Goal: Task Accomplishment & Management: Use online tool/utility

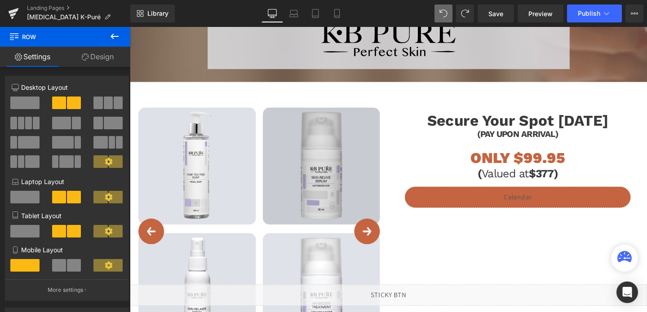
scroll to position [1074, 0]
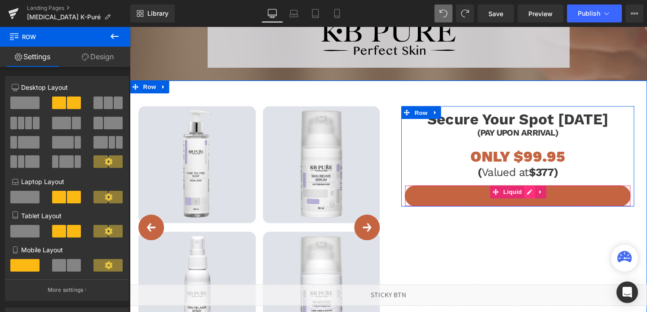
click at [549, 204] on div "Liquid" at bounding box center [538, 205] width 238 height 22
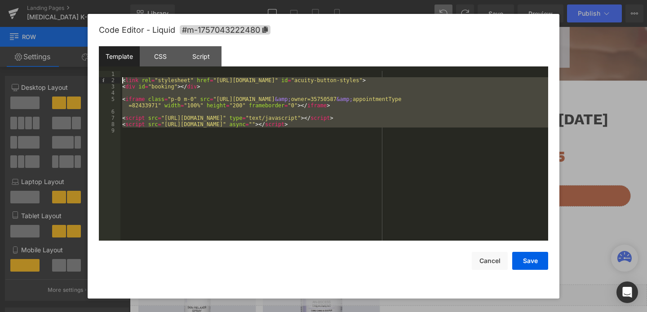
drag, startPoint x: 219, startPoint y: 155, endPoint x: 122, endPoint y: 79, distance: 123.0
click at [122, 79] on div "< link rel = "stylesheet" href = "[URL][DOMAIN_NAME]" id = "acuity-button-style…" at bounding box center [334, 162] width 428 height 183
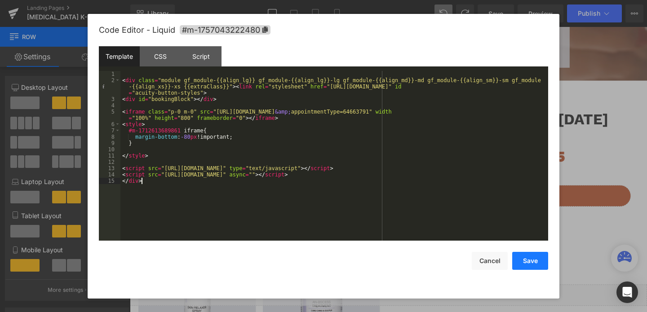
click at [536, 267] on button "Save" at bounding box center [531, 261] width 36 height 18
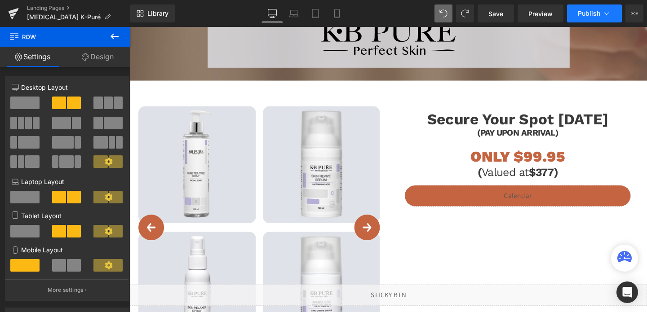
click at [587, 13] on span "Publish" at bounding box center [589, 13] width 22 height 7
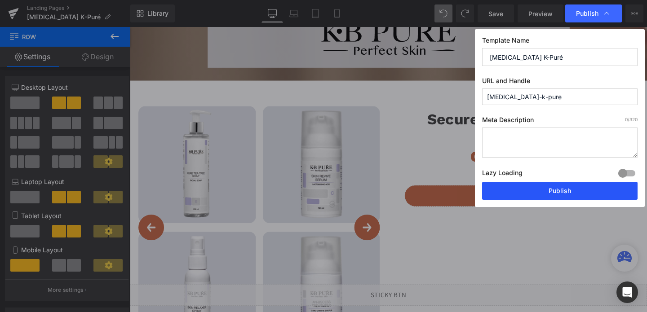
click at [549, 199] on button "Publish" at bounding box center [560, 191] width 156 height 18
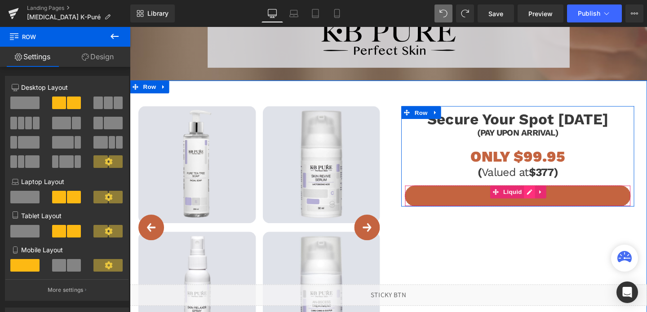
click at [553, 201] on div "Liquid" at bounding box center [538, 205] width 238 height 22
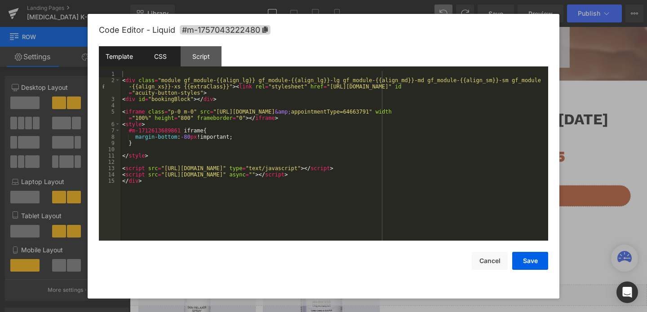
click at [170, 62] on div "CSS" at bounding box center [160, 56] width 41 height 20
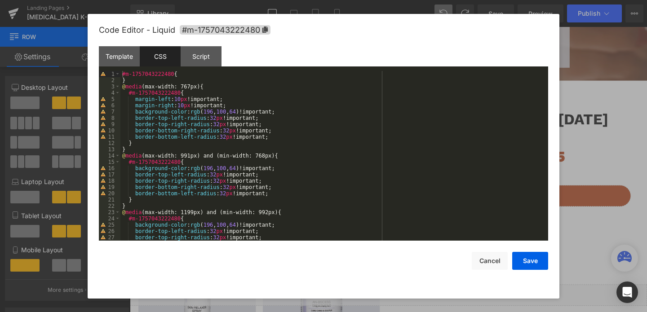
click at [196, 76] on div "#m-1757043222480 { } @ media (max-width: 767px) { #m-1757043222480 { margin-lef…" at bounding box center [332, 162] width 424 height 183
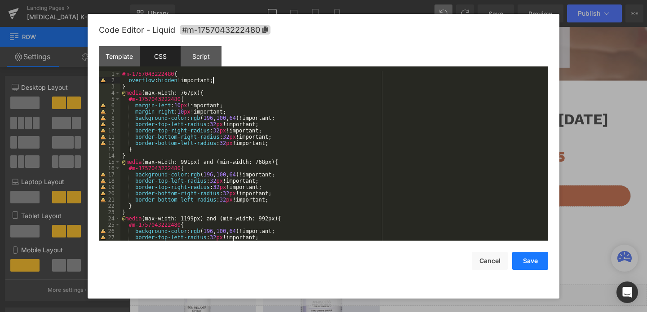
click at [535, 265] on button "Save" at bounding box center [531, 261] width 36 height 18
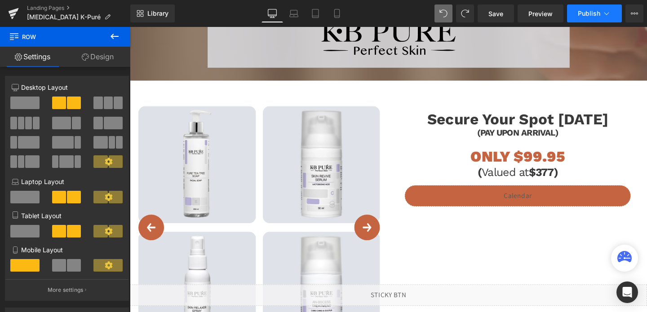
click at [580, 18] on button "Publish" at bounding box center [594, 13] width 55 height 18
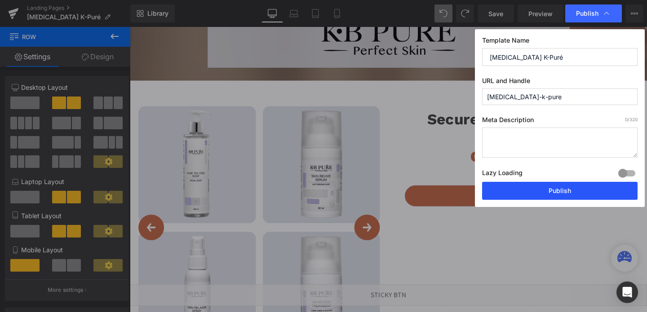
click at [564, 192] on button "Publish" at bounding box center [560, 191] width 156 height 18
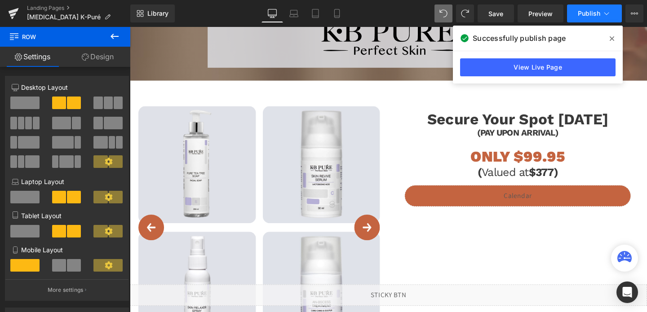
click at [587, 8] on button "Publish" at bounding box center [594, 13] width 55 height 18
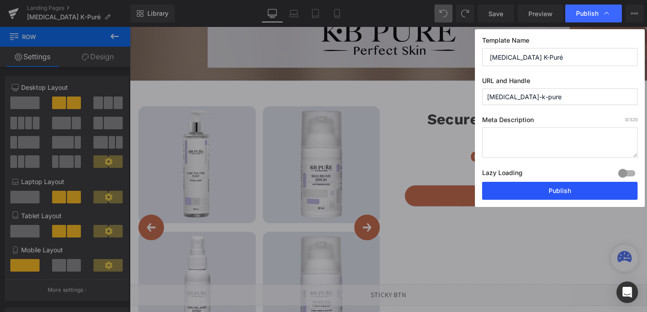
click at [572, 190] on button "Publish" at bounding box center [560, 191] width 156 height 18
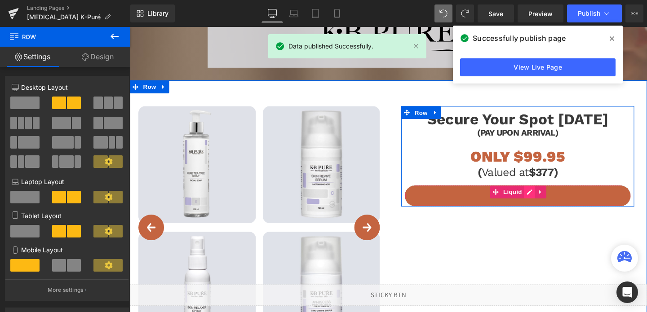
click at [550, 203] on div "Liquid" at bounding box center [538, 205] width 238 height 22
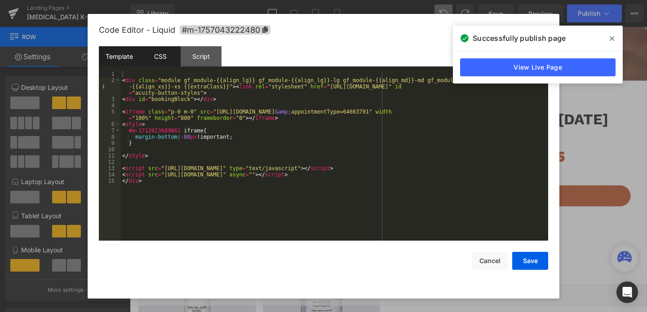
click at [157, 58] on div "CSS" at bounding box center [160, 56] width 41 height 20
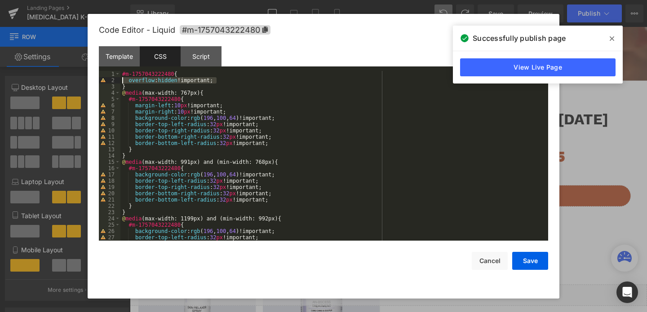
drag, startPoint x: 217, startPoint y: 81, endPoint x: 115, endPoint y: 82, distance: 102.1
click at [115, 82] on pre "1 2 3 4 5 6 7 8 9 10 11 12 13 14 15 16 17 18 19 20 21 22 23 24 25 26 27 28 #m-1…" at bounding box center [324, 156] width 450 height 170
click at [123, 54] on div "Template" at bounding box center [119, 56] width 41 height 20
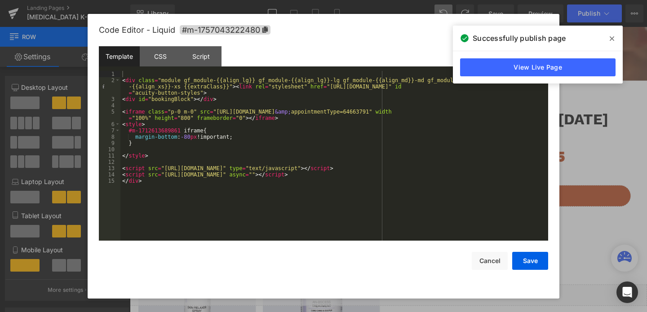
click at [242, 138] on div "< div class = "module gf_module-{{align_lg}} gf_module-{{align_lg}}-lg gf_modul…" at bounding box center [334, 162] width 428 height 183
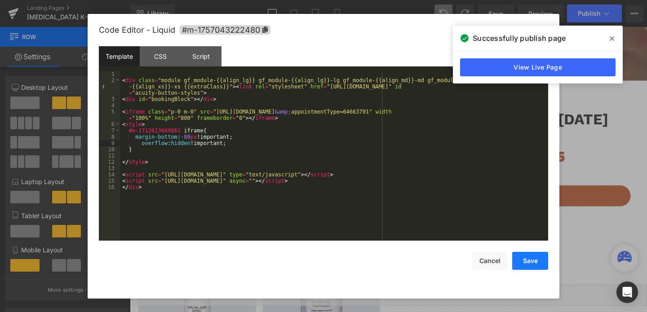
click at [530, 265] on button "Save" at bounding box center [531, 261] width 36 height 18
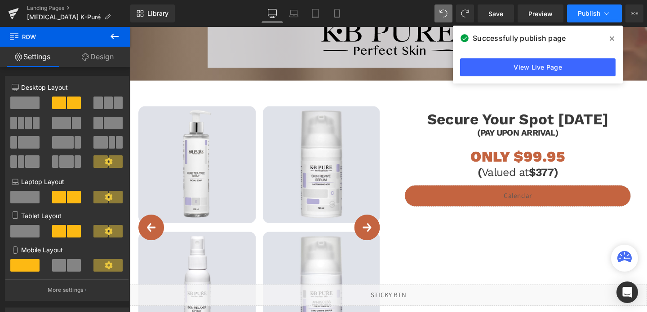
click at [584, 20] on button "Publish" at bounding box center [594, 13] width 55 height 18
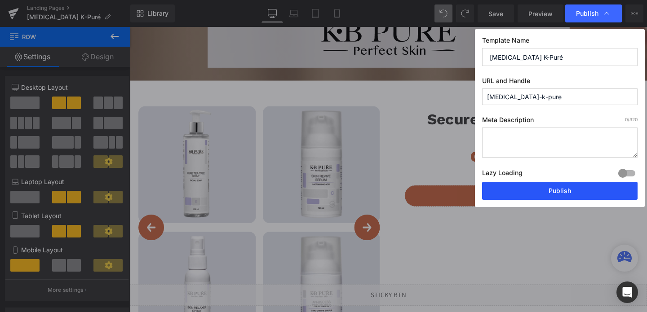
click at [545, 188] on button "Publish" at bounding box center [560, 191] width 156 height 18
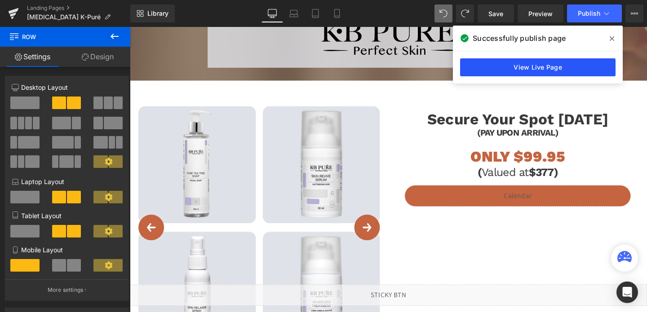
click at [526, 63] on link "View Live Page" at bounding box center [538, 67] width 156 height 18
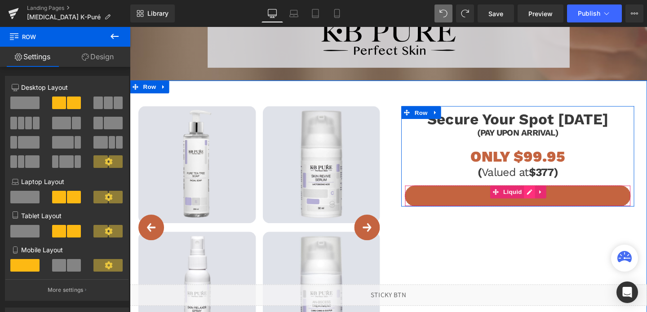
click at [550, 203] on div "Liquid" at bounding box center [538, 205] width 238 height 22
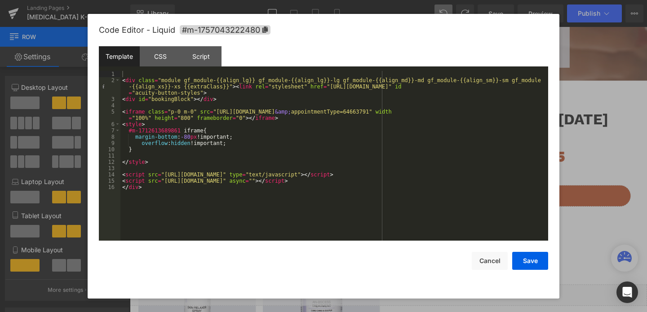
click at [182, 143] on div "< div class = "module gf_module-{{align_lg}} gf_module-{{align_lg}}-lg gf_modul…" at bounding box center [334, 162] width 428 height 183
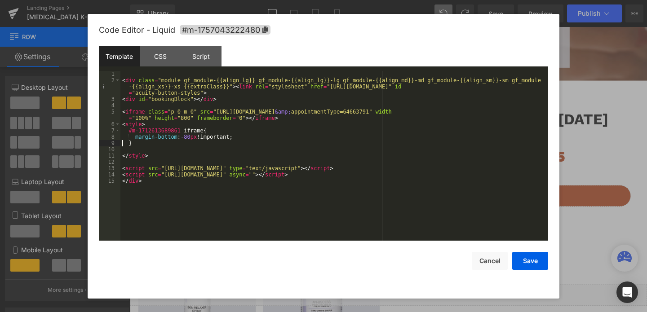
click at [165, 136] on div "< div class = "module gf_module-{{align_lg}} gf_module-{{align_lg}}-lg gf_modul…" at bounding box center [334, 162] width 428 height 183
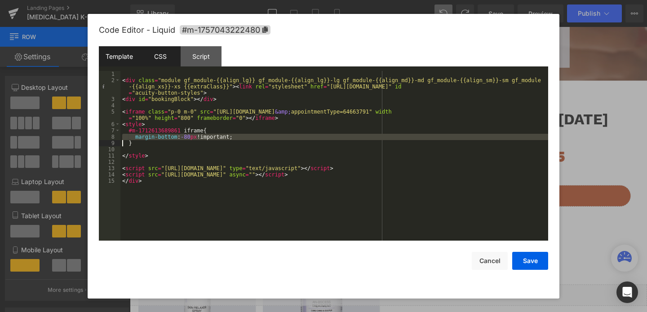
click at [162, 50] on div "CSS" at bounding box center [160, 56] width 41 height 20
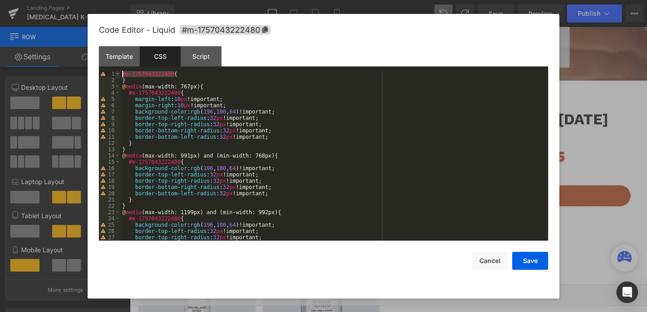
drag, startPoint x: 173, startPoint y: 73, endPoint x: 116, endPoint y: 72, distance: 56.7
click at [116, 72] on pre "1 2 3 4 5 6 7 8 9 10 11 12 13 14 15 16 17 18 19 20 21 22 23 24 25 26 27 28 #m-1…" at bounding box center [324, 156] width 450 height 170
click at [123, 59] on div "Template" at bounding box center [119, 56] width 41 height 20
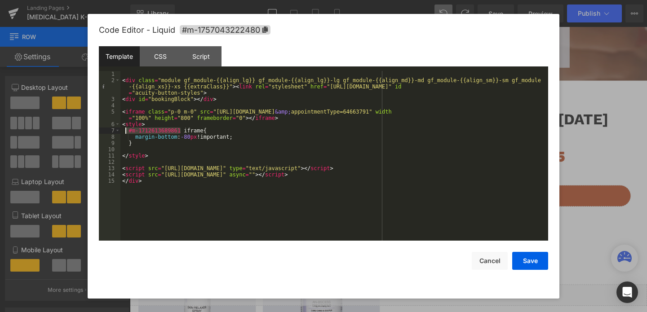
drag, startPoint x: 180, startPoint y: 130, endPoint x: 125, endPoint y: 129, distance: 54.9
click at [125, 129] on div "< div class = "module gf_module-{{align_lg}} gf_module-{{align_lg}}-lg gf_modul…" at bounding box center [334, 162] width 428 height 183
click at [190, 116] on div "< div class = "module gf_module-{{align_lg}} gf_module-{{align_lg}}-lg gf_modul…" at bounding box center [334, 162] width 428 height 183
click at [520, 258] on button "Save" at bounding box center [531, 261] width 36 height 18
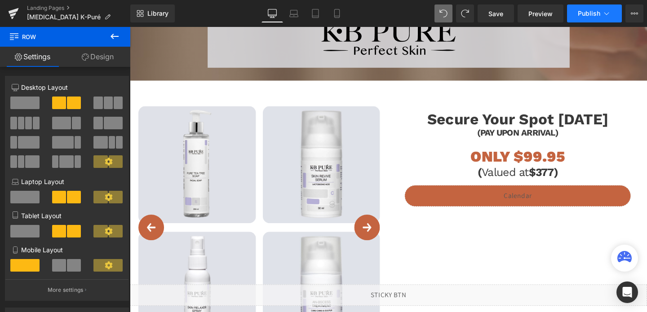
click at [597, 7] on button "Publish" at bounding box center [594, 13] width 55 height 18
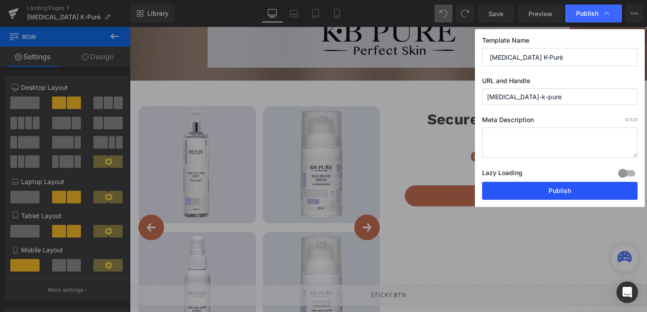
click at [542, 195] on button "Publish" at bounding box center [560, 191] width 156 height 18
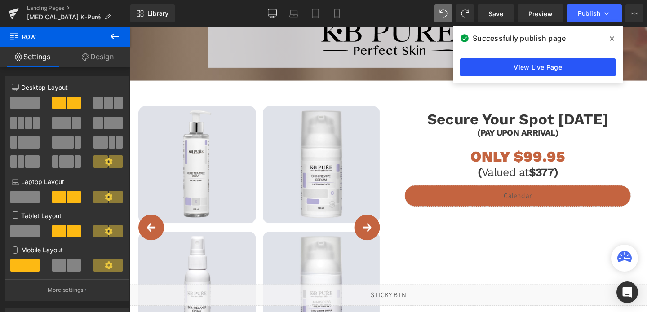
click at [553, 66] on link "View Live Page" at bounding box center [538, 67] width 156 height 18
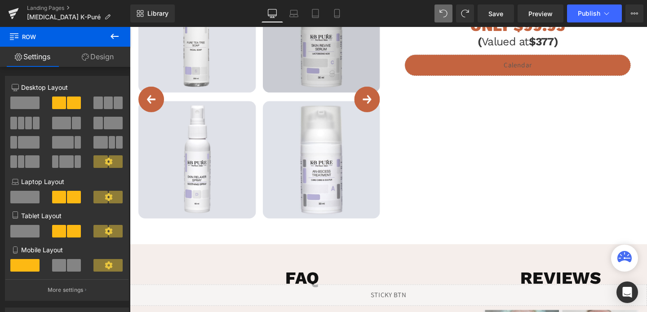
scroll to position [1185, 0]
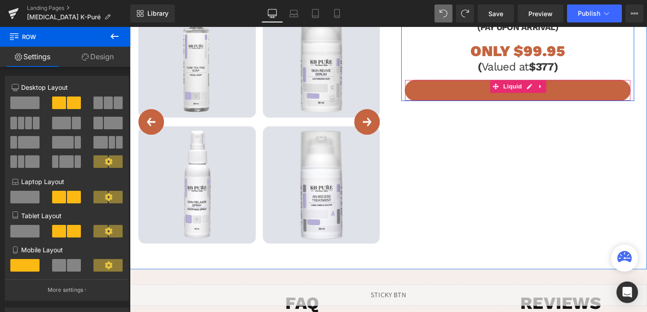
click at [463, 98] on div "Liquid" at bounding box center [538, 93] width 238 height 22
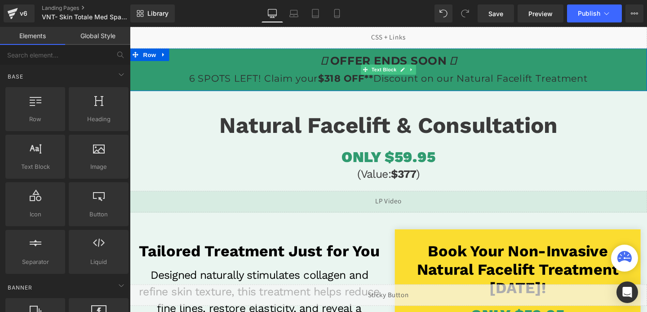
click at [458, 59] on span "OFFER ENDS SOON" at bounding box center [402, 62] width 123 height 14
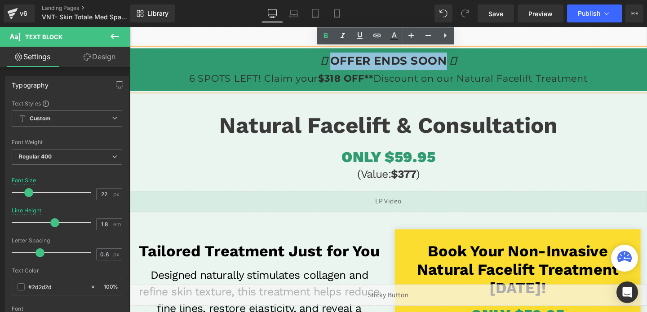
drag, startPoint x: 463, startPoint y: 61, endPoint x: 344, endPoint y: 66, distance: 119.7
click at [344, 66] on strong "OFFER ENDS SOON" at bounding box center [401, 63] width 143 height 12
click at [344, 66] on span "OFFER ENDS SOON" at bounding box center [402, 62] width 123 height 14
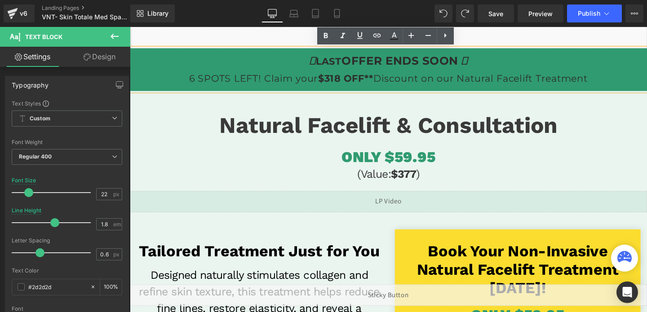
click at [468, 63] on span "OFFER ENDS SOON" at bounding box center [414, 62] width 123 height 14
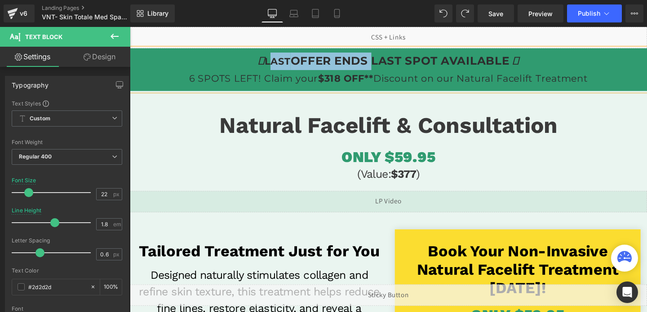
drag, startPoint x: 384, startPoint y: 62, endPoint x: 274, endPoint y: 59, distance: 110.2
click at [274, 59] on strong "LAST OFFER ENDS LAST SPOT AVAILABLE" at bounding box center [402, 63] width 274 height 12
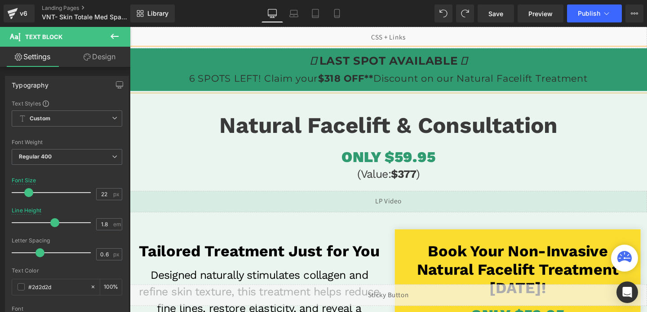
click at [202, 83] on p "LAST SPOT AVAILABLE 6 SPOTS LEFT! Claim your $318 OFF** Discount on our Natural…" at bounding box center [402, 72] width 544 height 36
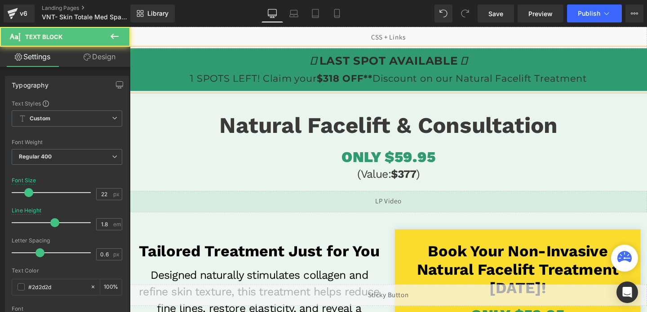
drag, startPoint x: 441, startPoint y: 82, endPoint x: 628, endPoint y: 82, distance: 187.0
click at [628, 82] on p "LAST SPOT AVAILABLE 1 SPOTS LEFT! Claim your $318 OFF** Discount on our Natural…" at bounding box center [402, 72] width 544 height 36
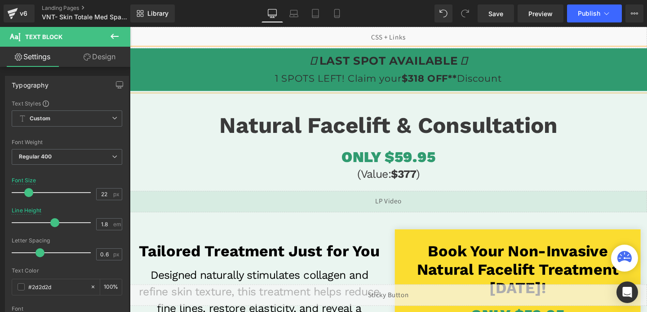
drag, startPoint x: 536, startPoint y: 84, endPoint x: 265, endPoint y: 63, distance: 271.5
click at [265, 63] on p "LAST SPOT AVAILABLE 1 SPOTS LEFT! Claim your $318 OFF** Discount" at bounding box center [402, 72] width 544 height 36
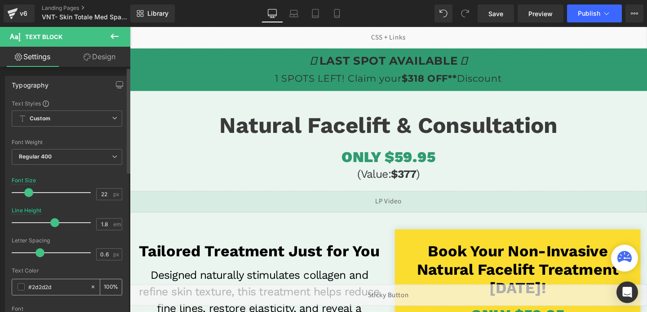
click at [22, 288] on span at bounding box center [21, 287] width 7 height 7
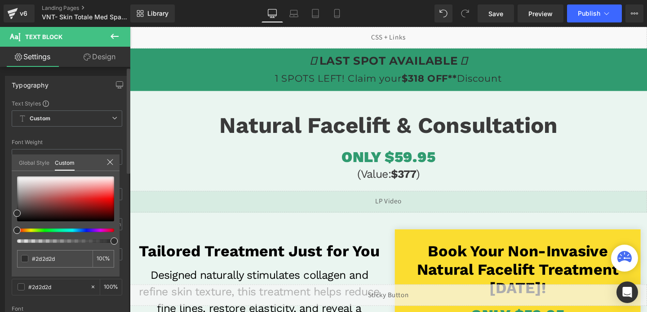
click at [43, 230] on div at bounding box center [61, 231] width 97 height 4
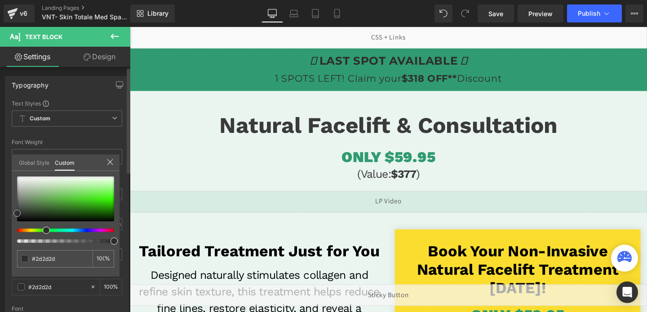
click at [98, 195] on div at bounding box center [65, 199] width 97 height 45
type input "#61ee3e"
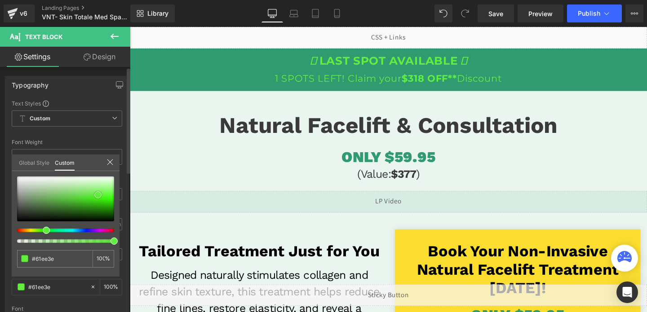
click at [100, 202] on div at bounding box center [65, 199] width 97 height 45
type input "#35ca10"
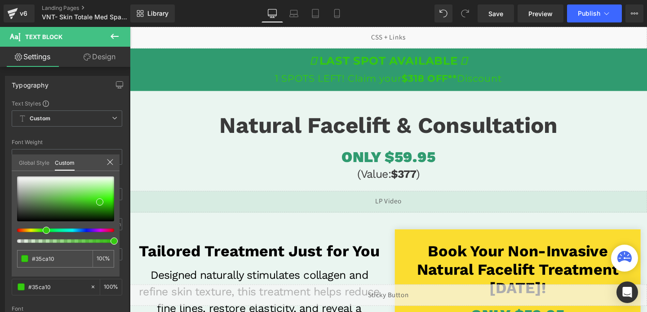
click at [165, 180] on div at bounding box center [402, 177] width 544 height 300
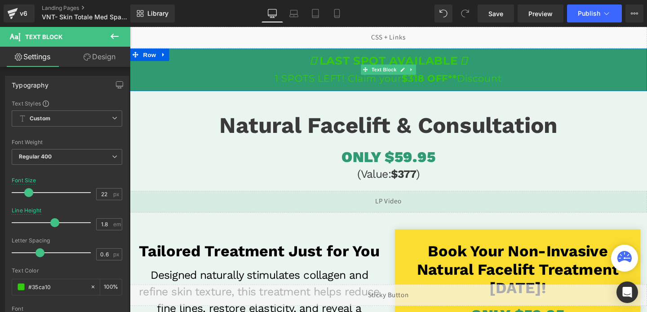
click at [384, 78] on p "LAST SPOT AVAILABLE 1 SPOTS LEFT! Claim your $318 OFF** Discount" at bounding box center [402, 72] width 544 height 36
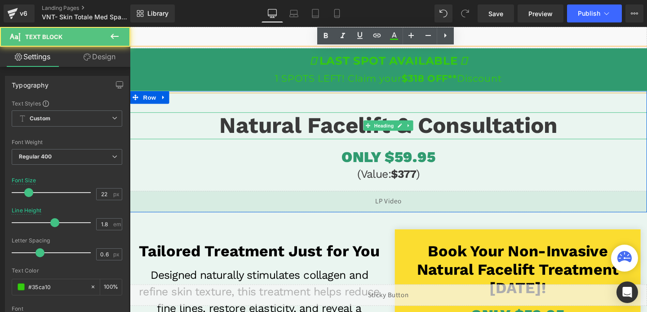
click at [267, 135] on span "Natural Facelift & Consultation" at bounding box center [402, 130] width 356 height 27
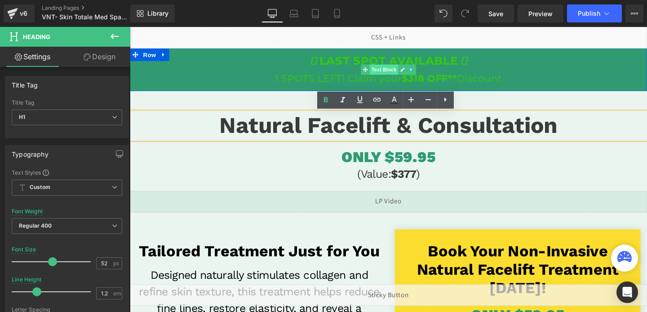
click at [395, 69] on span "Text Block" at bounding box center [397, 72] width 30 height 11
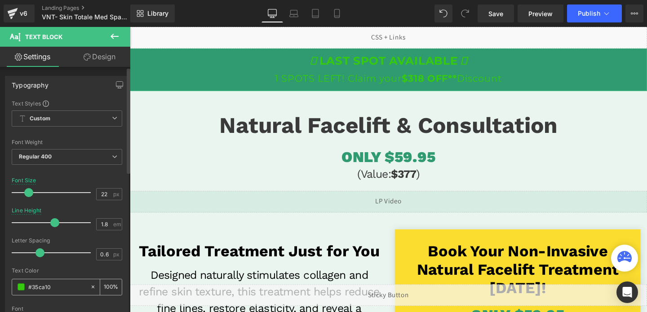
click at [43, 288] on input "#35ca10" at bounding box center [57, 287] width 58 height 10
paste input "c1ff72"
type input "#c1ff72"
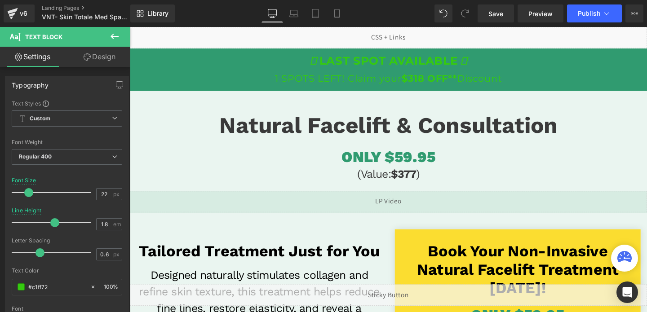
click at [130, 27] on div at bounding box center [130, 27] width 0 height 0
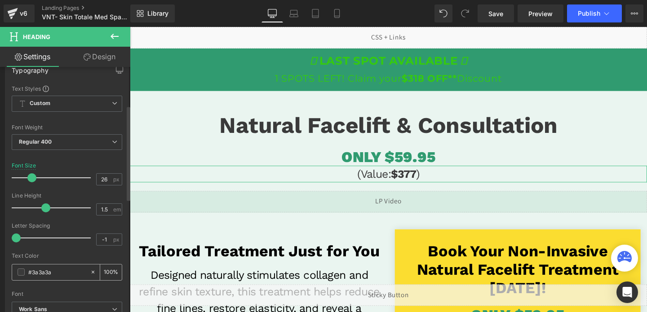
scroll to position [65, 0]
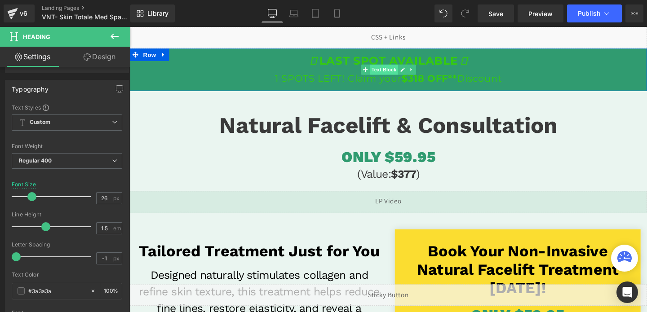
click at [400, 73] on span "Text Block" at bounding box center [397, 72] width 30 height 11
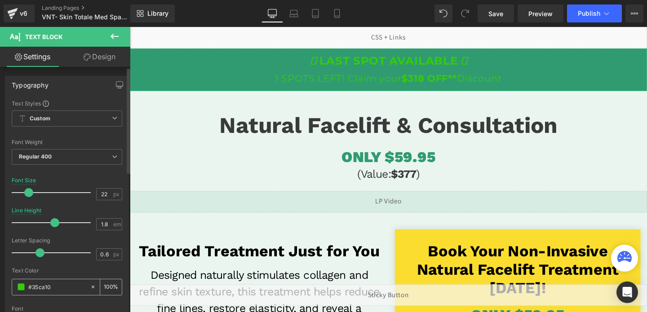
click at [56, 286] on input "#35ca10" at bounding box center [57, 287] width 58 height 10
drag, startPoint x: 52, startPoint y: 287, endPoint x: 31, endPoint y: 288, distance: 20.7
click at [31, 288] on input "#35ca10" at bounding box center [57, 287] width 58 height 10
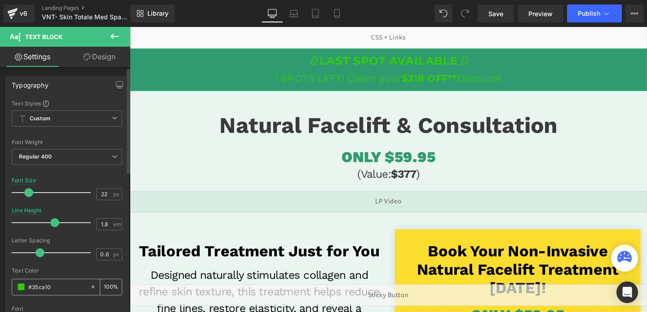
type input "#0"
type input "0"
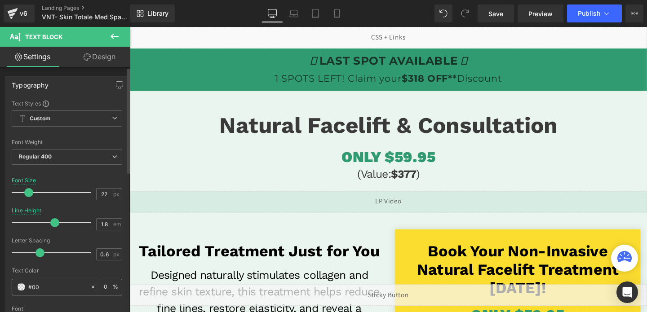
type input "#000"
type input "100"
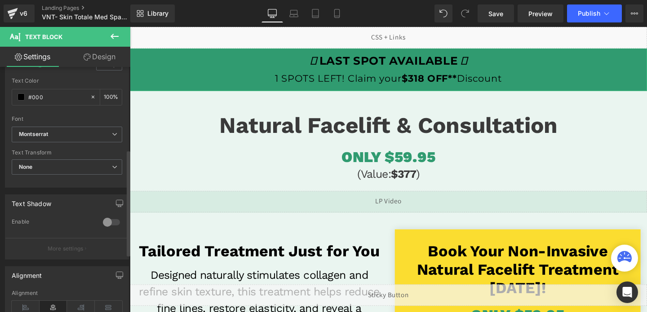
scroll to position [191, 0]
type input "#000"
click at [108, 224] on div at bounding box center [112, 222] width 22 height 14
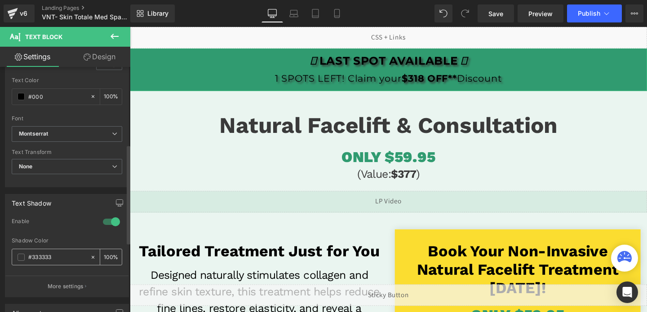
click at [53, 258] on input "#333333" at bounding box center [57, 258] width 58 height 10
paste input "c1ff72"
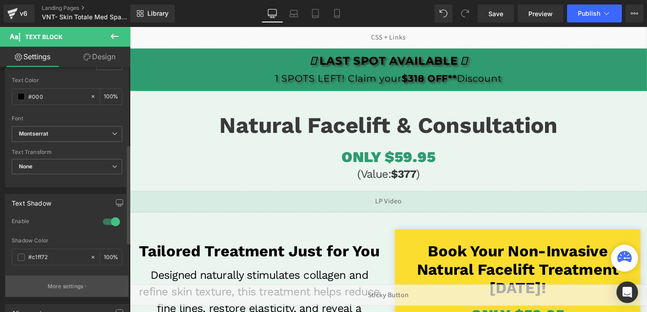
type input "#c1ff72"
click at [57, 286] on p "More settings" at bounding box center [66, 287] width 36 height 8
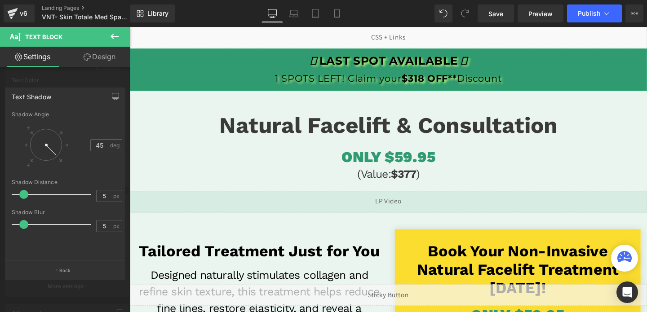
click at [36, 195] on div at bounding box center [53, 195] width 75 height 18
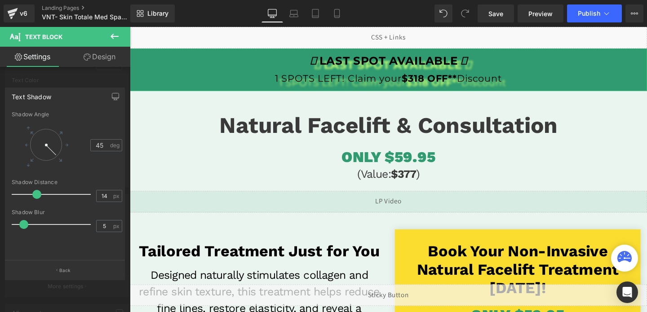
click at [16, 194] on div at bounding box center [53, 195] width 75 height 18
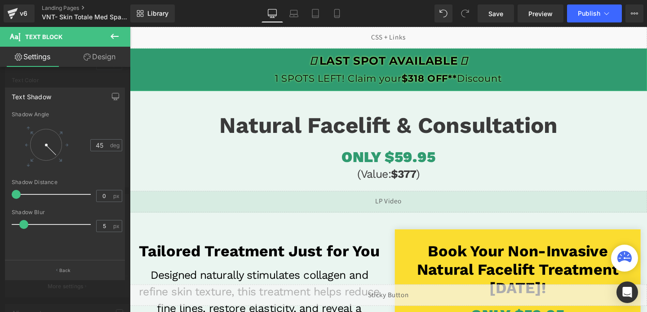
click at [24, 194] on div at bounding box center [53, 195] width 75 height 18
type input "4"
click at [20, 194] on span at bounding box center [22, 194] width 9 height 9
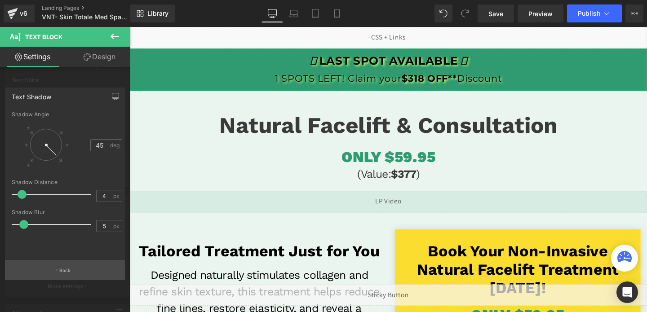
click at [53, 267] on button "Back" at bounding box center [65, 270] width 120 height 20
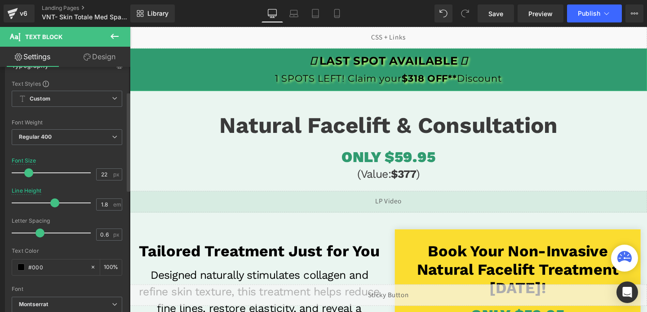
scroll to position [0, 0]
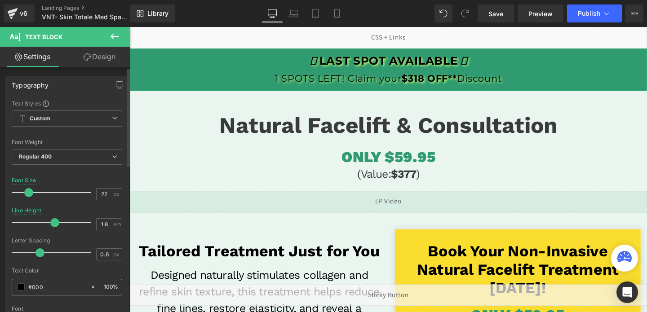
click at [38, 288] on input "#000" at bounding box center [57, 287] width 58 height 10
type input "#F"
type input "0"
type input "#FFF"
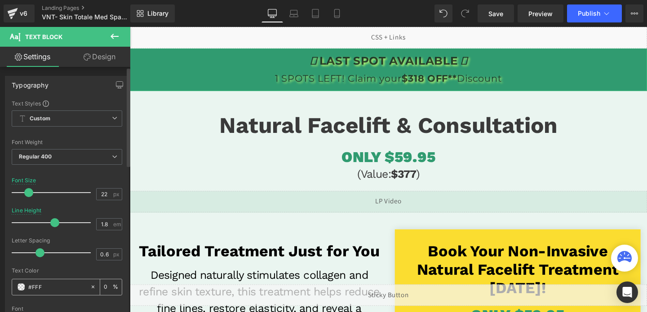
type input "100"
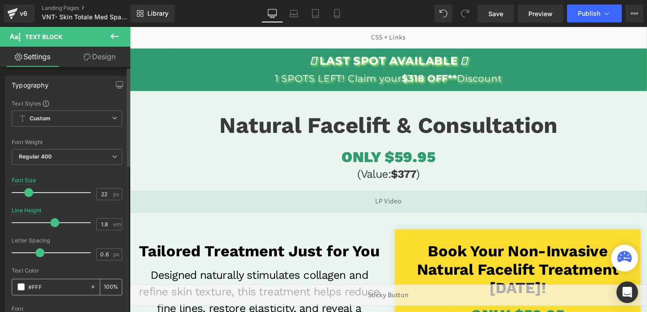
click at [22, 289] on span at bounding box center [21, 287] width 7 height 7
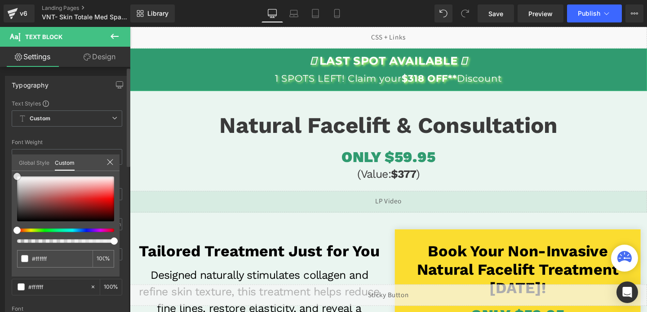
click at [20, 187] on div at bounding box center [65, 199] width 97 height 45
type input "#c8c5c5"
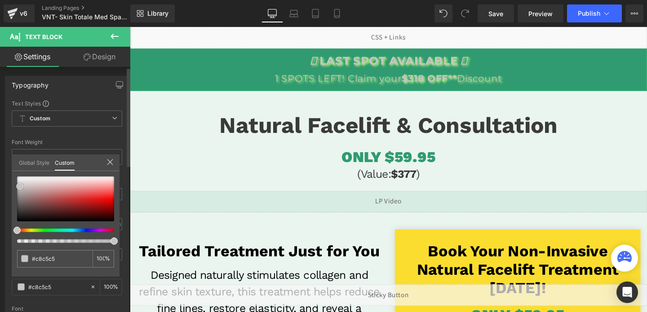
click at [34, 178] on div at bounding box center [65, 199] width 97 height 45
type input "#faf8f8"
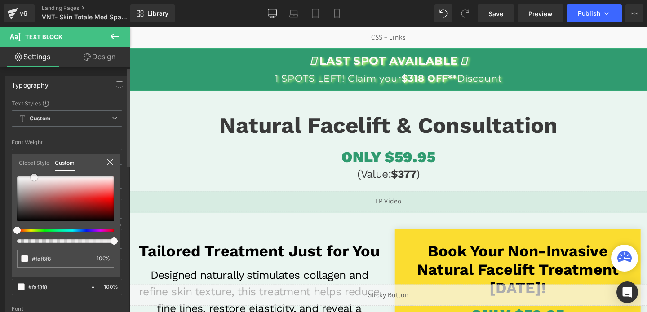
click at [46, 181] on div at bounding box center [65, 199] width 97 height 45
type input "#eee1e1"
click at [51, 232] on div at bounding box center [61, 231] width 97 height 4
type input "#e1eee5"
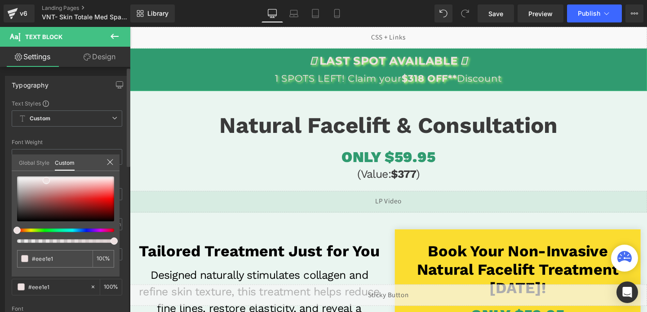
type input "#e1eee5"
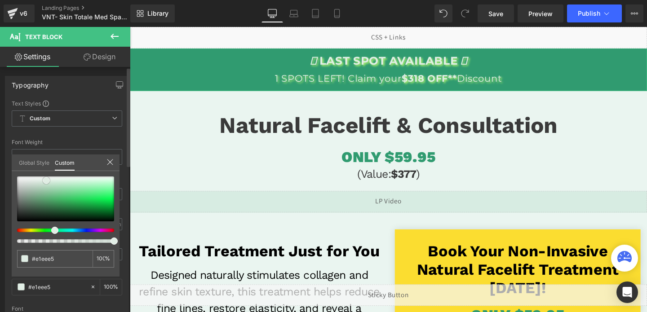
click at [53, 190] on div at bounding box center [65, 199] width 97 height 45
type input "#96cea7"
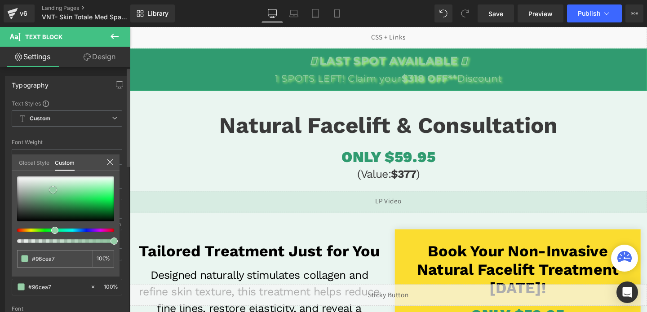
click at [85, 201] on div at bounding box center [65, 199] width 97 height 45
type input "#23cb56"
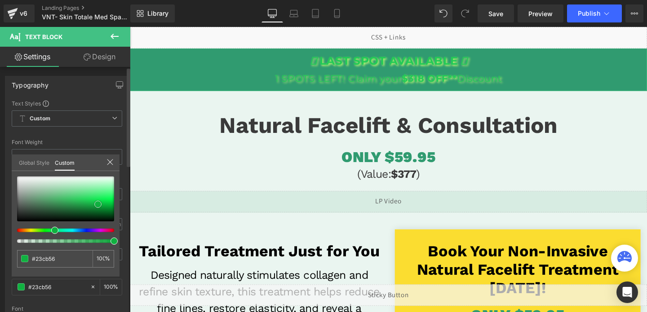
click at [98, 205] on div at bounding box center [65, 199] width 97 height 45
type input "#10b140"
type input "#e9ebea"
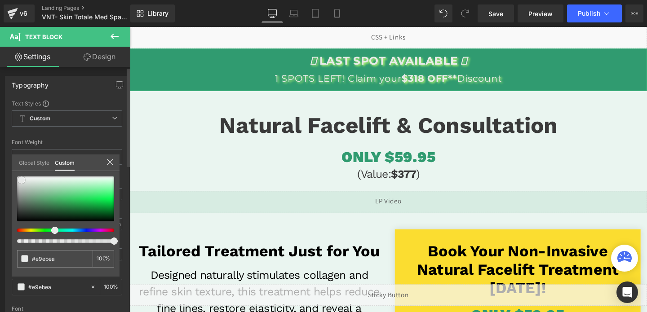
type input "#eceeed"
type input "#f9faf9"
type input "#ffffff"
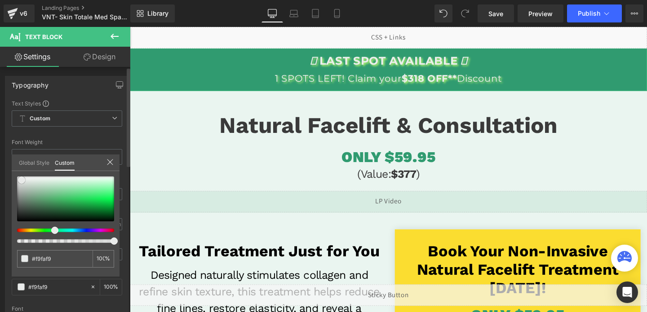
type input "#ffffff"
drag, startPoint x: 22, startPoint y: 180, endPoint x: 17, endPoint y: 175, distance: 7.0
click at [17, 177] on div at bounding box center [65, 199] width 97 height 45
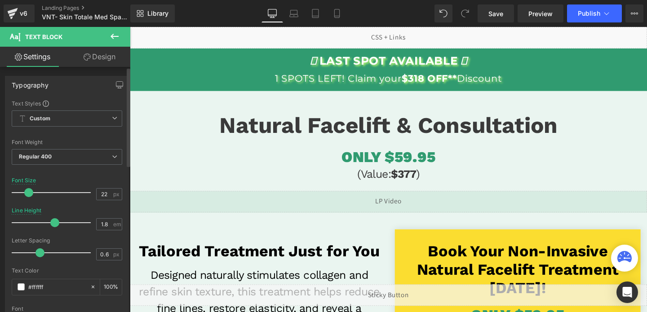
click at [413, 206] on div at bounding box center [402, 177] width 544 height 300
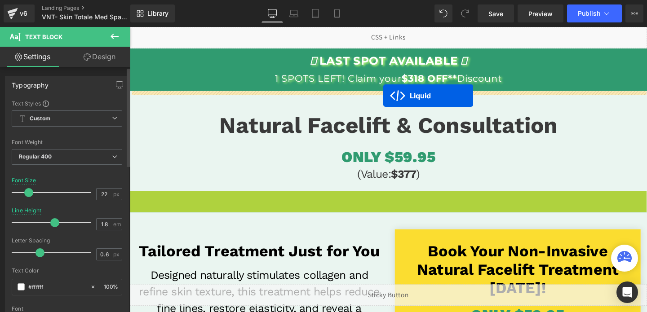
drag, startPoint x: 379, startPoint y: 205, endPoint x: 397, endPoint y: 99, distance: 107.2
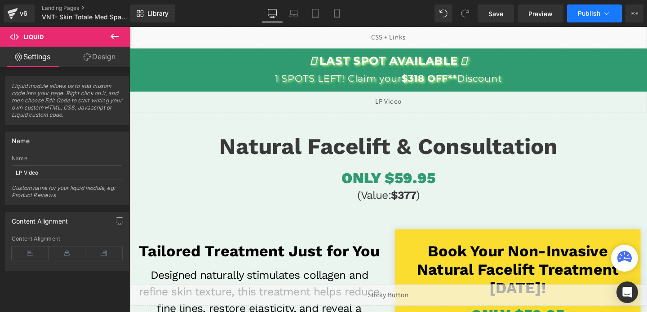
click at [572, 13] on button "Publish" at bounding box center [594, 13] width 55 height 18
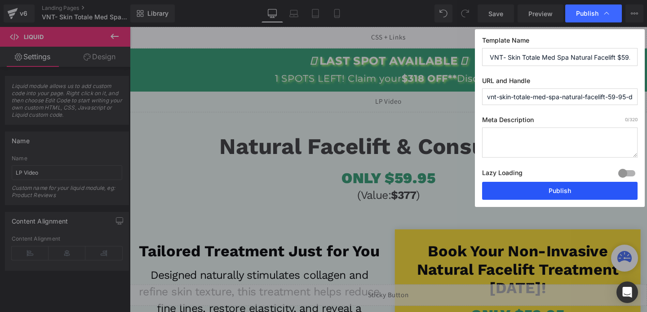
click at [533, 187] on button "Publish" at bounding box center [560, 191] width 156 height 18
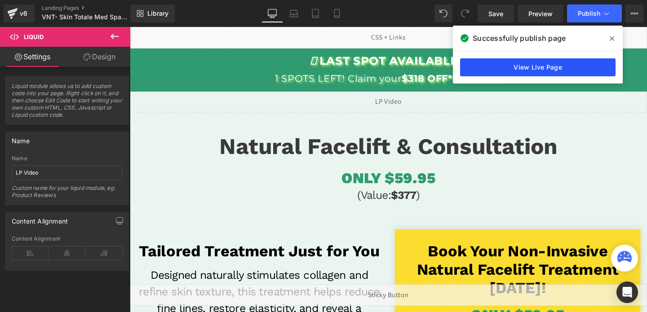
click at [563, 66] on link "View Live Page" at bounding box center [538, 67] width 156 height 18
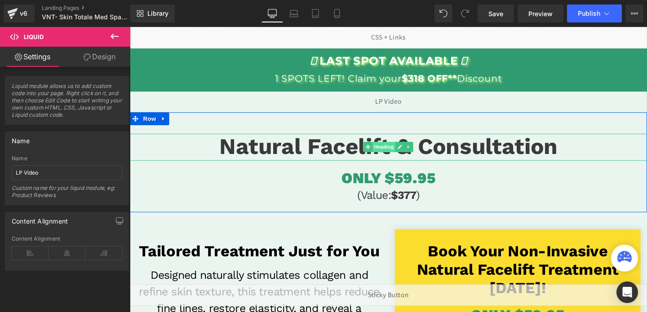
click at [398, 156] on span "Heading" at bounding box center [397, 153] width 24 height 11
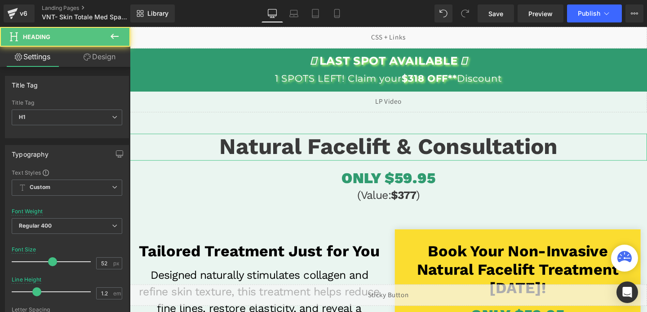
click at [107, 57] on link "Design" at bounding box center [99, 57] width 65 height 20
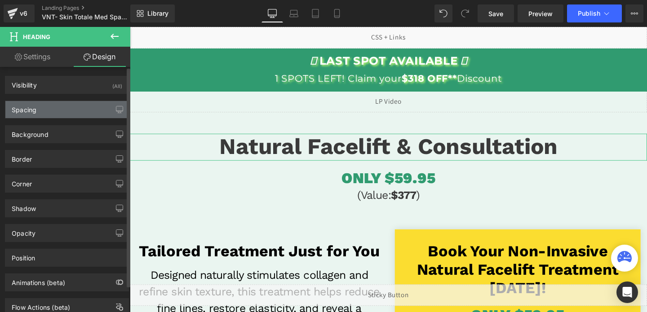
click at [59, 106] on div "Spacing" at bounding box center [66, 109] width 123 height 17
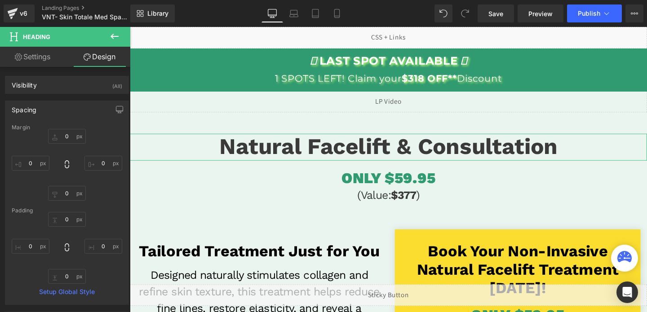
click at [33, 58] on link "Settings" at bounding box center [32, 57] width 65 height 20
type input "100"
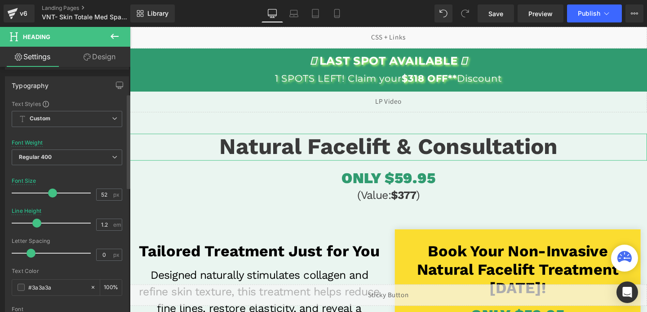
scroll to position [76, 0]
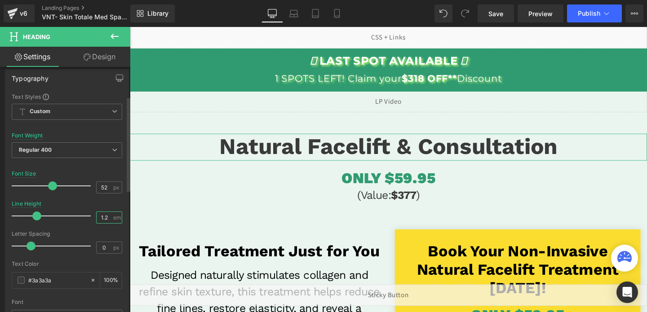
click at [105, 218] on input "1.2" at bounding box center [105, 217] width 16 height 11
type input "1"
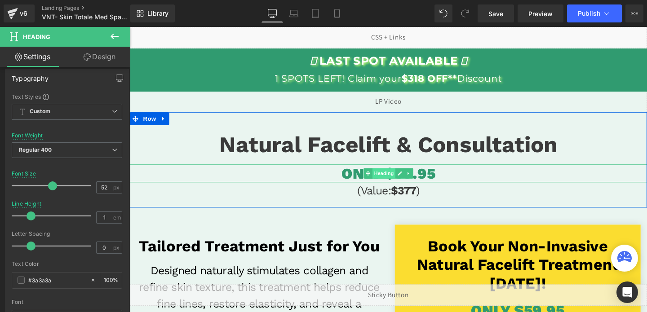
click at [405, 185] on span "Heading" at bounding box center [397, 181] width 24 height 11
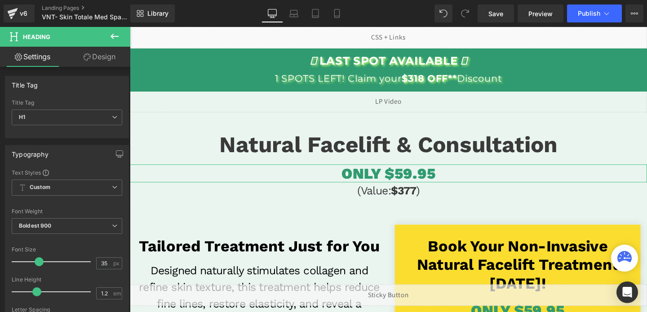
click at [99, 63] on link "Design" at bounding box center [99, 57] width 65 height 20
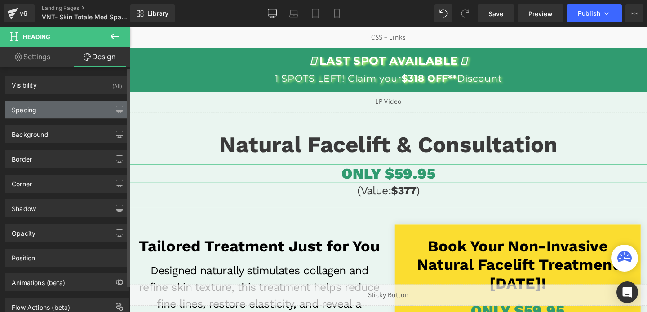
click at [50, 110] on div "Spacing" at bounding box center [66, 109] width 123 height 17
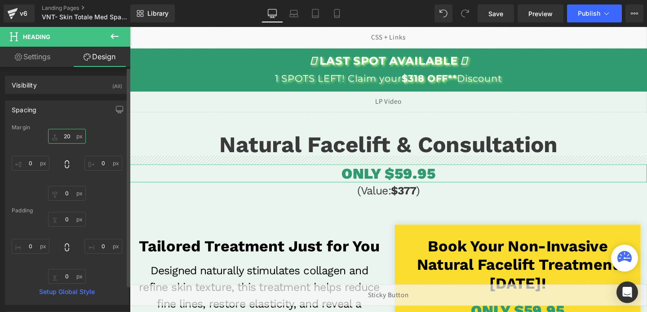
click at [62, 139] on input "20" at bounding box center [67, 136] width 38 height 15
type input "10"
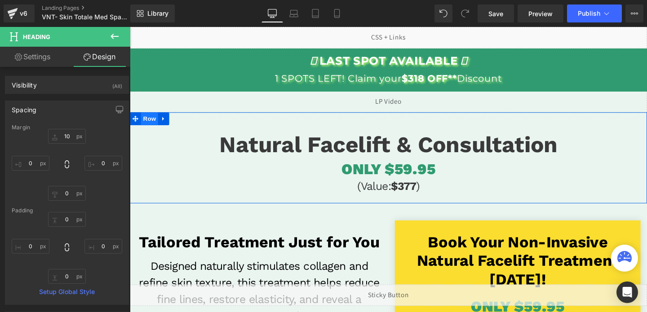
click at [153, 124] on span "Row" at bounding box center [151, 123] width 18 height 13
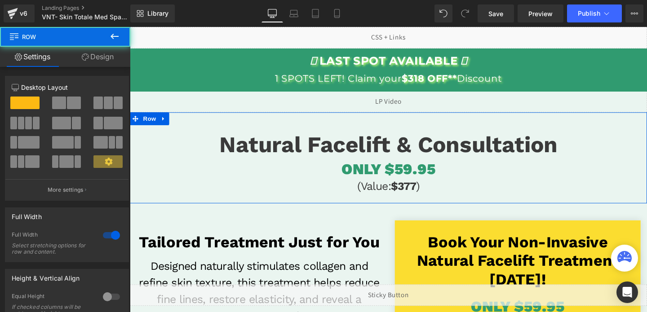
click at [98, 53] on link "Design" at bounding box center [97, 57] width 65 height 20
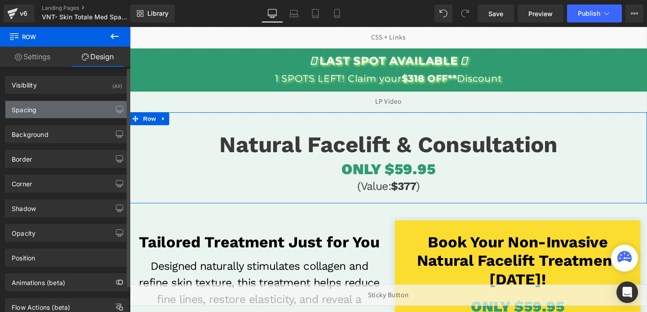
click at [44, 112] on div "Spacing" at bounding box center [66, 109] width 123 height 17
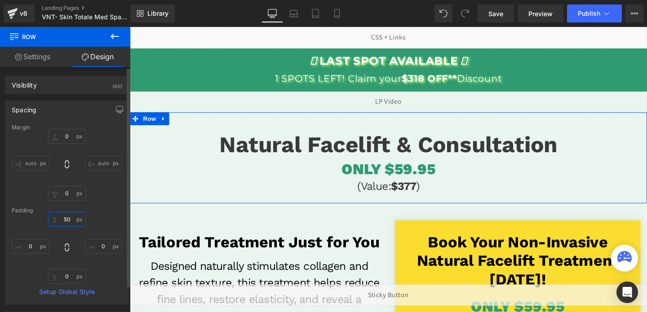
click at [64, 223] on input "50" at bounding box center [67, 219] width 38 height 15
type input "0"
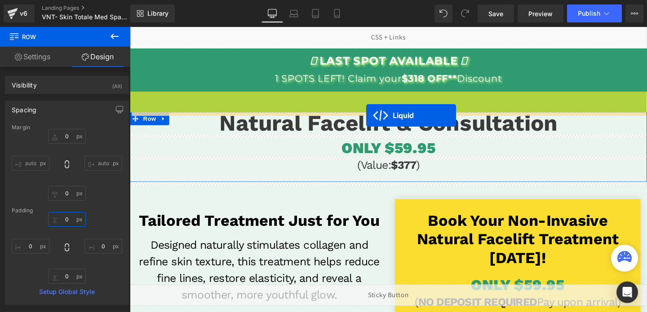
drag, startPoint x: 379, startPoint y: 102, endPoint x: 379, endPoint y: 120, distance: 18.0
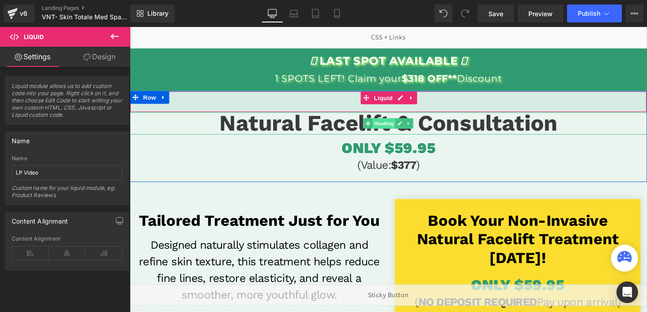
click at [394, 126] on span "Heading" at bounding box center [397, 128] width 24 height 11
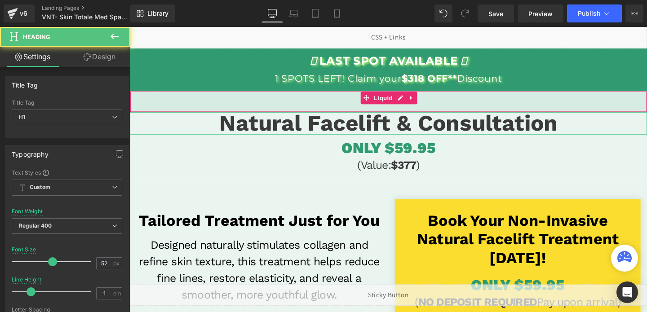
click at [102, 55] on link "Design" at bounding box center [99, 57] width 65 height 20
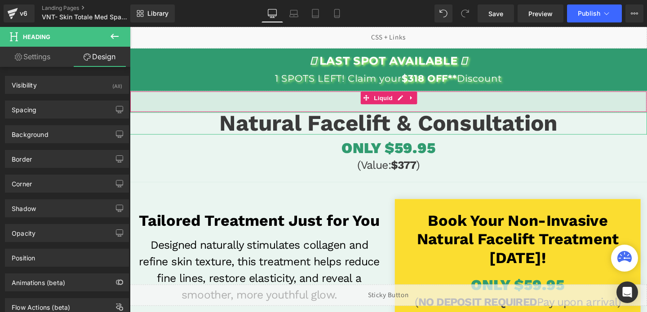
type input "0"
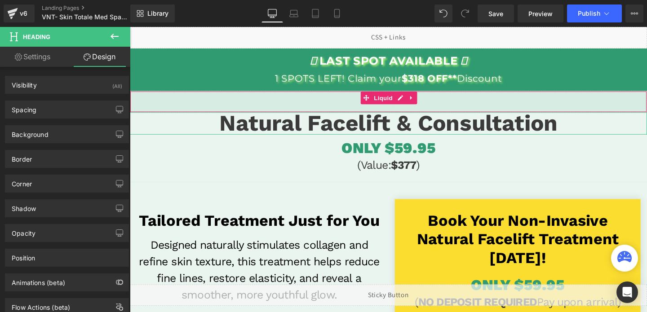
type input "0"
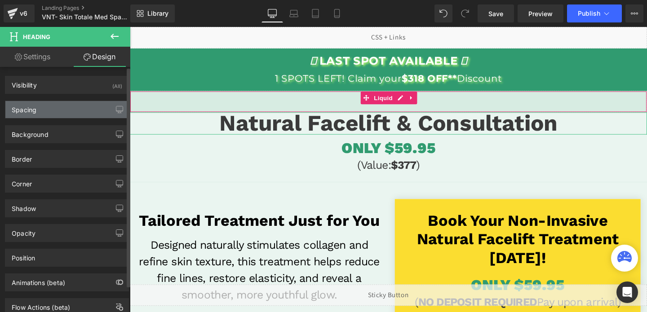
click at [49, 112] on div "Spacing" at bounding box center [66, 109] width 123 height 17
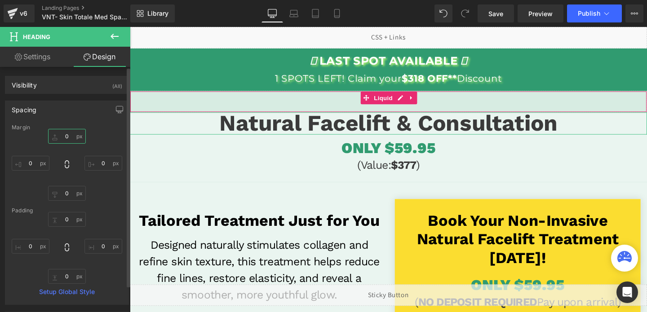
click at [67, 139] on input "0" at bounding box center [67, 136] width 38 height 15
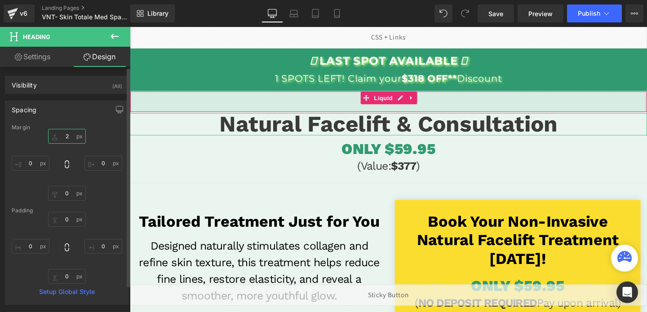
type input "20"
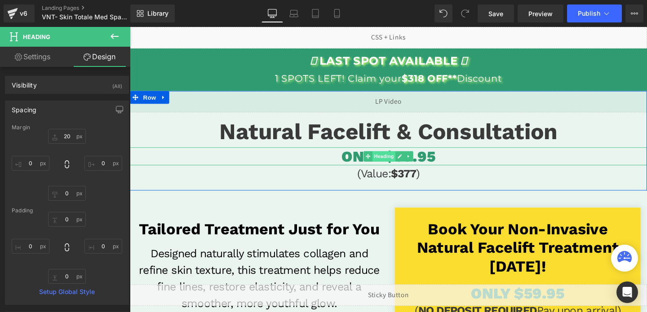
click at [397, 166] on span "Heading" at bounding box center [397, 163] width 24 height 11
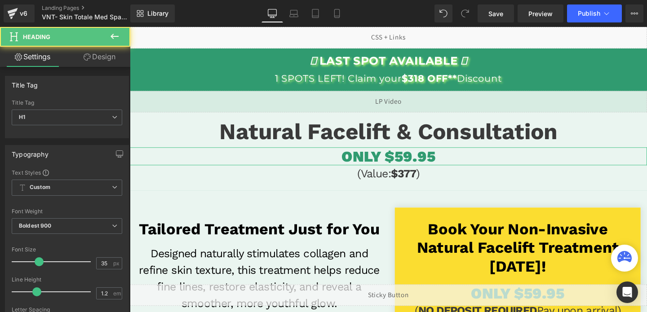
click at [98, 56] on link "Design" at bounding box center [99, 57] width 65 height 20
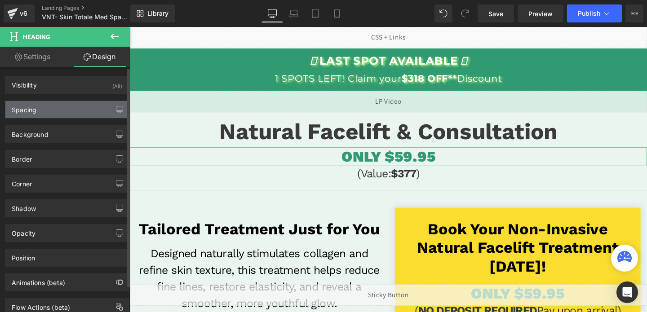
click at [52, 109] on div "Spacing" at bounding box center [66, 109] width 123 height 17
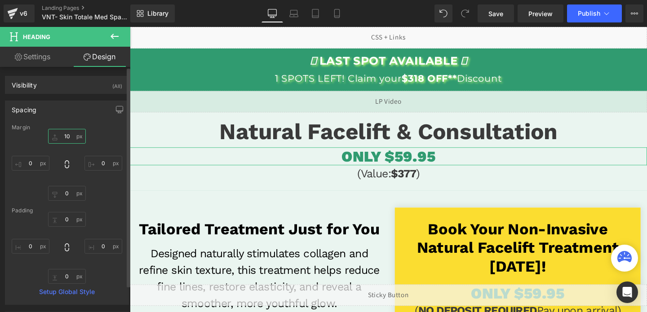
click at [65, 138] on input "10" at bounding box center [67, 136] width 38 height 15
type input "0"
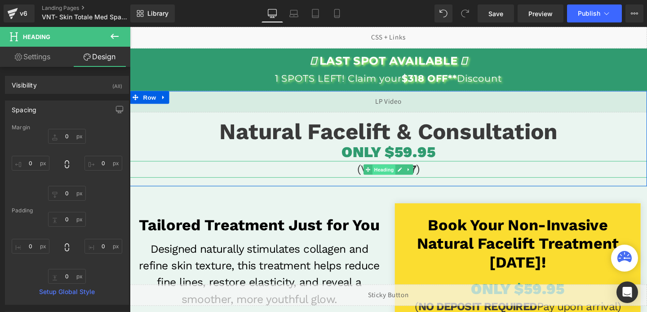
click at [399, 179] on span "Heading" at bounding box center [397, 177] width 24 height 11
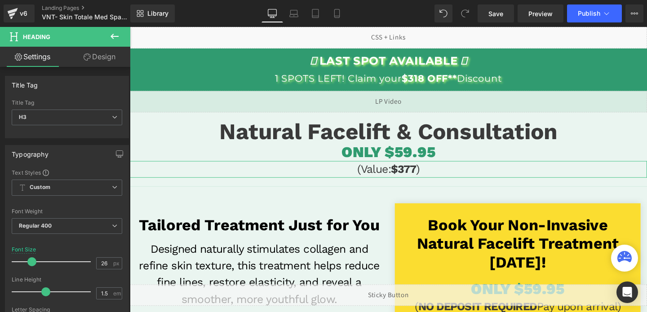
click at [102, 59] on link "Design" at bounding box center [99, 57] width 65 height 20
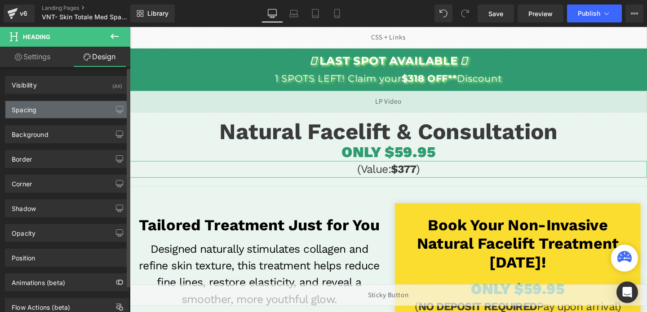
click at [67, 115] on div "Spacing" at bounding box center [66, 109] width 123 height 17
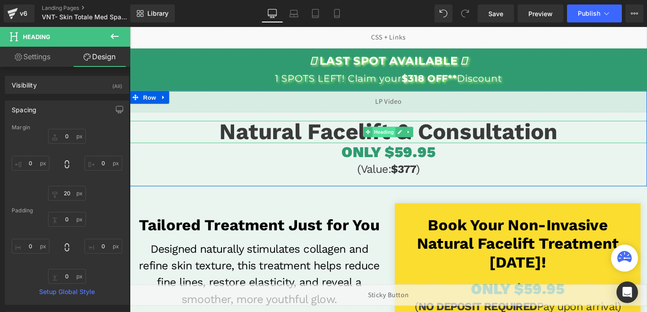
click at [398, 139] on span "Heading" at bounding box center [397, 137] width 24 height 11
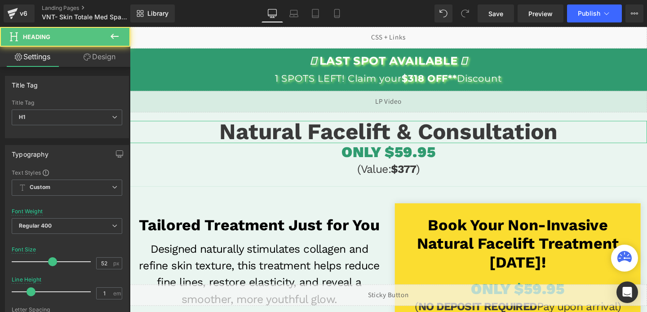
click at [96, 57] on link "Design" at bounding box center [99, 57] width 65 height 20
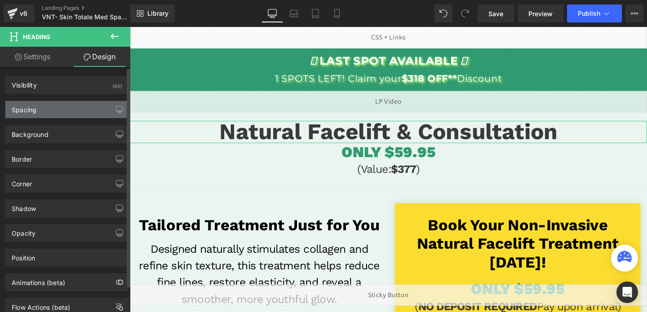
click at [67, 112] on div "Spacing" at bounding box center [66, 109] width 123 height 17
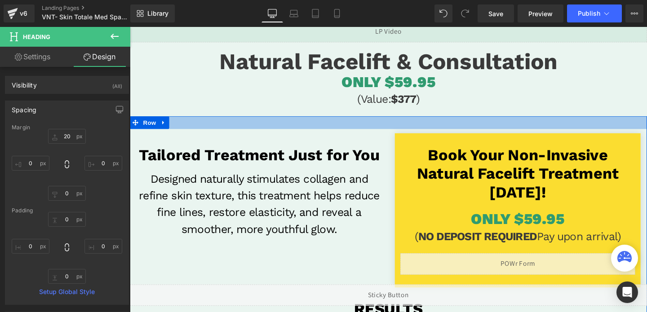
scroll to position [141, 0]
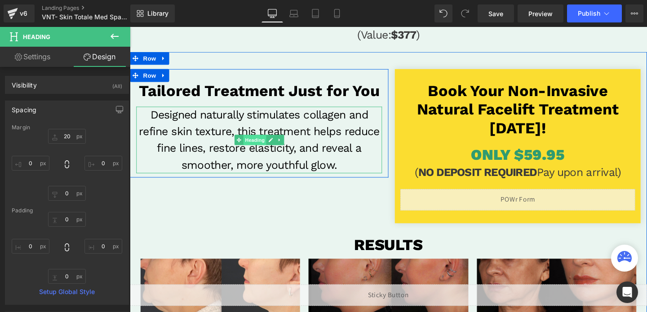
click at [268, 149] on span "Heading" at bounding box center [261, 146] width 24 height 11
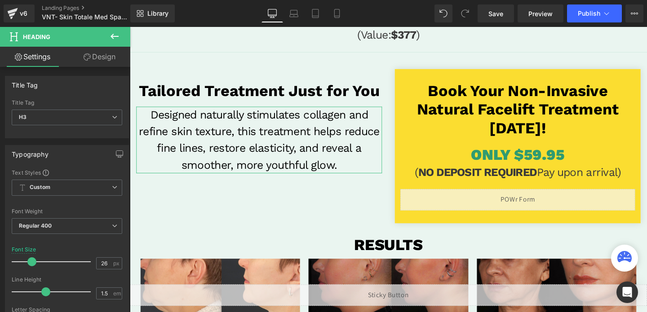
click at [96, 52] on link "Design" at bounding box center [99, 57] width 65 height 20
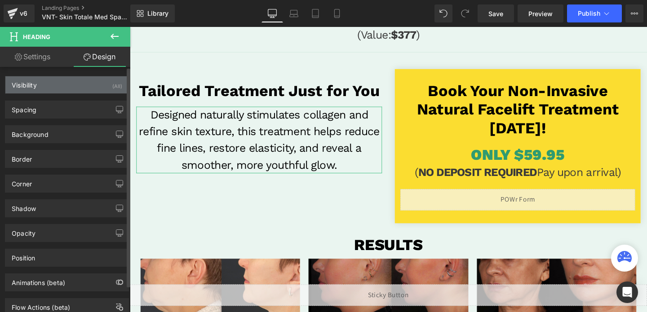
click at [101, 91] on div "Visibility (All)" at bounding box center [66, 84] width 123 height 17
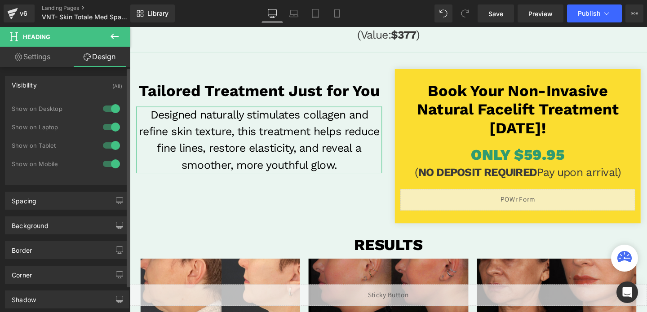
click at [109, 147] on div at bounding box center [112, 145] width 22 height 14
click at [107, 165] on div at bounding box center [112, 164] width 22 height 14
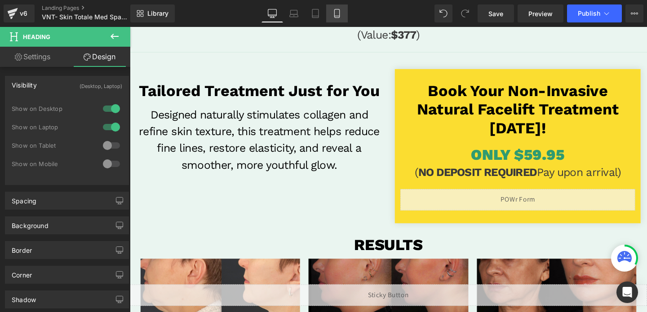
click at [335, 21] on link "Mobile" at bounding box center [337, 13] width 22 height 18
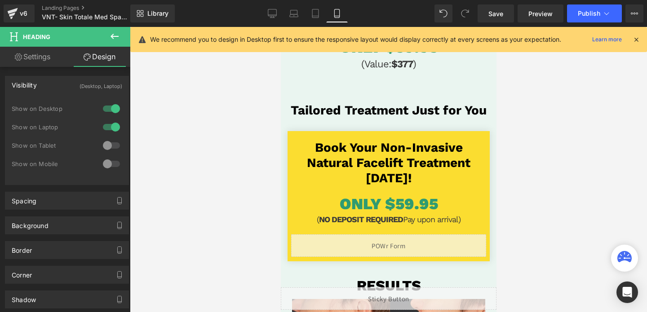
scroll to position [0, 0]
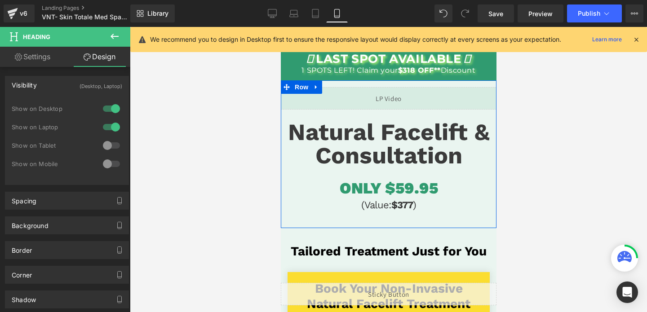
click at [392, 219] on div "Liquid Natural Facelift & Consultation Heading ONLY $59.95 Heading (Value: $377…" at bounding box center [389, 157] width 216 height 141
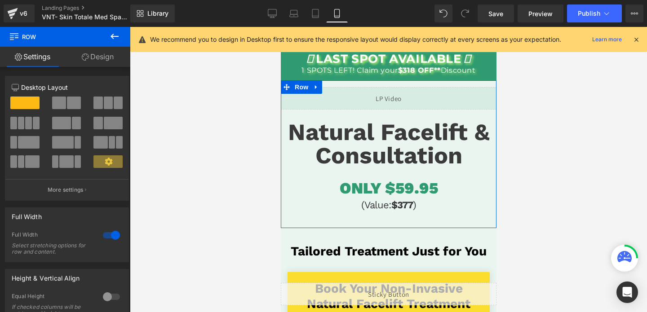
click at [89, 62] on link "Design" at bounding box center [97, 57] width 65 height 20
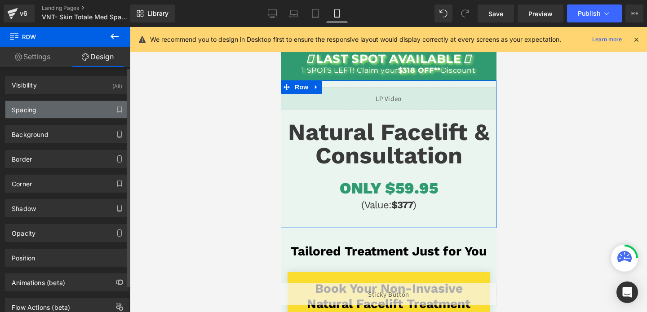
click at [69, 109] on div "Spacing" at bounding box center [66, 109] width 123 height 17
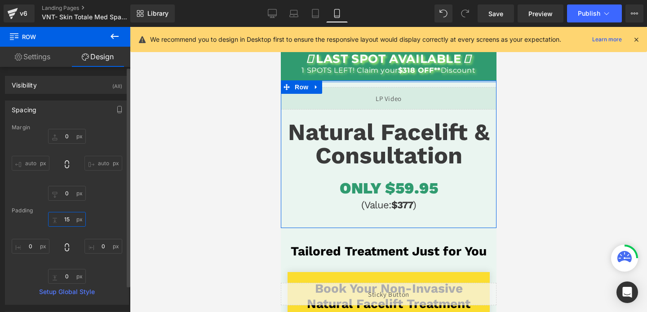
click at [71, 223] on input "15" at bounding box center [67, 219] width 38 height 15
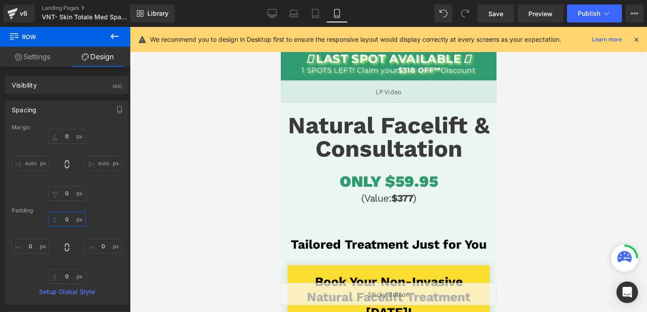
type input "0"
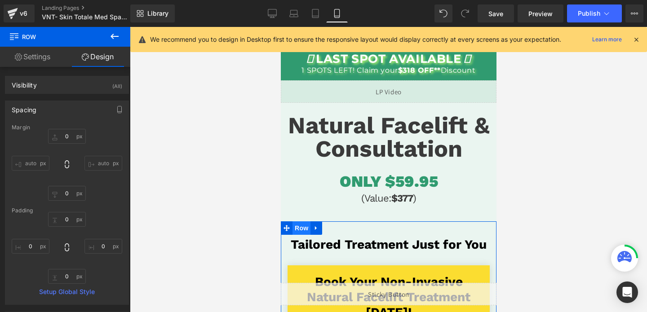
click at [299, 223] on span "Row" at bounding box center [301, 228] width 18 height 13
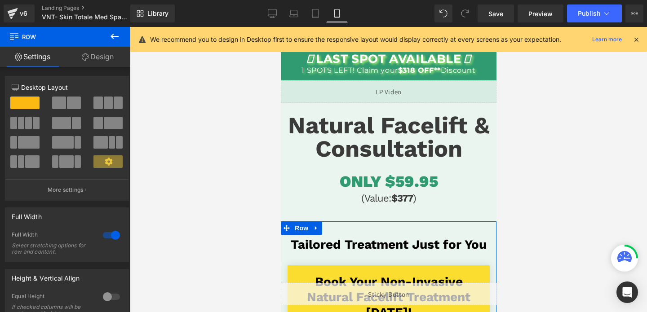
click at [93, 60] on link "Design" at bounding box center [97, 57] width 65 height 20
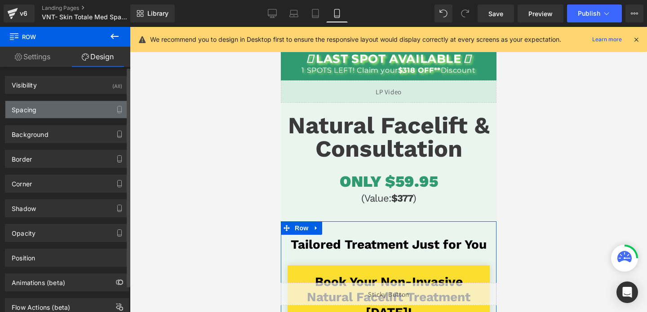
click at [49, 105] on div "Spacing" at bounding box center [66, 109] width 123 height 17
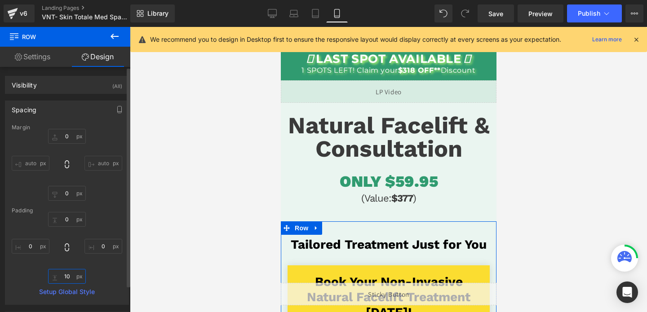
click at [70, 277] on input "10" at bounding box center [67, 276] width 38 height 15
type input "0"
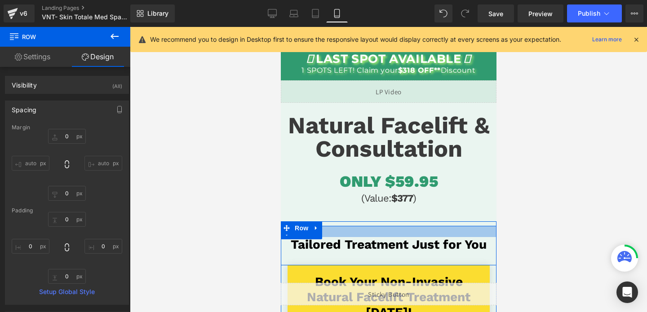
click at [341, 231] on div at bounding box center [389, 231] width 216 height 11
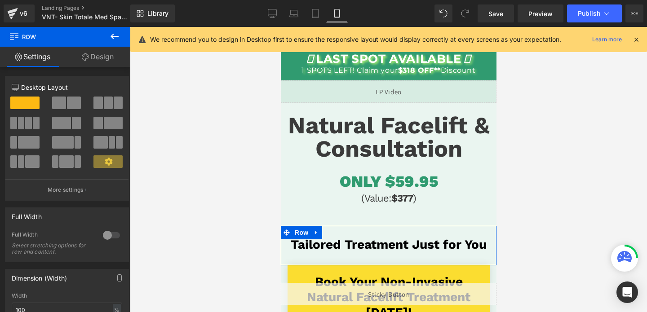
click at [106, 50] on link "Design" at bounding box center [97, 57] width 65 height 20
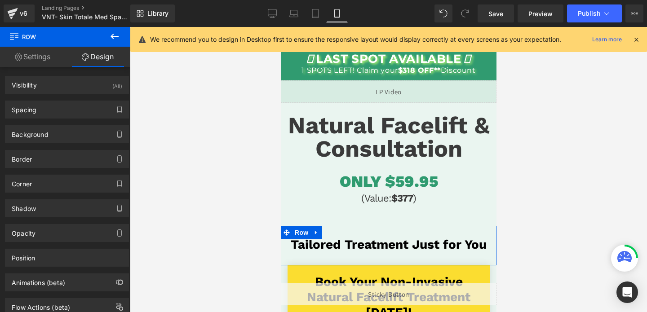
type input "0"
type input "25"
type input "5"
type input "30"
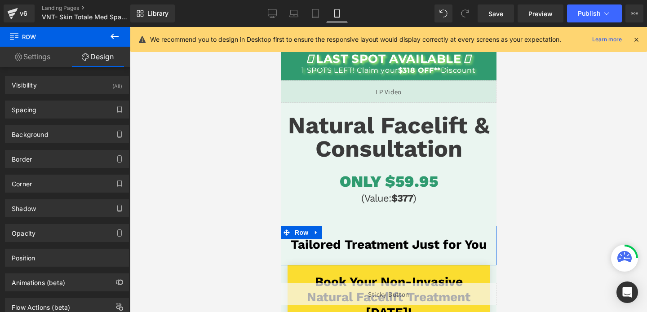
type input "5"
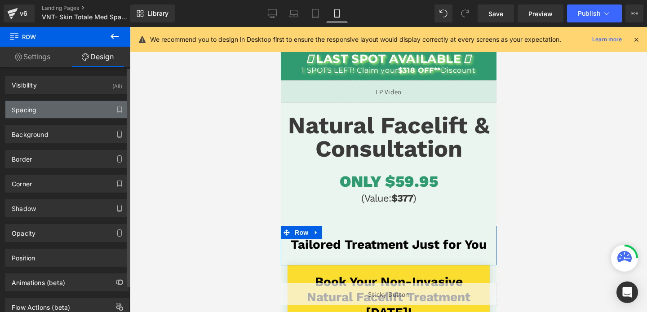
click at [61, 108] on div "Spacing" at bounding box center [66, 109] width 123 height 17
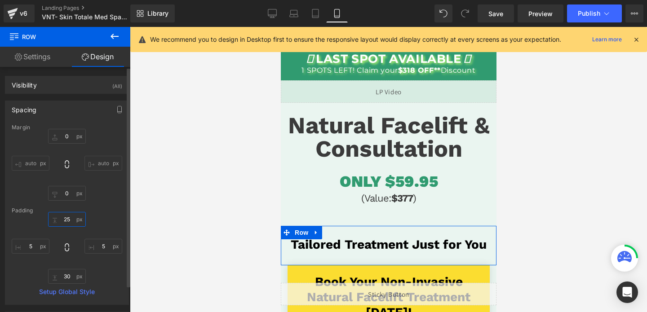
click at [66, 221] on input "25" at bounding box center [67, 219] width 38 height 15
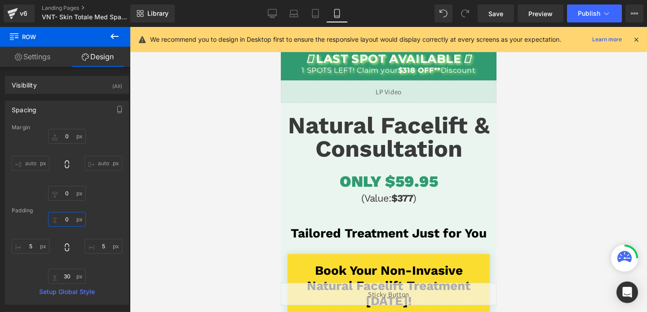
type input "0"
click at [116, 35] on icon at bounding box center [114, 36] width 11 height 11
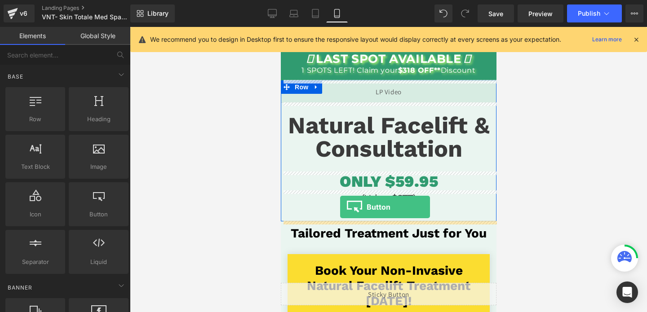
drag, startPoint x: 367, startPoint y: 232, endPoint x: 340, endPoint y: 207, distance: 36.6
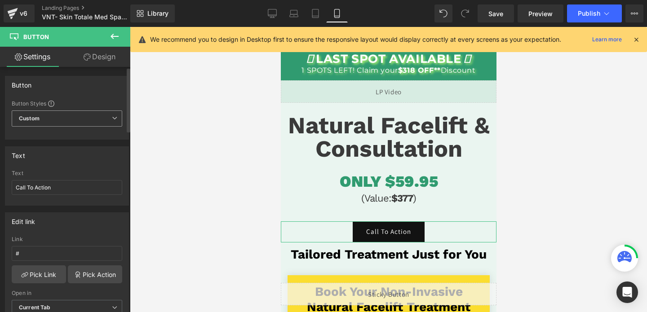
click at [61, 115] on span "Custom Setup Global Style" at bounding box center [67, 119] width 111 height 16
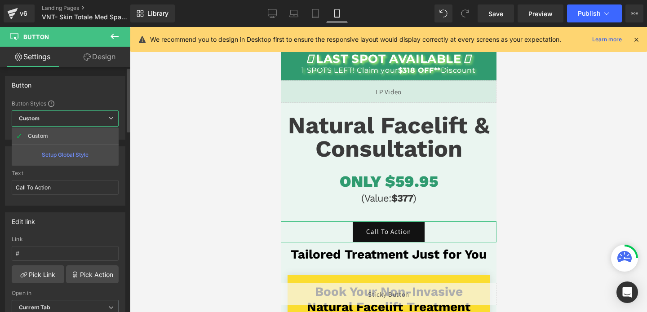
click at [61, 115] on span "Custom Setup Global Style" at bounding box center [65, 119] width 107 height 16
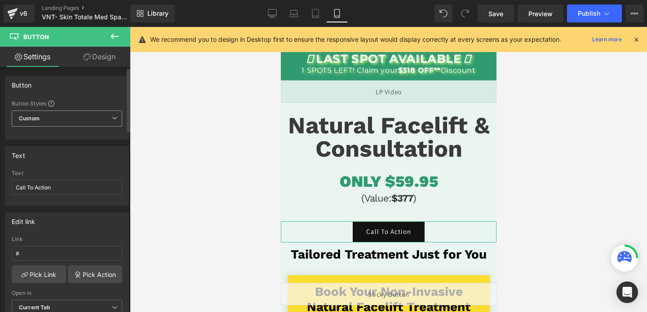
click at [61, 115] on span "Custom Setup Global Style" at bounding box center [67, 119] width 111 height 16
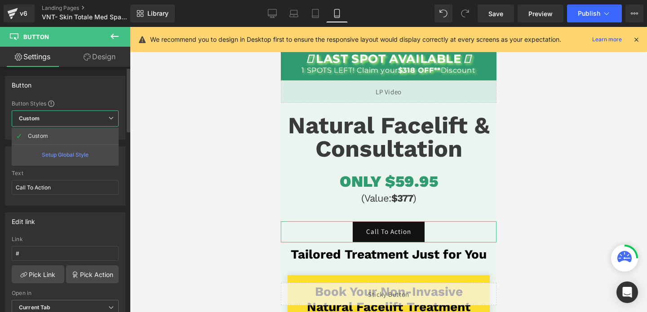
click at [61, 115] on span "Custom Setup Global Style" at bounding box center [65, 119] width 107 height 16
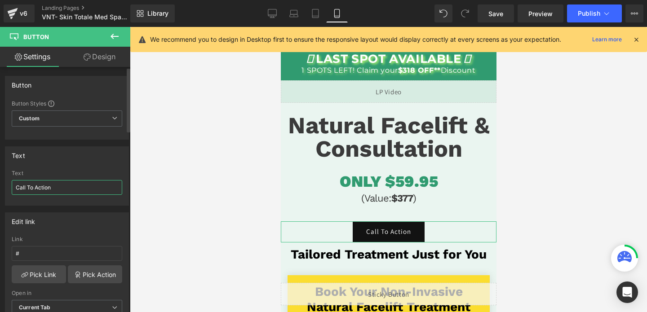
click at [60, 192] on input "Call To Action" at bounding box center [67, 187] width 111 height 15
paste input "LICK HERE TO SAVE YOU SPOT"
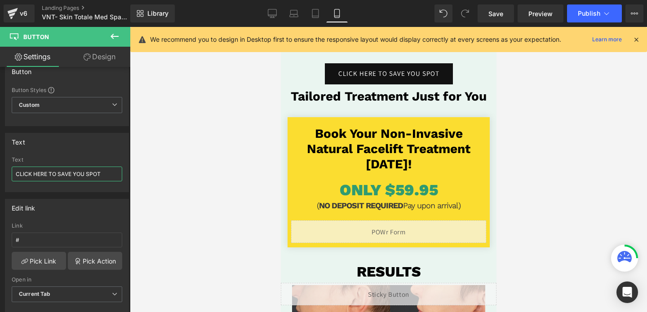
scroll to position [169, 0]
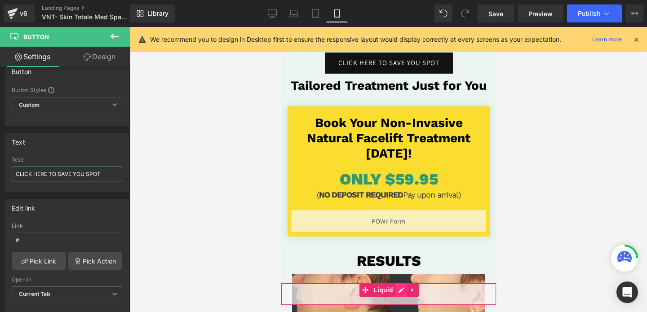
click at [397, 292] on div "Liquid" at bounding box center [389, 294] width 216 height 22
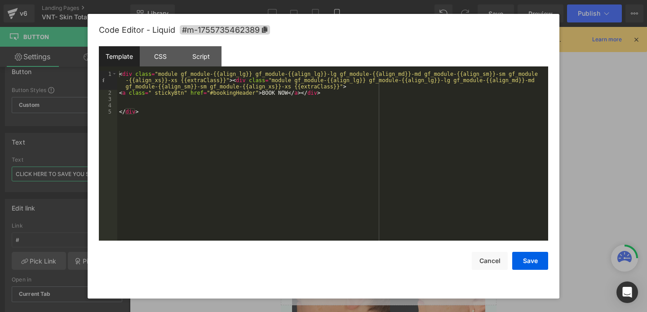
type input "CLICK HERE TO SAVE YOU SPOT"
drag, startPoint x: 255, startPoint y: 94, endPoint x: 210, endPoint y: 92, distance: 45.0
click at [210, 92] on div "< div class = "module gf_module-{{align_lg}} gf_module-{{align_lg}}-lg gf_modul…" at bounding box center [332, 168] width 431 height 195
click at [544, 259] on button "Save" at bounding box center [531, 261] width 36 height 18
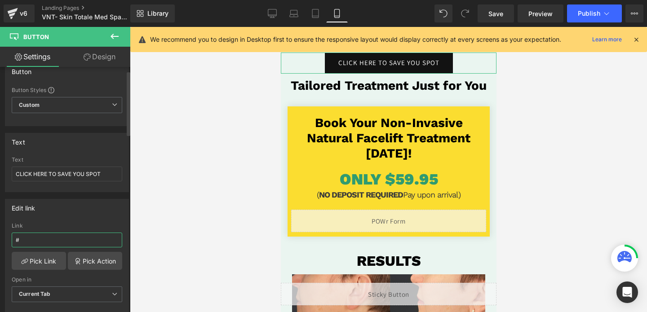
click at [48, 241] on input "#" at bounding box center [67, 240] width 111 height 15
paste input "bookingHeader"
type input "#bookingHeader"
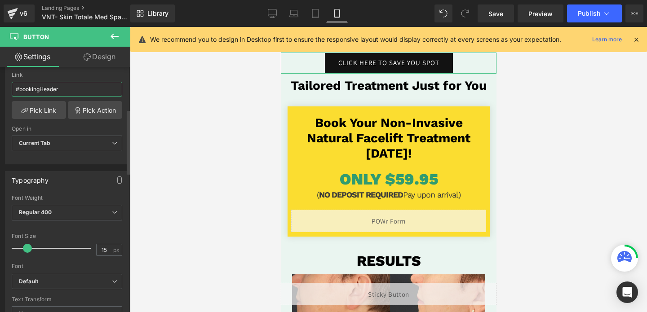
scroll to position [166, 0]
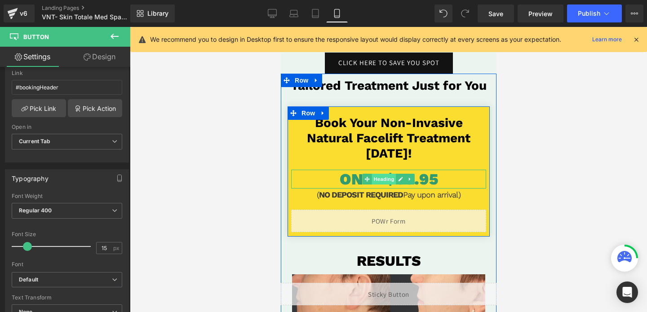
click at [384, 182] on span "Heading" at bounding box center [384, 179] width 24 height 11
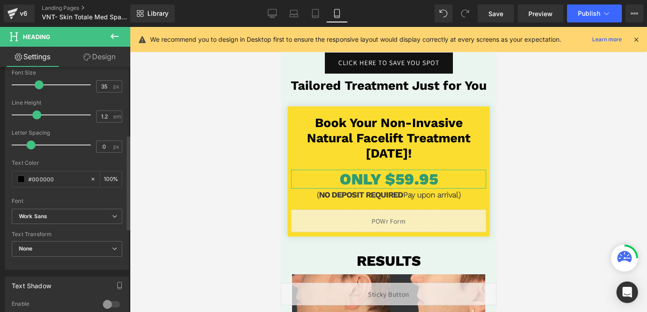
scroll to position [201, 0]
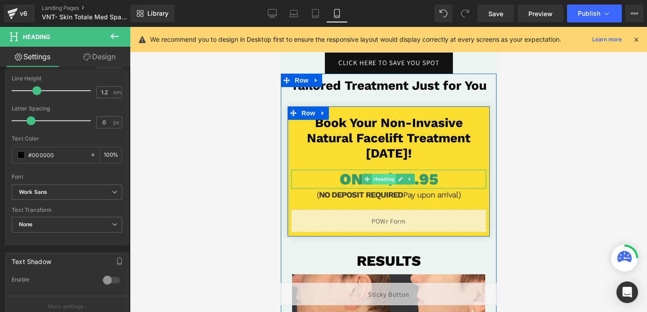
click at [393, 178] on span "Heading" at bounding box center [384, 179] width 24 height 11
click at [402, 179] on icon at bounding box center [400, 179] width 4 height 4
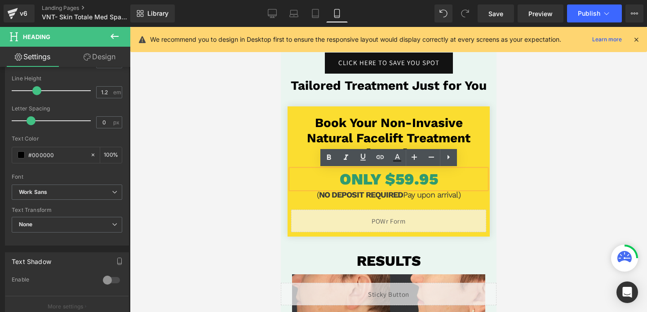
click at [385, 183] on span "ONLY $59.95" at bounding box center [388, 179] width 98 height 19
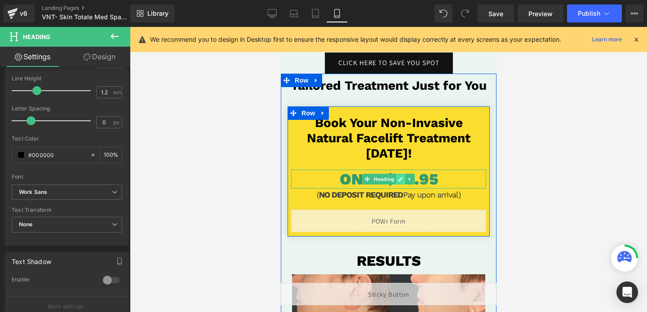
click at [402, 177] on icon at bounding box center [400, 179] width 5 height 5
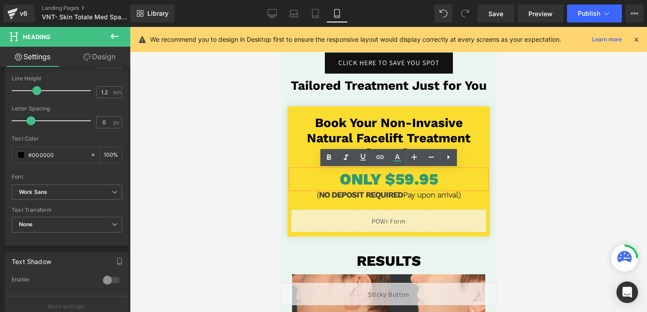
click at [393, 179] on span "ONLY $59.95" at bounding box center [388, 179] width 98 height 19
click at [398, 154] on icon at bounding box center [397, 157] width 11 height 11
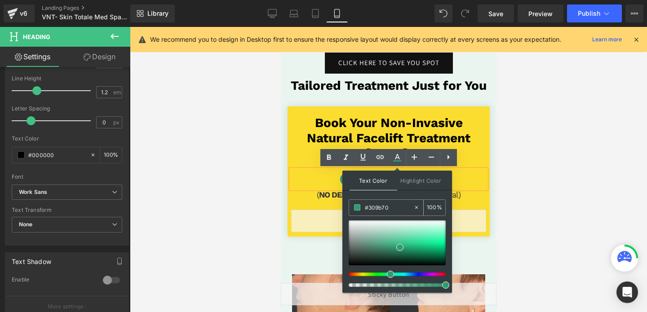
click at [385, 211] on input "#309b70" at bounding box center [389, 208] width 49 height 10
paste input "bookingHeader"
type input "#bookingHeader"
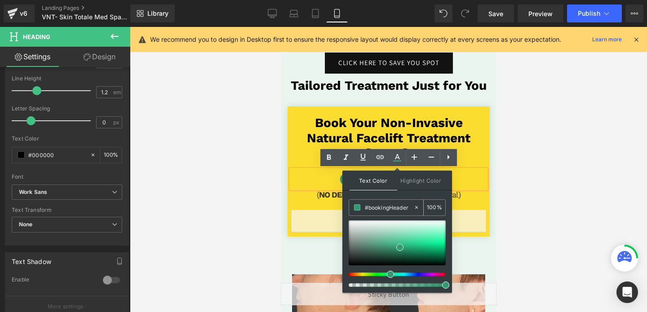
type input "0"
type input "#309b70"
type input "100"
click at [224, 143] on div at bounding box center [389, 170] width 518 height 286
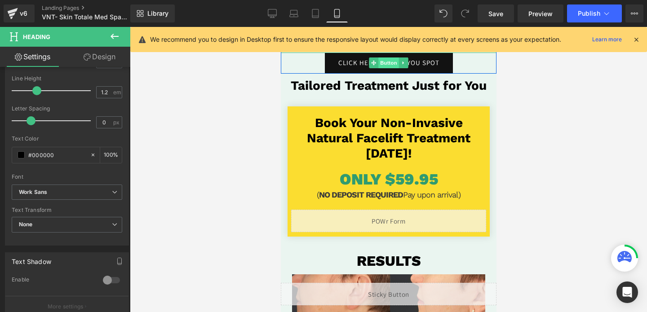
click at [387, 61] on span "Button" at bounding box center [388, 63] width 21 height 11
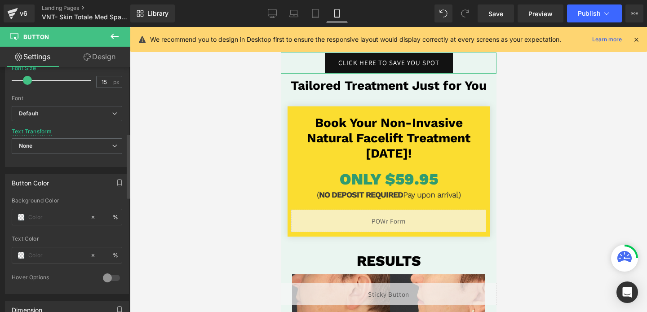
scroll to position [398, 0]
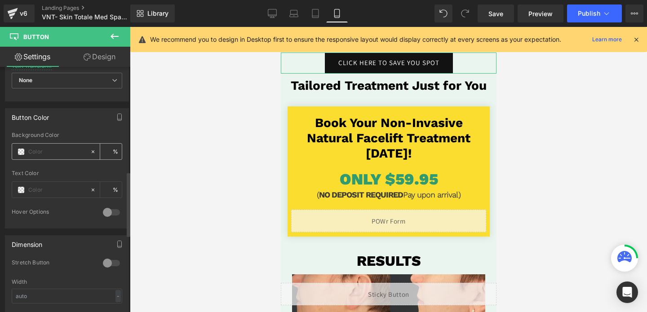
click at [59, 150] on input "text" at bounding box center [57, 152] width 58 height 10
paste input "#309b70"
type input "#309b70"
type input "100"
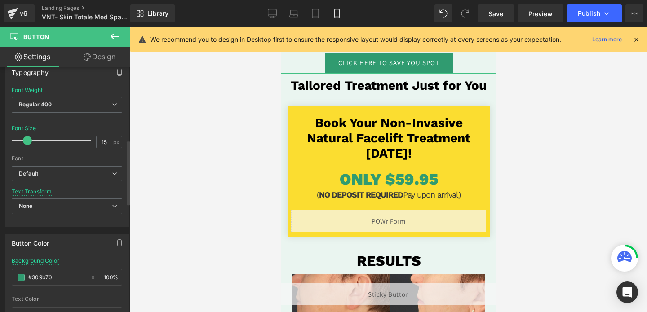
scroll to position [267, 0]
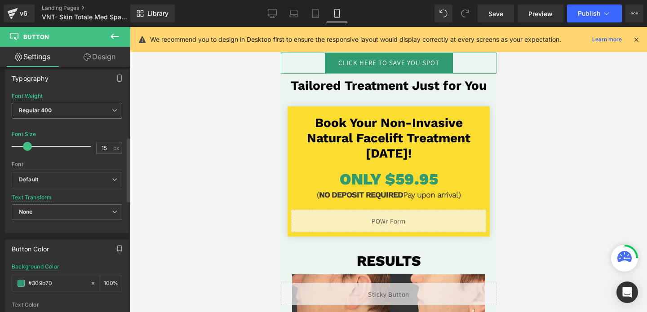
type input "#309b70"
click at [86, 112] on span "Regular 400" at bounding box center [67, 111] width 111 height 16
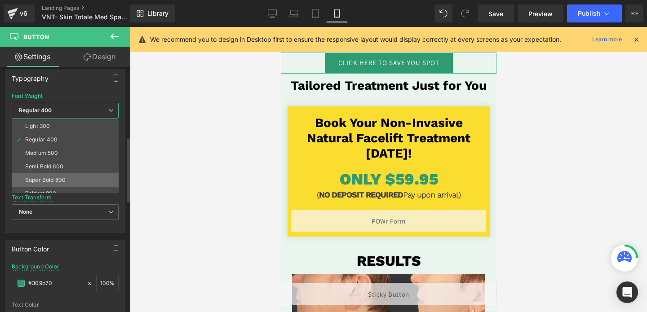
scroll to position [29, 0]
click at [58, 173] on li "Super Bold 800" at bounding box center [67, 177] width 111 height 13
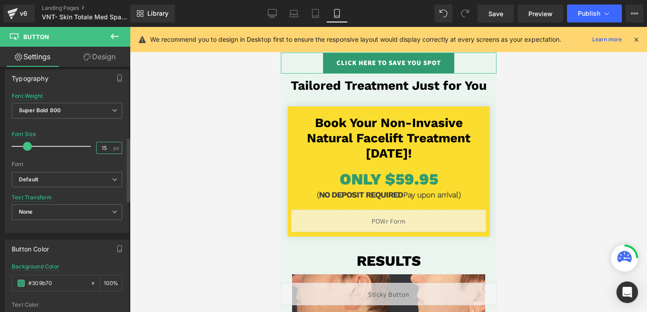
click at [103, 146] on input "15" at bounding box center [105, 148] width 16 height 11
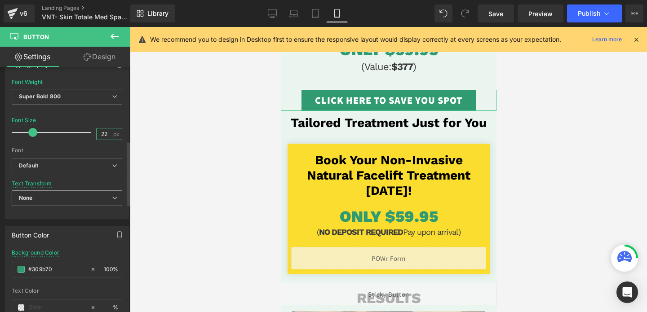
scroll to position [281, 0]
type input "22"
click at [73, 174] on div "Default Default Work Sans [GEOGRAPHIC_DATA] [PERSON_NAME] Round Lato Convergenc…" at bounding box center [67, 167] width 111 height 21
click at [76, 164] on b "Default" at bounding box center [65, 165] width 93 height 8
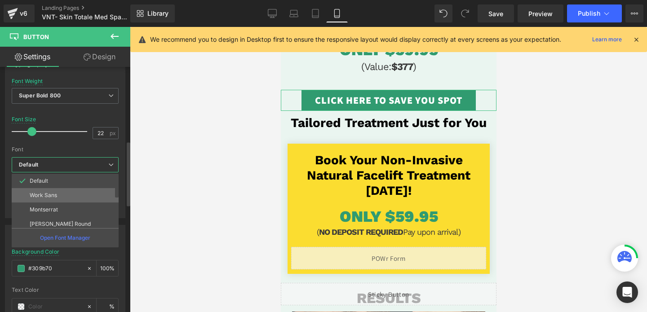
click at [52, 198] on p "Work Sans" at bounding box center [43, 195] width 27 height 6
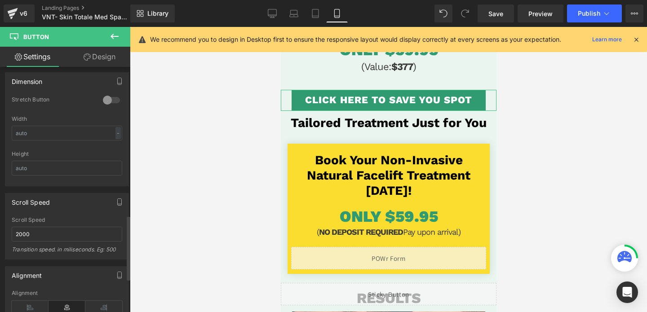
scroll to position [569, 0]
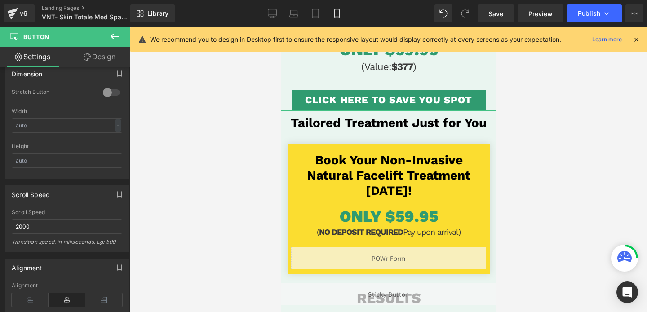
click at [96, 59] on link "Design" at bounding box center [99, 57] width 65 height 20
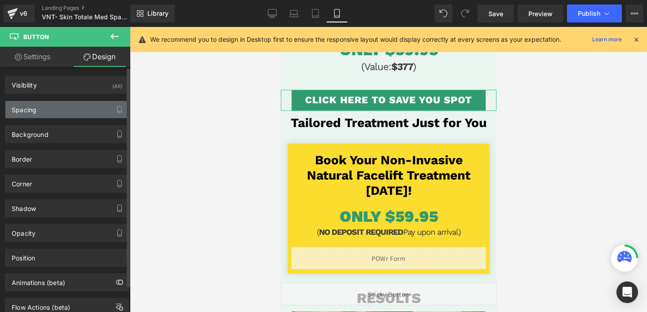
click at [60, 110] on div "Spacing" at bounding box center [66, 109] width 123 height 17
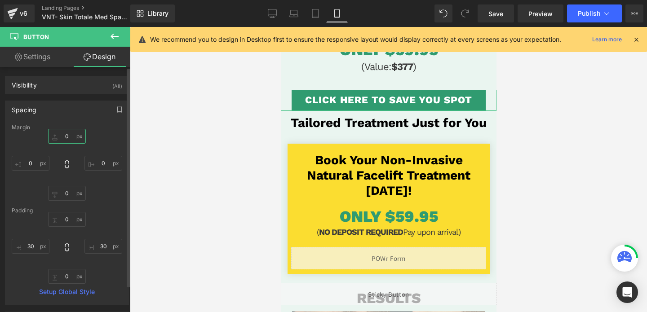
click at [62, 137] on input "0" at bounding box center [67, 136] width 38 height 15
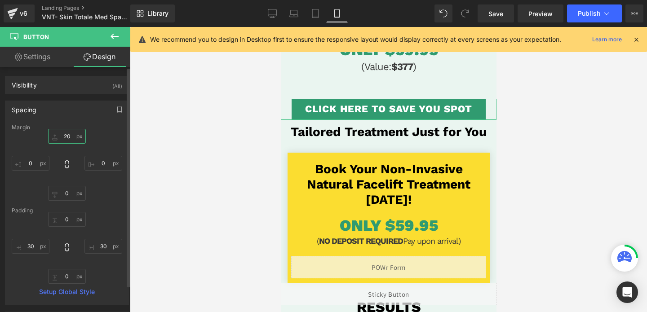
type input "2"
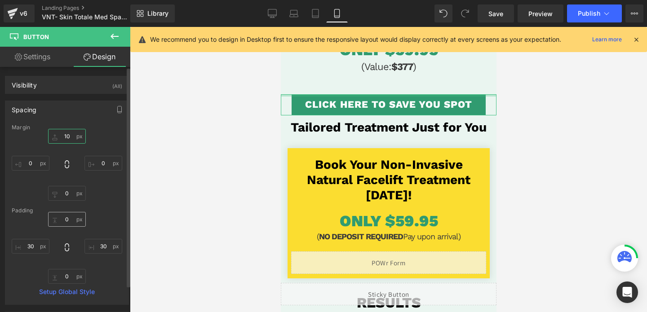
type input "1"
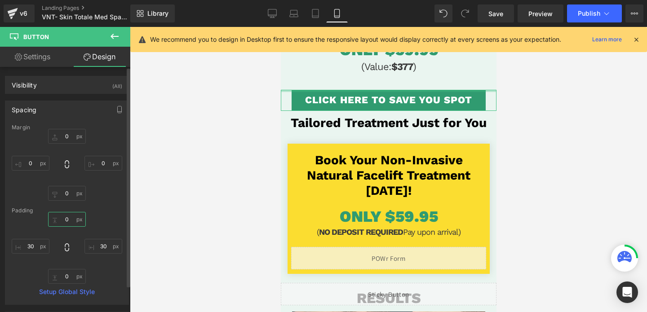
click at [66, 217] on input "0" at bounding box center [67, 219] width 38 height 15
type input "10"
click at [71, 275] on input "0" at bounding box center [67, 276] width 38 height 15
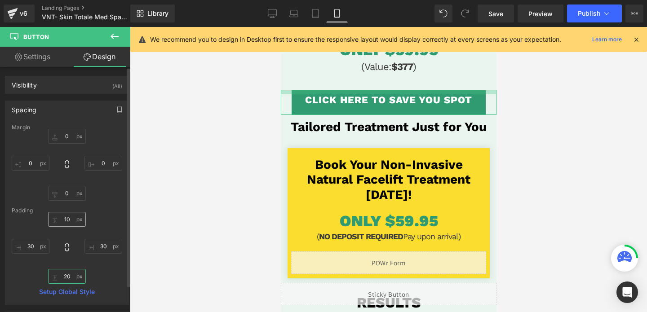
type input "20"
click at [61, 218] on input "10" at bounding box center [67, 219] width 38 height 15
type input "20"
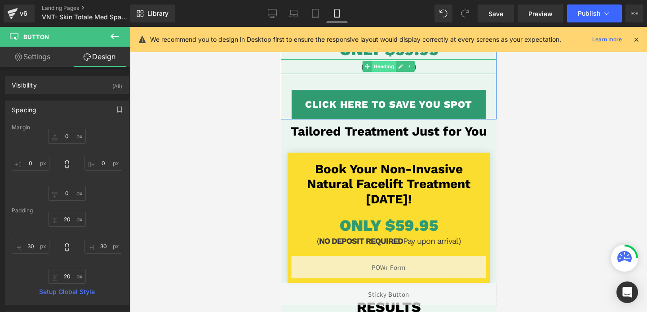
click at [392, 71] on span "Heading" at bounding box center [384, 66] width 24 height 11
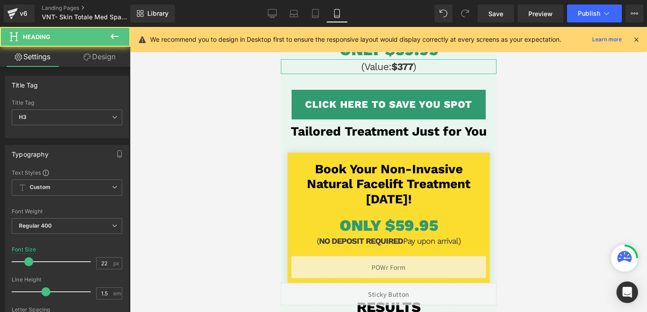
click at [98, 54] on link "Design" at bounding box center [99, 57] width 65 height 20
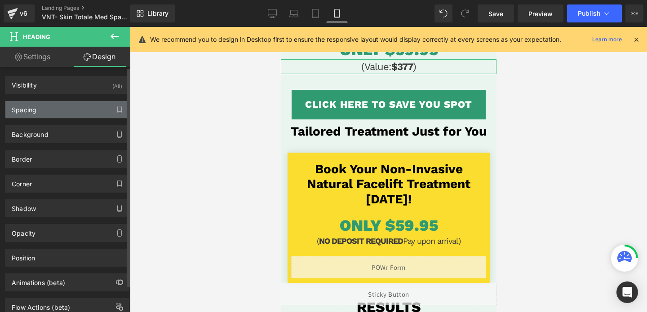
click at [62, 110] on div "Spacing" at bounding box center [66, 109] width 123 height 17
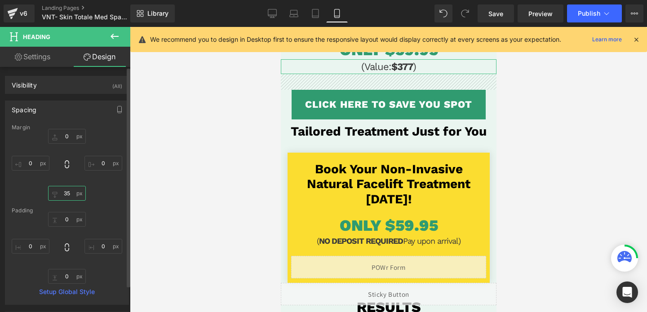
click at [68, 200] on input "35" at bounding box center [67, 193] width 38 height 15
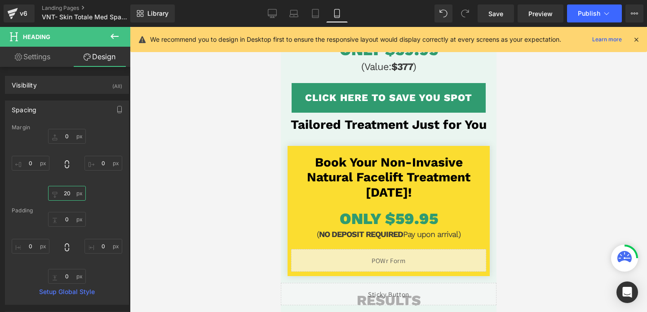
type input "20"
click at [199, 178] on div at bounding box center [389, 170] width 518 height 286
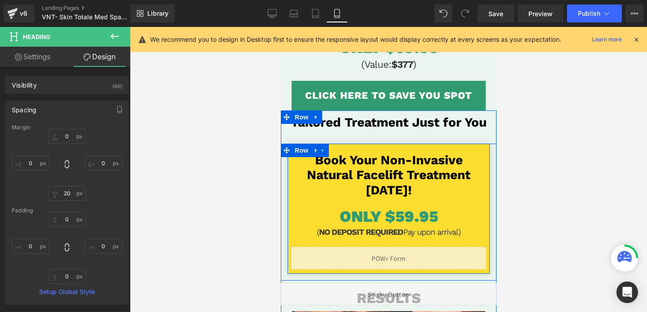
scroll to position [135, 0]
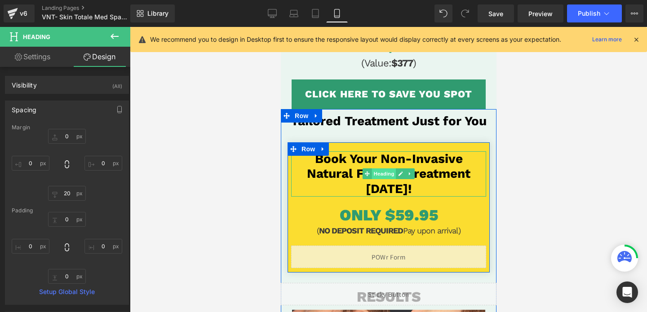
click at [387, 175] on span "Heading" at bounding box center [384, 174] width 24 height 11
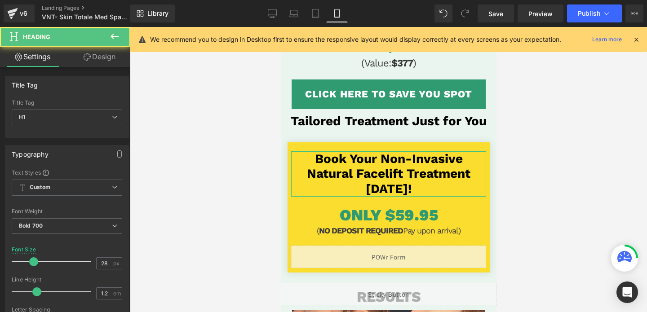
click at [102, 57] on link "Design" at bounding box center [99, 57] width 65 height 20
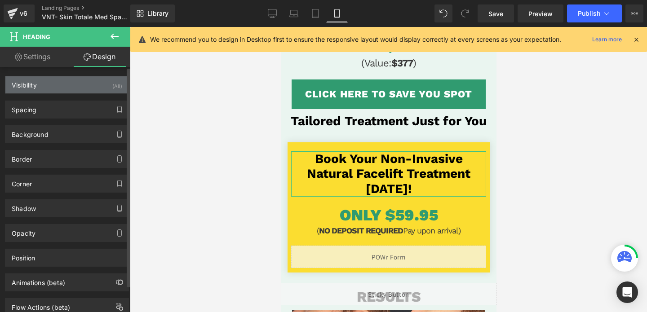
click at [95, 87] on div "Visibility (All)" at bounding box center [66, 84] width 123 height 17
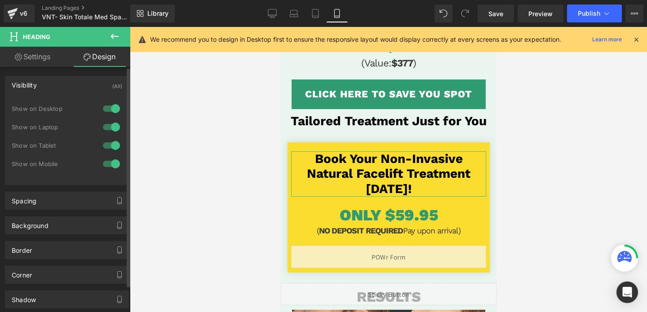
click at [114, 147] on div at bounding box center [112, 145] width 22 height 14
click at [112, 161] on div at bounding box center [112, 164] width 22 height 14
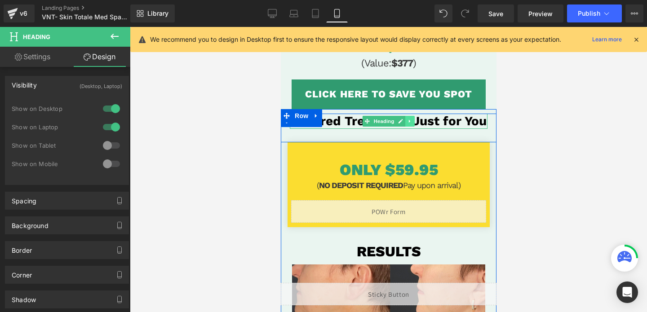
click at [411, 122] on icon at bounding box center [409, 121] width 5 height 5
click at [402, 121] on link at bounding box center [405, 121] width 9 height 11
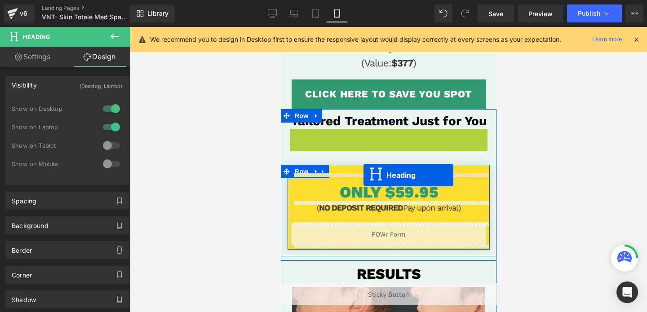
drag, startPoint x: 367, startPoint y: 136, endPoint x: 364, endPoint y: 175, distance: 39.7
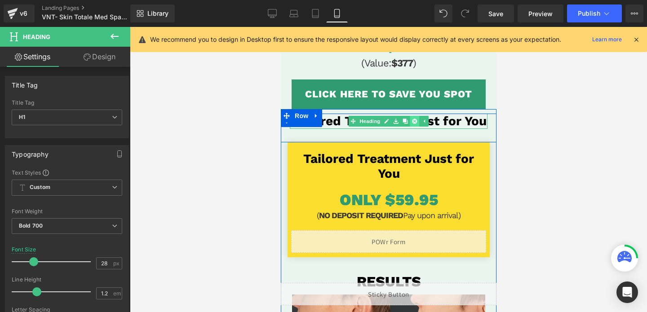
click at [415, 122] on icon at bounding box center [414, 121] width 5 height 5
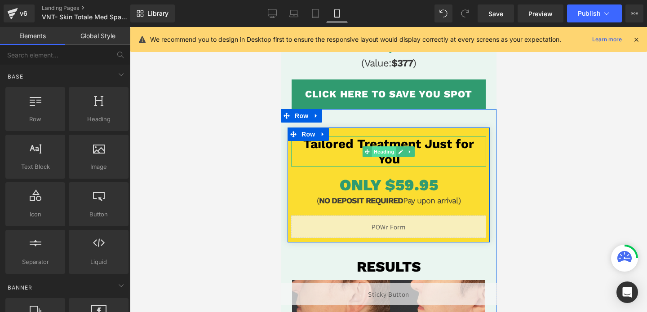
click at [384, 152] on span "Heading" at bounding box center [384, 152] width 24 height 11
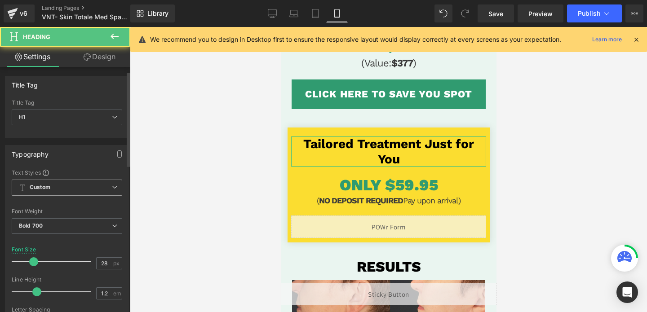
scroll to position [14, 0]
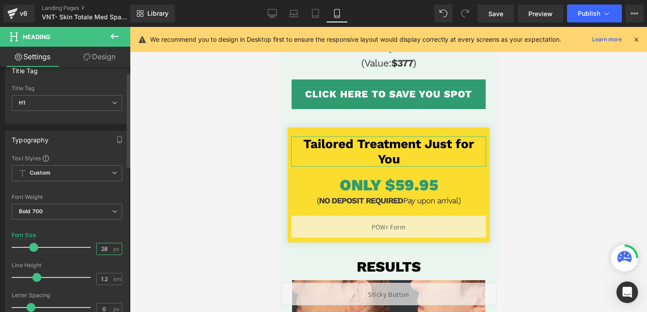
click at [103, 250] on input "28" at bounding box center [105, 249] width 16 height 11
type input "24"
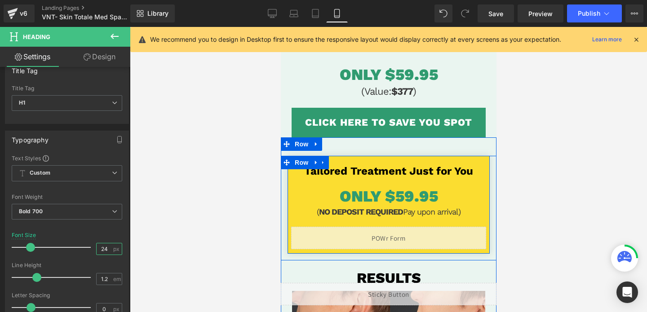
scroll to position [107, 0]
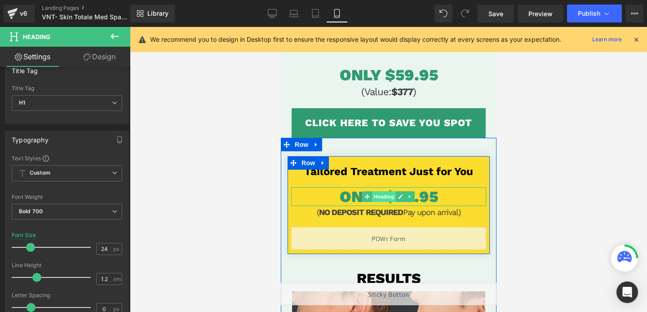
click at [380, 199] on span "Heading" at bounding box center [384, 197] width 24 height 11
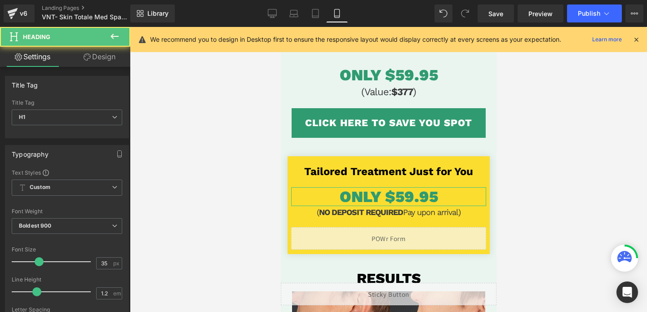
click at [103, 58] on link "Design" at bounding box center [99, 57] width 65 height 20
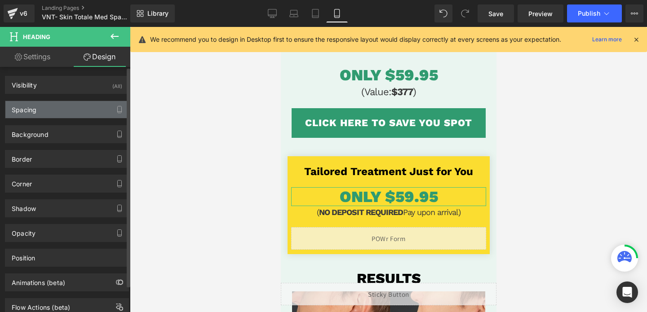
click at [64, 103] on div "Spacing" at bounding box center [66, 109] width 123 height 17
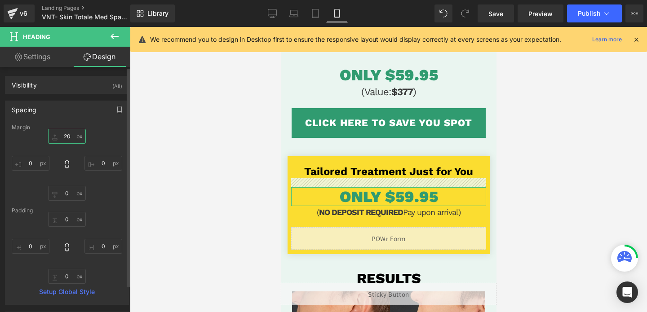
click at [62, 138] on input "20" at bounding box center [67, 136] width 38 height 15
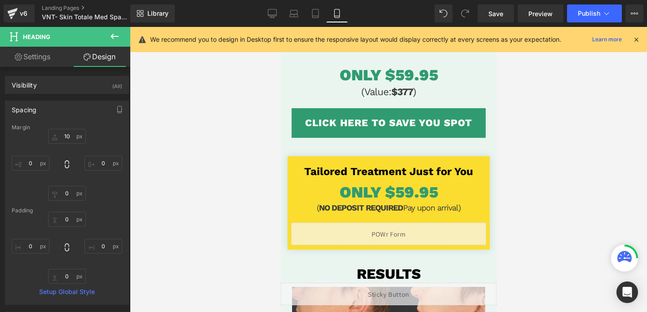
click at [216, 204] on div at bounding box center [389, 170] width 518 height 286
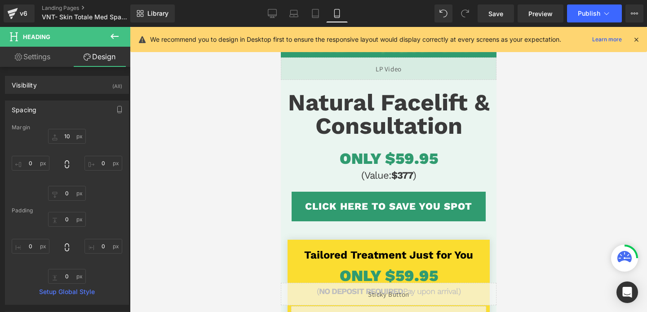
scroll to position [0, 0]
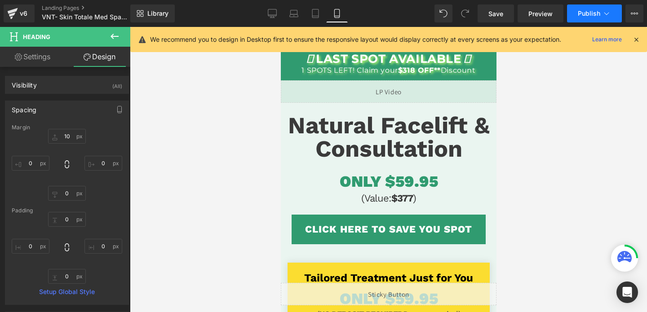
click at [588, 13] on span "Publish" at bounding box center [589, 13] width 22 height 7
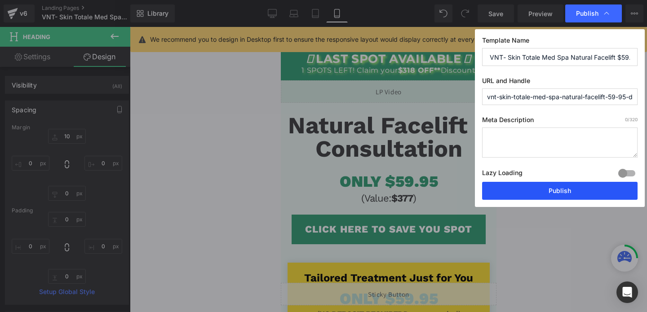
click at [549, 187] on button "Publish" at bounding box center [560, 191] width 156 height 18
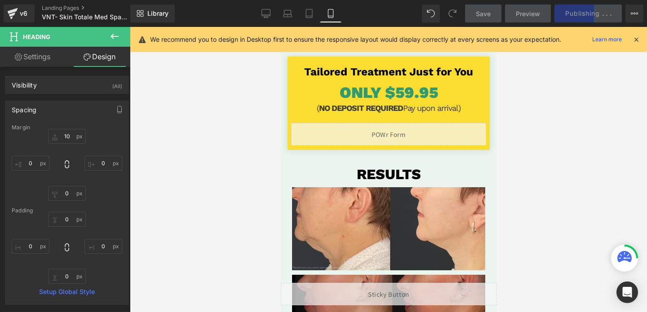
scroll to position [216, 0]
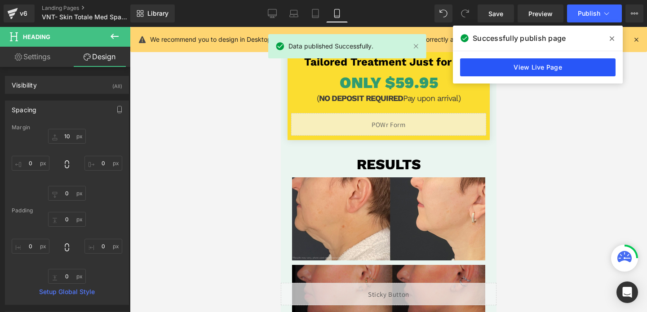
click at [531, 71] on link "View Live Page" at bounding box center [538, 67] width 156 height 18
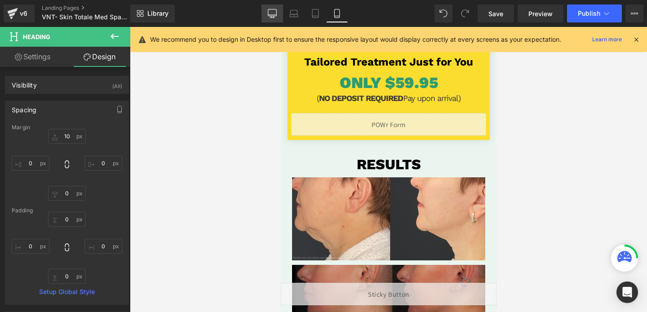
click at [270, 13] on icon at bounding box center [272, 13] width 9 height 9
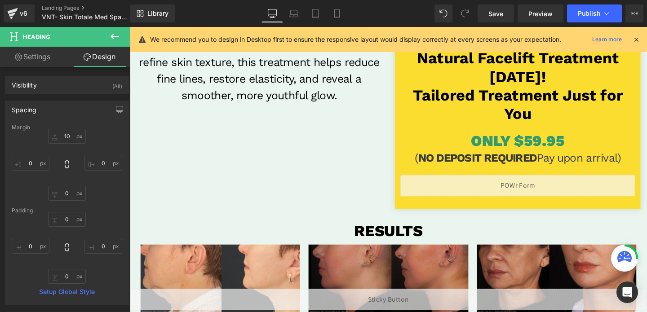
type input "20"
type input "0"
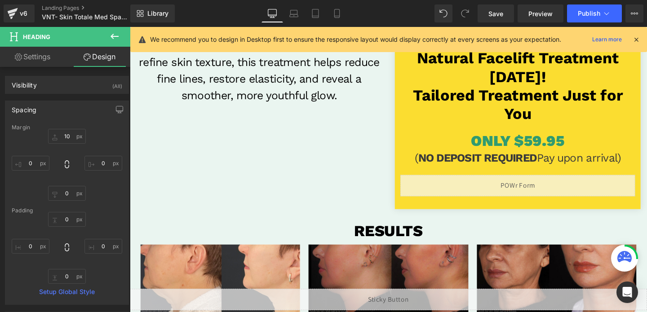
type input "0"
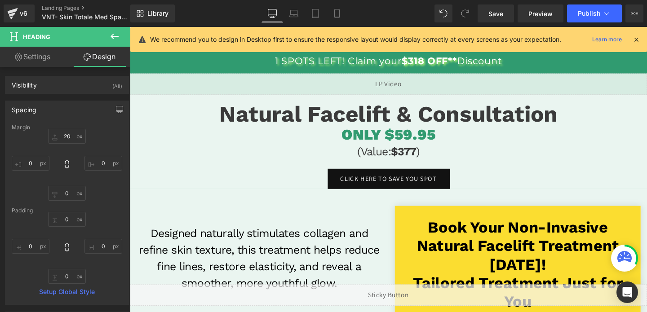
scroll to position [0, 0]
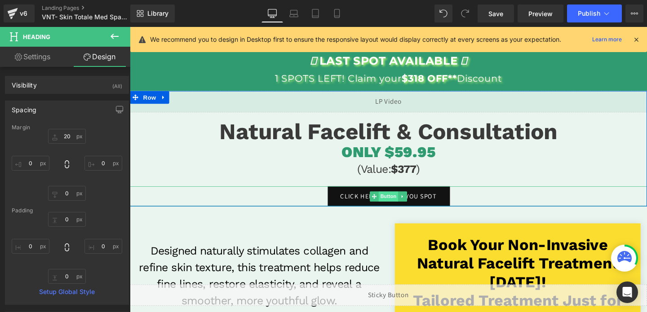
click at [400, 201] on span "Button" at bounding box center [402, 205] width 21 height 11
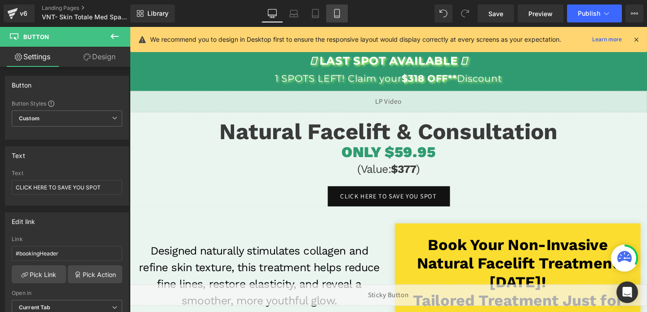
click at [336, 13] on icon at bounding box center [337, 13] width 9 height 9
type input "22"
type input "#309b70"
type input "100"
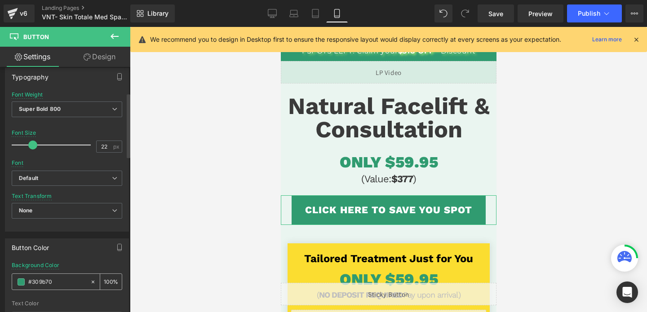
scroll to position [308, 0]
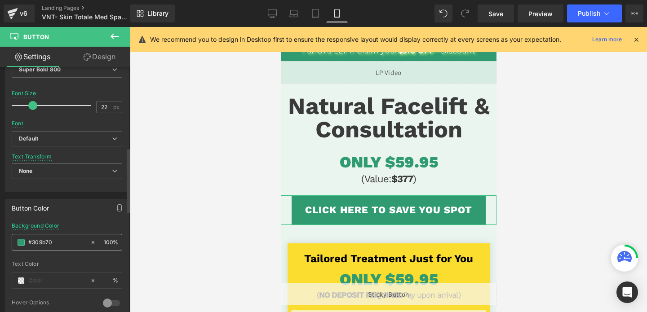
click at [55, 245] on input "#309b70" at bounding box center [57, 243] width 58 height 10
click at [116, 210] on icon "button" at bounding box center [119, 208] width 7 height 7
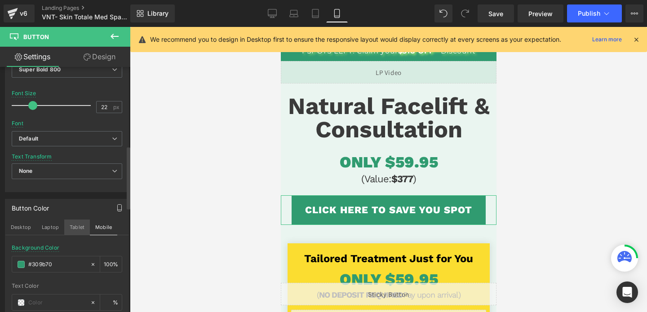
click at [79, 227] on button "Tablet" at bounding box center [77, 227] width 26 height 15
type input "15"
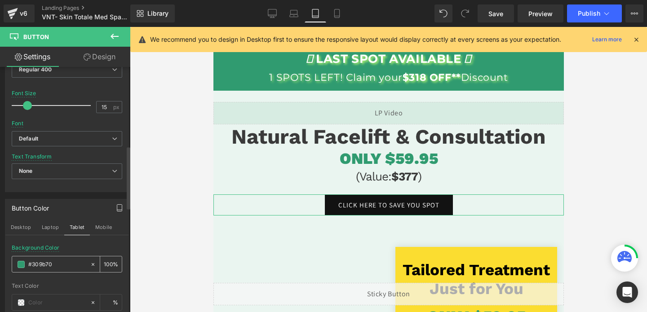
click at [67, 260] on input "#309b70" at bounding box center [57, 265] width 58 height 10
click at [48, 230] on button "Laptop" at bounding box center [50, 227] width 28 height 15
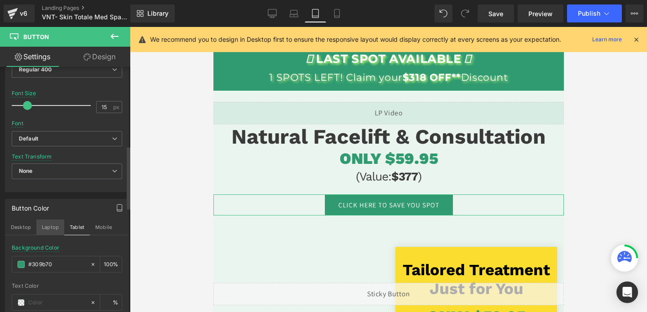
scroll to position [40, 0]
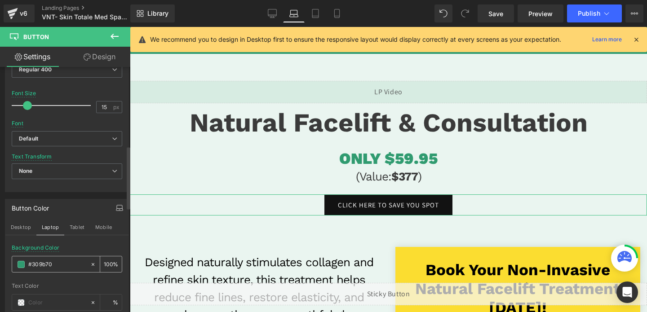
click at [48, 266] on input "#309b70" at bounding box center [57, 265] width 58 height 10
click at [74, 231] on button "Tablet" at bounding box center [77, 227] width 26 height 15
type input "100"
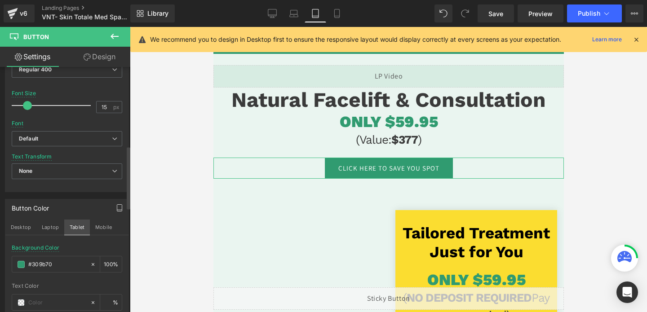
scroll to position [4, 0]
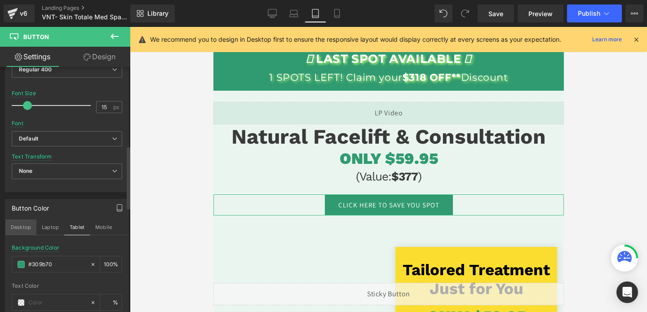
click at [24, 230] on button "Desktop" at bounding box center [20, 227] width 31 height 15
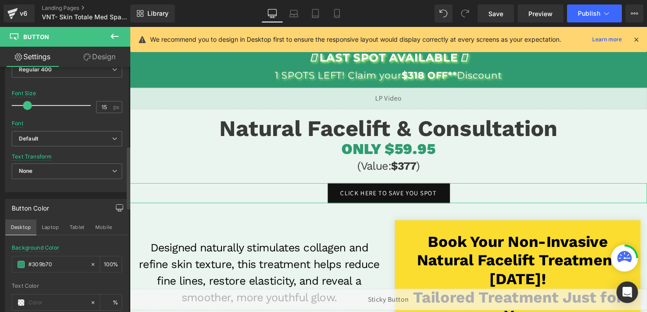
scroll to position [0, 0]
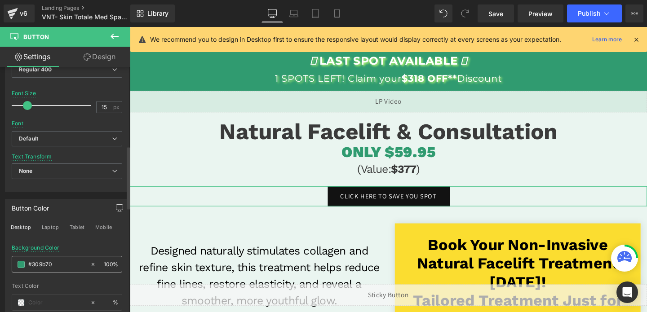
click at [49, 265] on input "#309b70" at bounding box center [57, 265] width 58 height 10
click at [54, 226] on button "Laptop" at bounding box center [50, 227] width 28 height 15
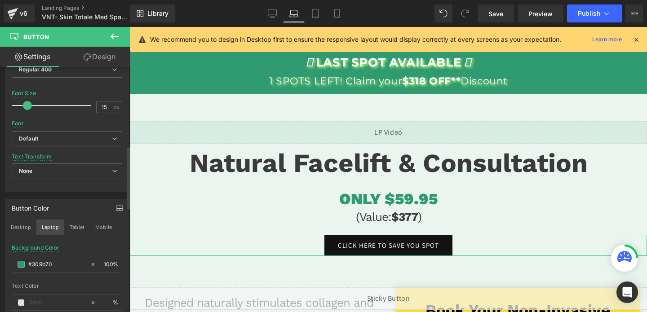
scroll to position [40, 0]
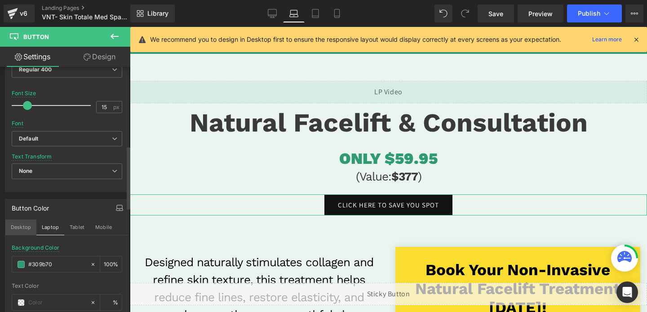
click at [22, 228] on button "Desktop" at bounding box center [20, 227] width 31 height 15
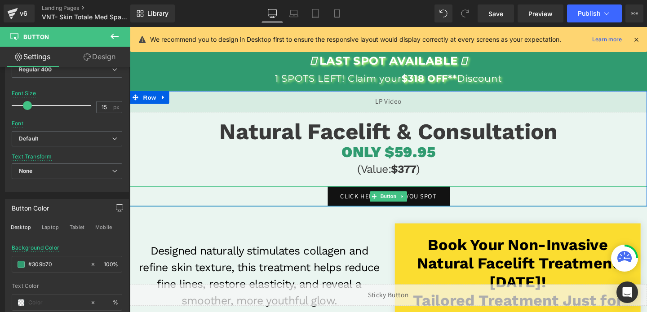
click at [224, 208] on div "CLICK HERE TO SAVE YOU SPOT" at bounding box center [402, 205] width 544 height 21
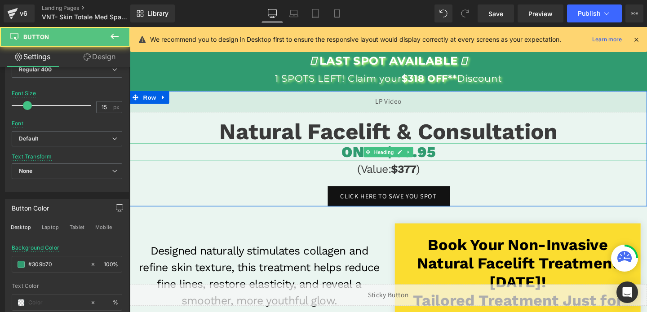
click at [281, 153] on h1 "ONLY $59.95" at bounding box center [402, 158] width 544 height 19
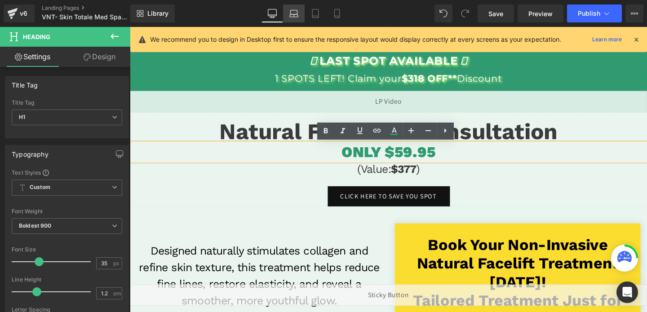
click at [290, 15] on icon at bounding box center [294, 15] width 9 height 3
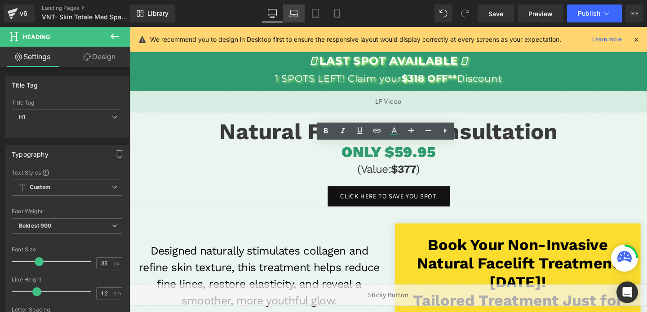
scroll to position [40, 0]
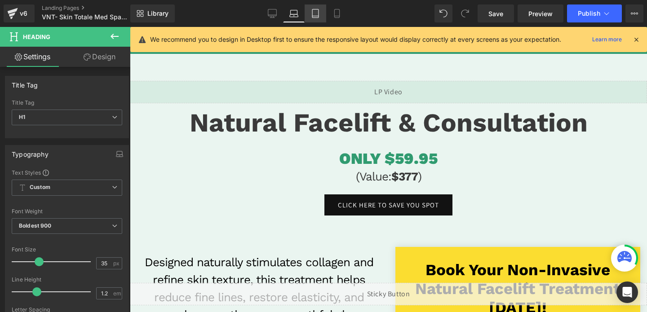
click at [310, 16] on link "Tablet" at bounding box center [316, 13] width 22 height 18
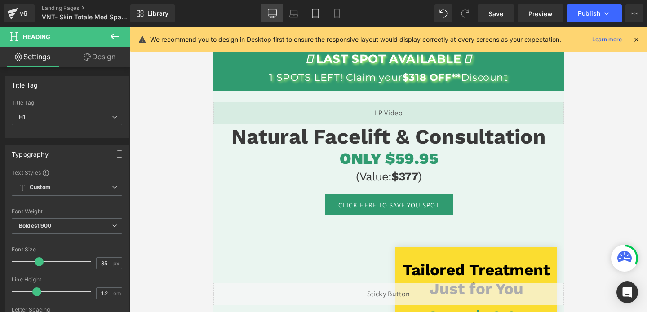
click at [274, 16] on icon at bounding box center [272, 17] width 3 height 2
type input "100"
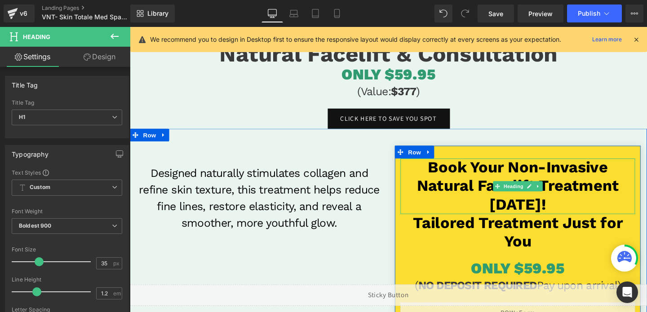
scroll to position [116, 0]
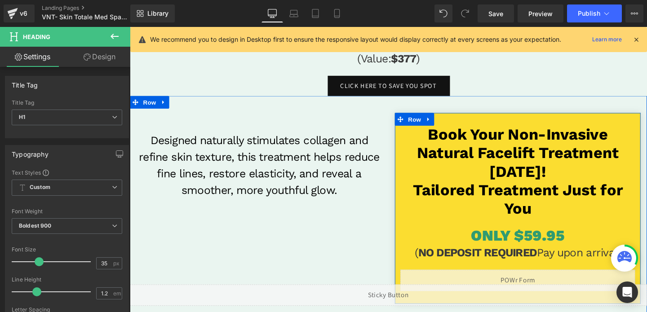
click at [526, 208] on div "Tailored Treatment Just for You Heading" at bounding box center [538, 208] width 247 height 39
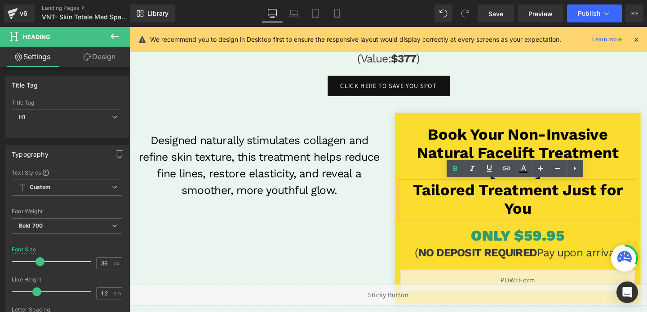
click at [540, 207] on h1 "Tailored Treatment Just for You" at bounding box center [538, 208] width 247 height 39
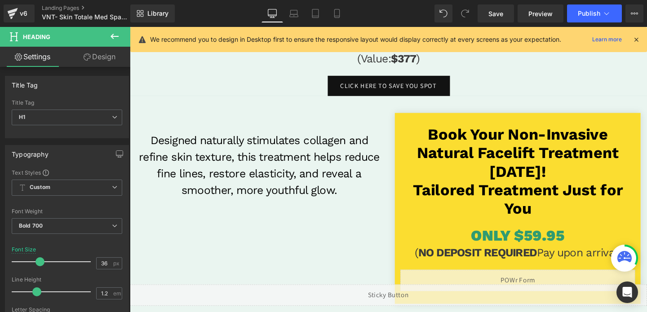
click at [112, 57] on link "Design" at bounding box center [99, 57] width 65 height 20
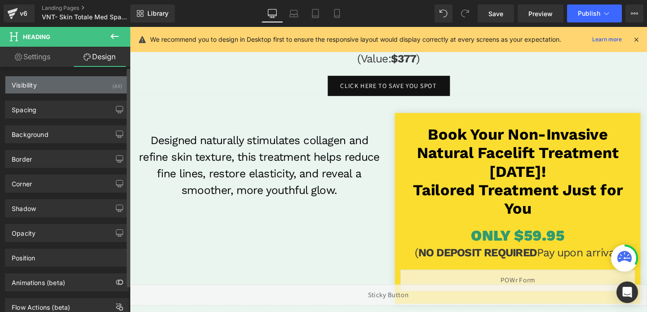
click at [112, 87] on div "(All)" at bounding box center [117, 83] width 10 height 15
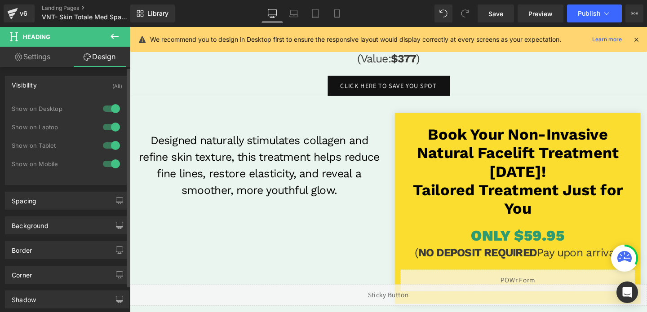
click at [108, 127] on div at bounding box center [112, 127] width 22 height 14
click at [107, 109] on div at bounding box center [112, 109] width 22 height 14
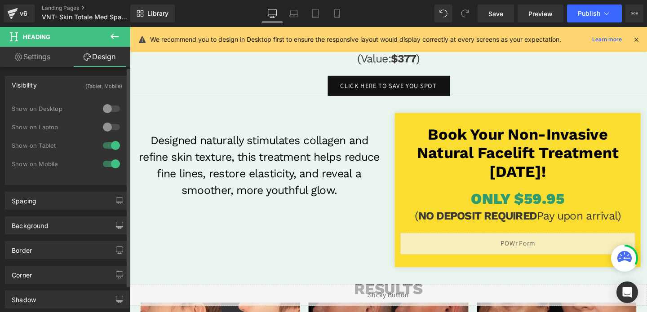
click at [107, 110] on div at bounding box center [112, 109] width 22 height 14
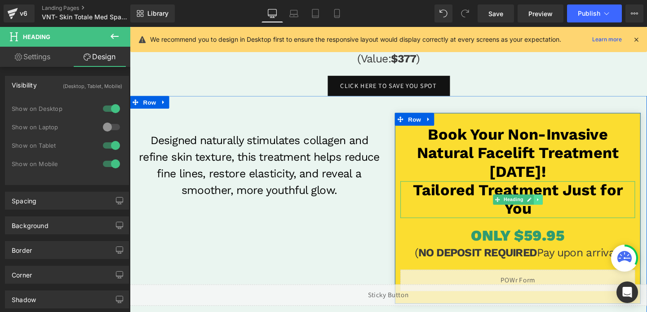
click at [558, 208] on icon at bounding box center [559, 208] width 5 height 5
click at [553, 208] on icon at bounding box center [554, 208] width 5 height 5
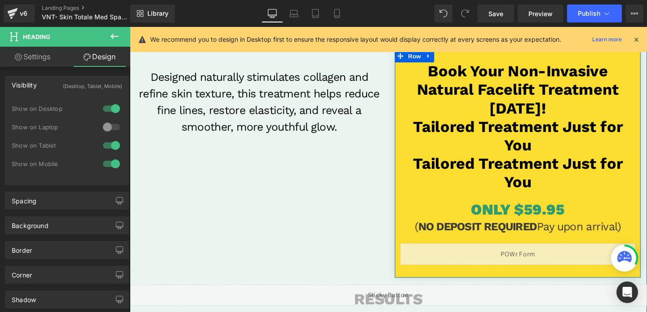
scroll to position [177, 0]
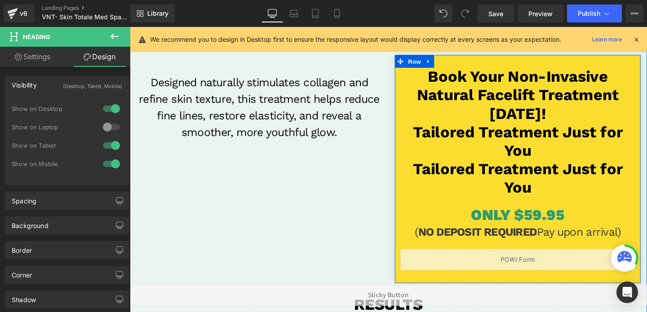
click at [531, 150] on div "Tailored Treatment Just for You Heading" at bounding box center [538, 148] width 247 height 39
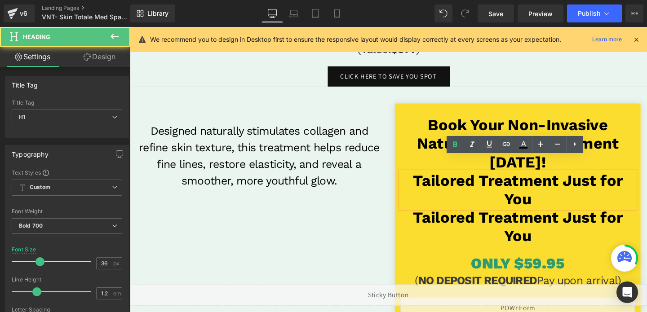
scroll to position [80, 0]
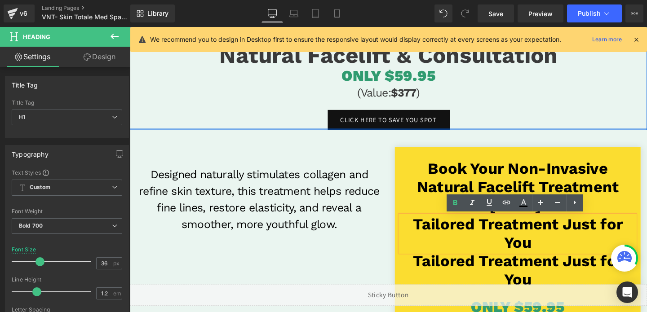
click at [456, 134] on div at bounding box center [402, 134] width 544 height 2
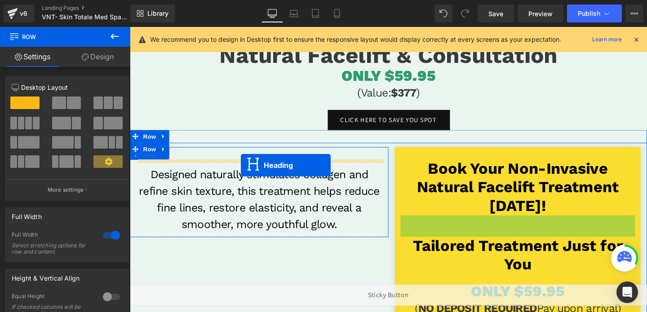
drag, startPoint x: 502, startPoint y: 243, endPoint x: 247, endPoint y: 173, distance: 264.4
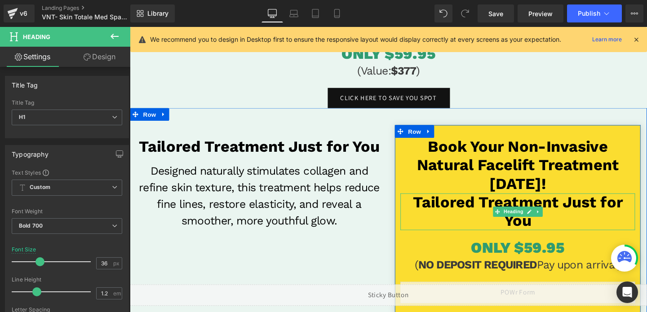
scroll to position [116, 0]
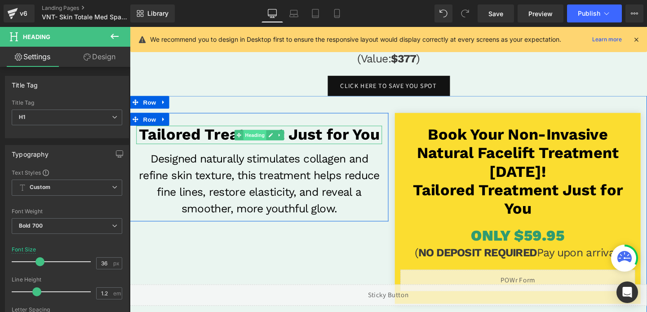
click at [263, 138] on span "Heading" at bounding box center [261, 140] width 24 height 11
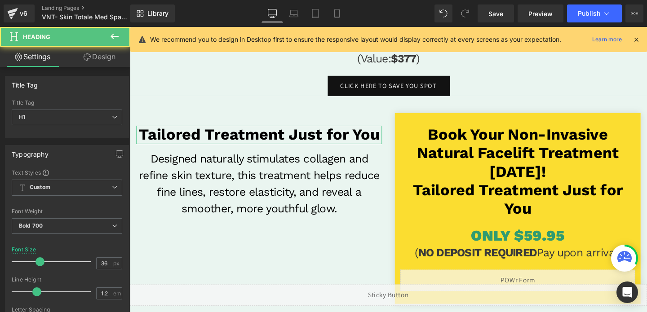
click at [110, 56] on link "Design" at bounding box center [99, 57] width 65 height 20
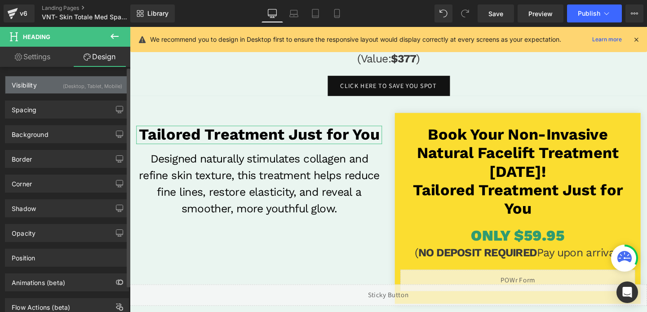
click at [100, 85] on div "(Desktop, Tablet, Mobile)" at bounding box center [92, 83] width 59 height 15
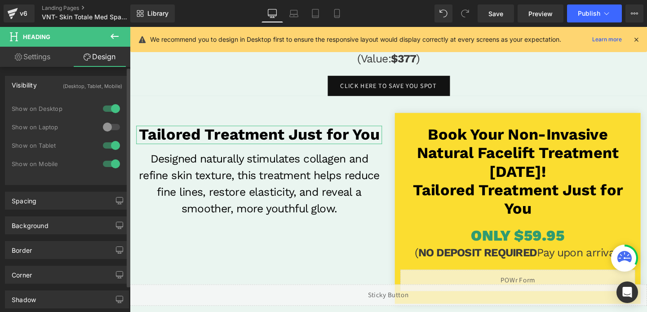
click at [107, 124] on div at bounding box center [112, 127] width 22 height 14
click at [110, 146] on div at bounding box center [112, 145] width 22 height 14
click at [110, 161] on div at bounding box center [112, 164] width 22 height 14
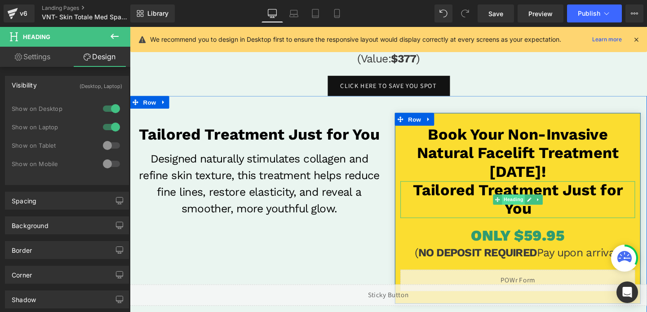
click at [534, 206] on span "Heading" at bounding box center [533, 208] width 24 height 11
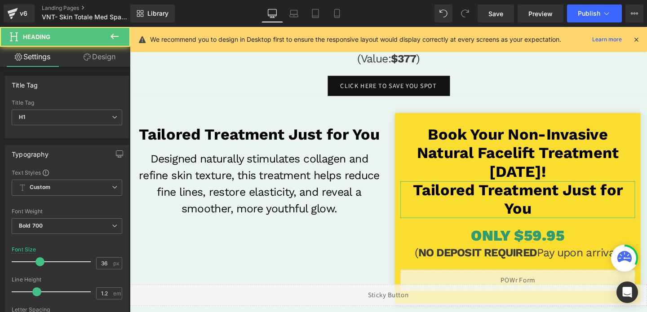
click at [112, 58] on link "Design" at bounding box center [99, 57] width 65 height 20
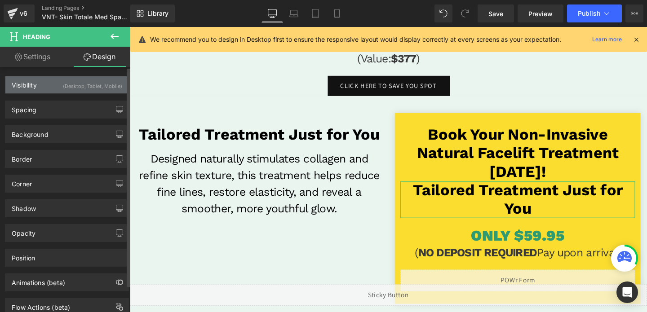
click at [106, 80] on div "(Desktop, Tablet, Mobile)" at bounding box center [92, 83] width 59 height 15
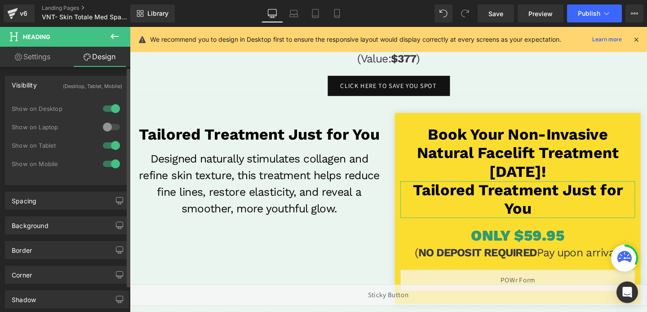
click at [111, 103] on div at bounding box center [112, 109] width 22 height 14
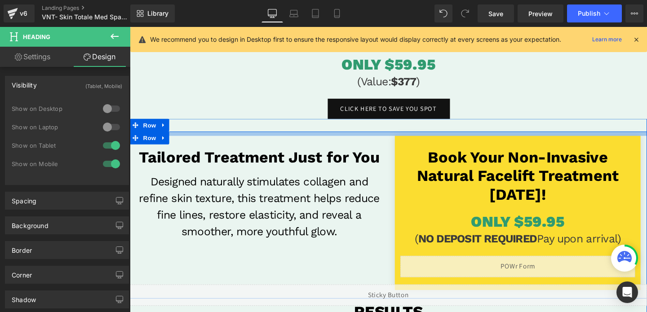
scroll to position [86, 0]
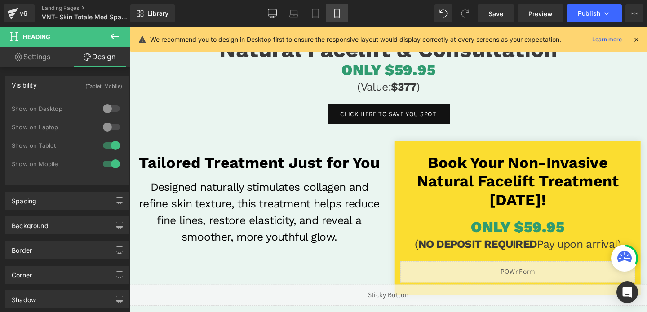
click at [342, 14] on icon at bounding box center [337, 13] width 9 height 9
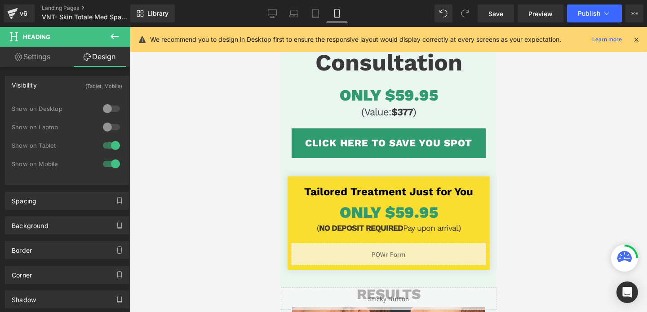
scroll to position [148, 0]
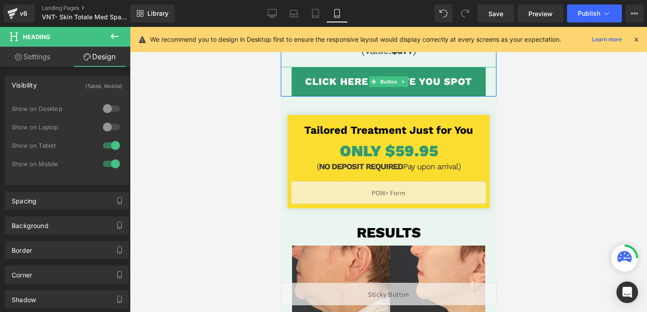
click at [325, 81] on link "CLICK HERE TO SAVE YOU SPOT" at bounding box center [388, 82] width 194 height 30
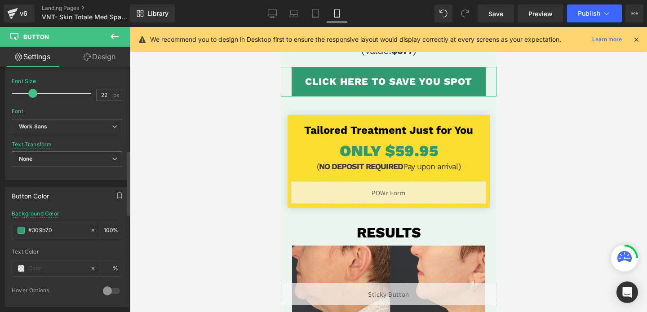
scroll to position [321, 0]
click at [62, 231] on input "#309b70" at bounding box center [57, 230] width 58 height 10
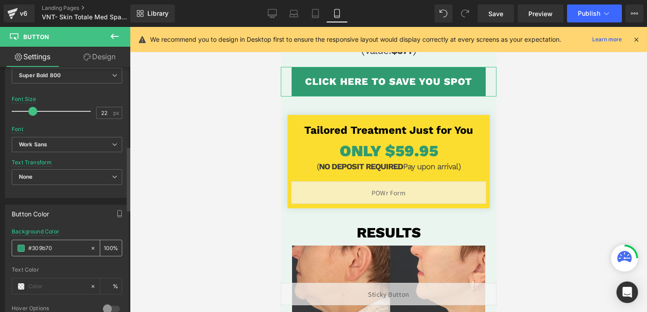
scroll to position [295, 0]
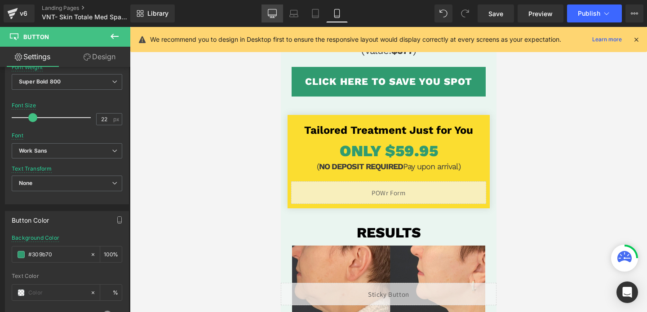
click at [273, 17] on icon at bounding box center [272, 13] width 9 height 9
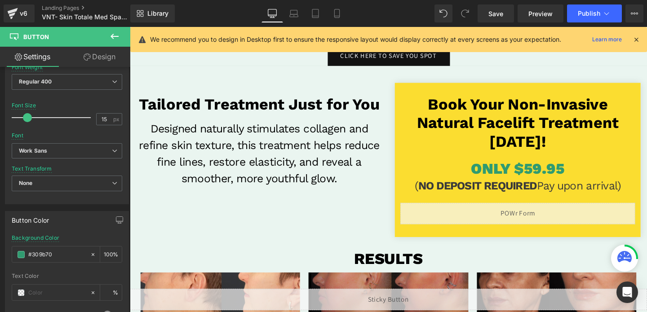
scroll to position [129, 0]
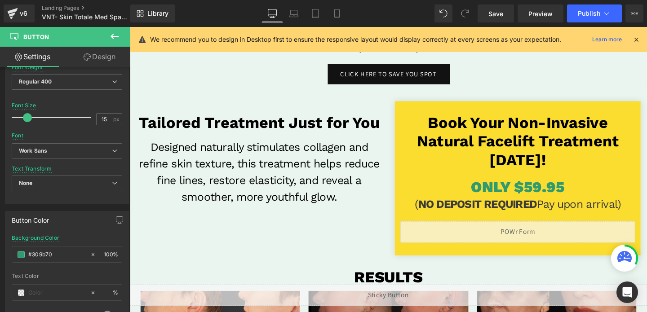
click at [379, 78] on link "CLICK HERE TO SAVE YOU SPOT" at bounding box center [402, 76] width 128 height 21
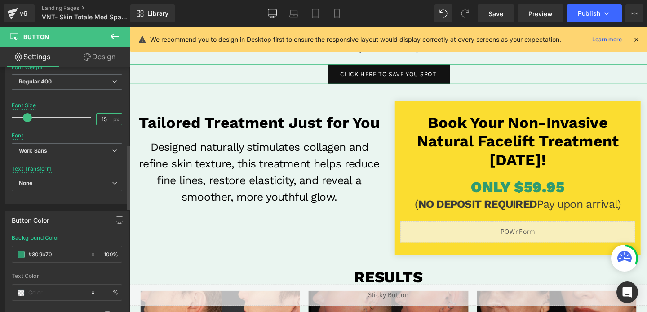
click at [98, 118] on input "15" at bounding box center [105, 119] width 16 height 11
click at [98, 118] on input "2215" at bounding box center [105, 119] width 16 height 11
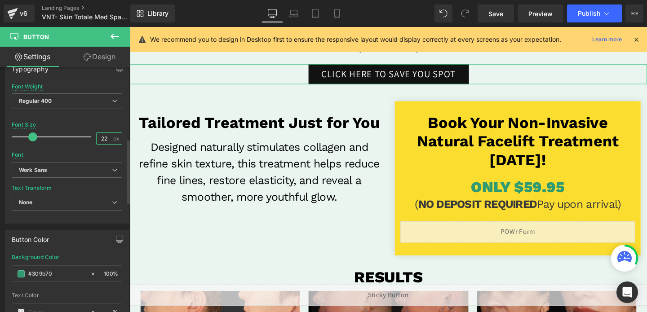
scroll to position [274, 0]
type input "22"
click at [73, 103] on span "Regular 400" at bounding box center [67, 103] width 111 height 16
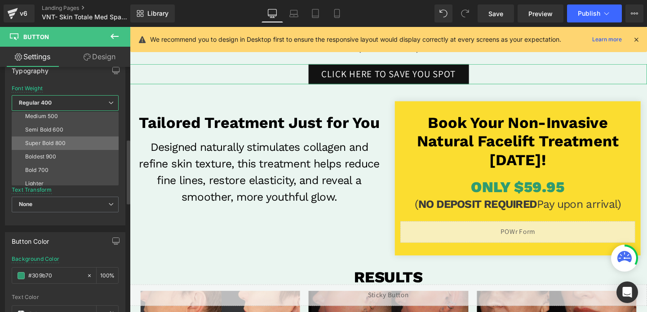
scroll to position [75, 0]
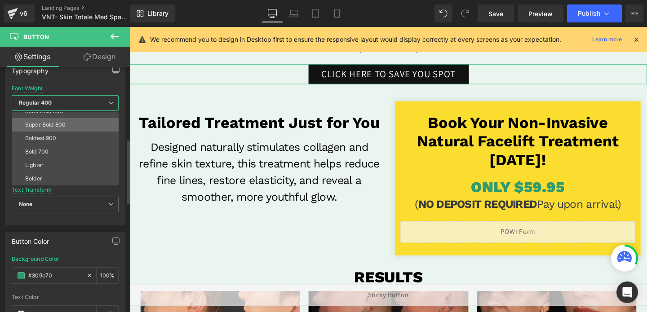
click at [58, 126] on div "Super Bold 800" at bounding box center [45, 125] width 40 height 6
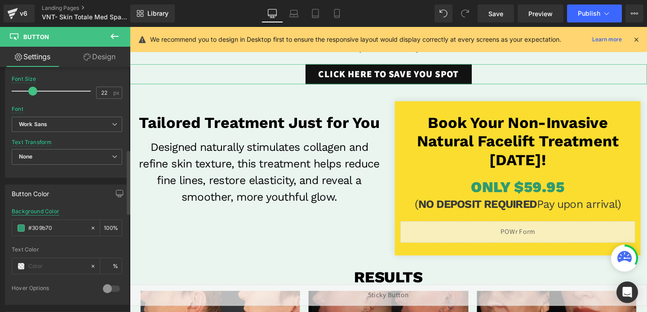
scroll to position [324, 0]
click at [59, 225] on input "#309b70" at bounding box center [57, 226] width 58 height 10
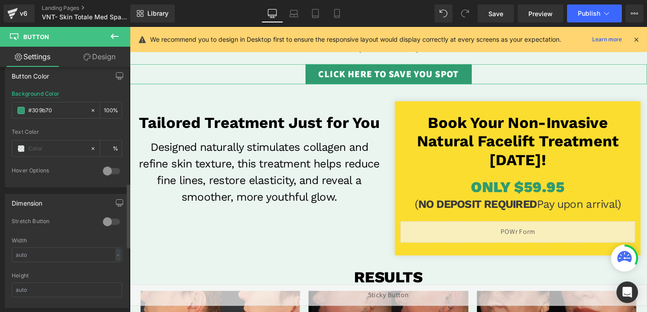
scroll to position [446, 0]
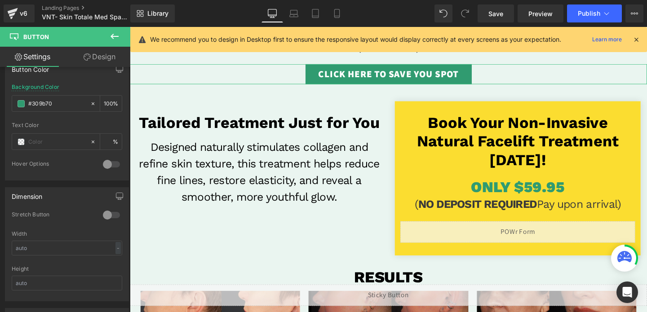
click at [98, 54] on link "Design" at bounding box center [99, 57] width 65 height 20
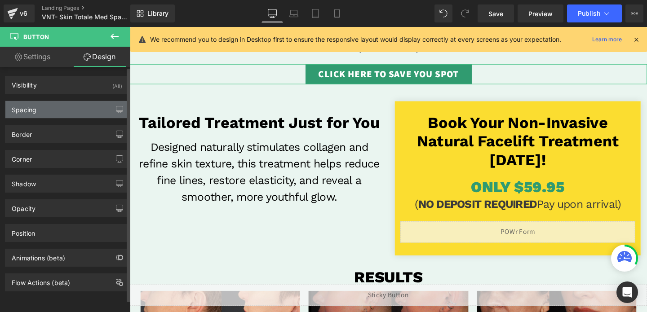
click at [56, 104] on div "Spacing" at bounding box center [66, 109] width 123 height 17
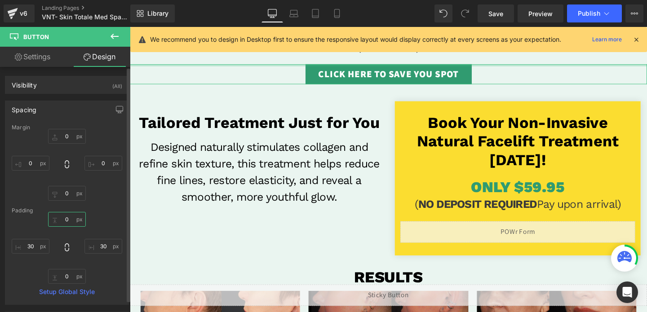
click at [64, 221] on input "0" at bounding box center [67, 219] width 38 height 15
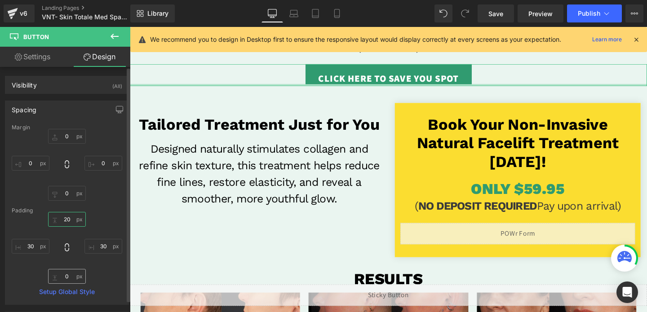
type input "20"
click at [67, 276] on input "0" at bounding box center [67, 276] width 38 height 15
type input "2'"
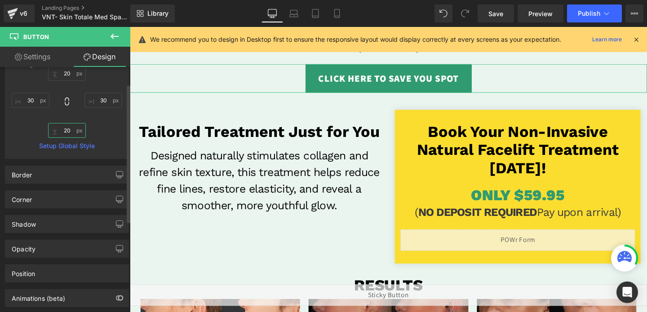
scroll to position [174, 0]
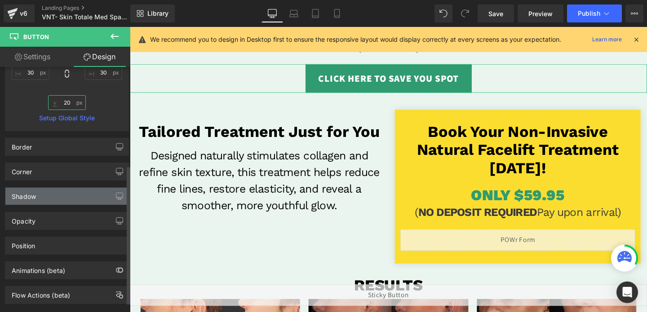
type input "20"
click at [50, 203] on div "Shadow" at bounding box center [66, 196] width 123 height 17
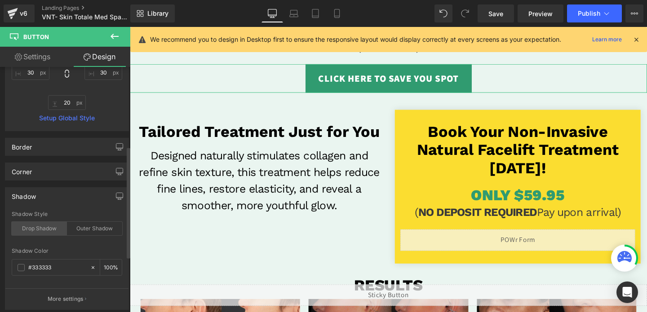
click at [39, 229] on div "Drop Shadow" at bounding box center [39, 228] width 55 height 13
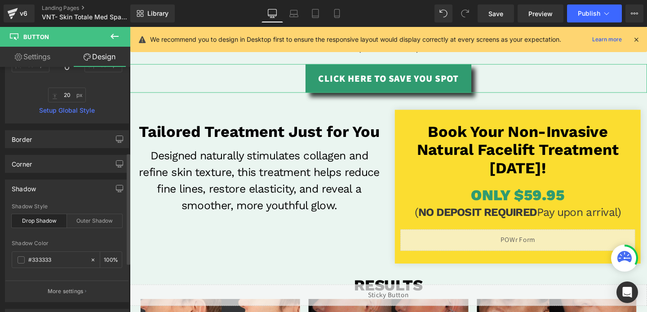
scroll to position [191, 0]
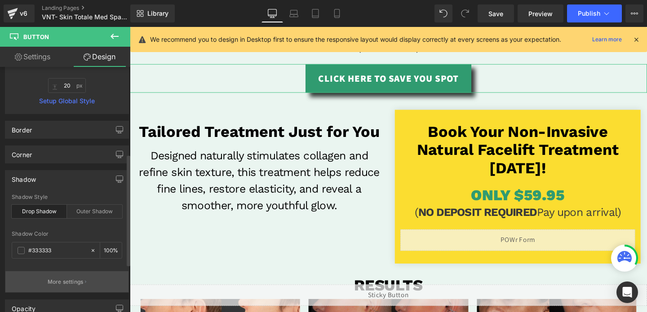
click at [57, 282] on p "More settings" at bounding box center [66, 282] width 36 height 8
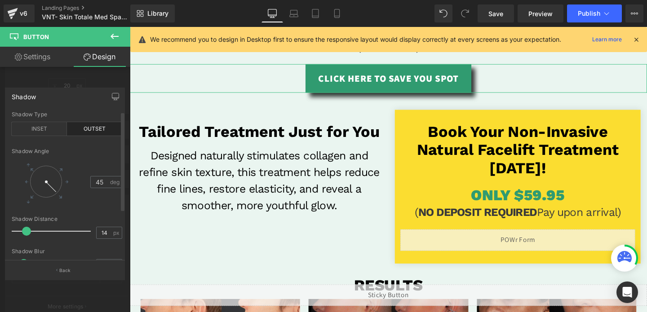
click at [15, 232] on div "Shadow Distance 14 px" at bounding box center [67, 231] width 111 height 30
click at [18, 231] on div at bounding box center [53, 232] width 75 height 18
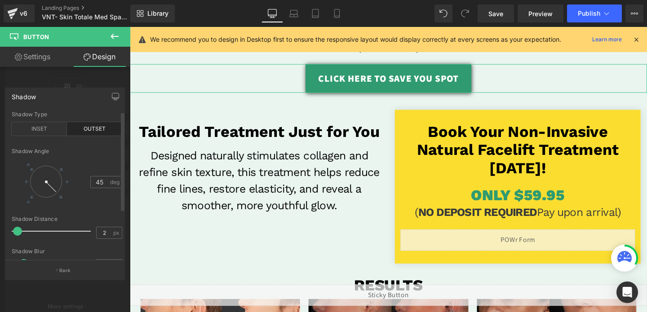
click at [16, 232] on span at bounding box center [17, 231] width 9 height 9
type input "2"
click at [16, 232] on span at bounding box center [17, 231] width 9 height 9
click at [79, 86] on div at bounding box center [65, 172] width 130 height 290
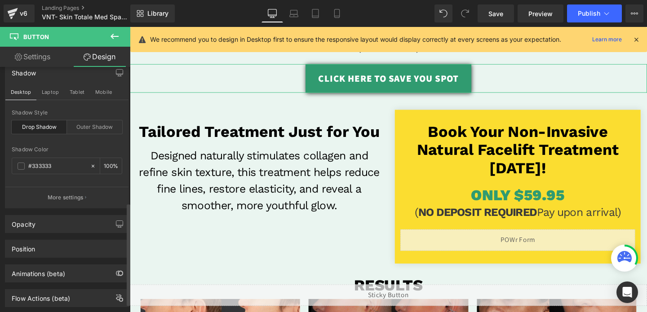
scroll to position [324, 0]
click at [36, 56] on link "Settings" at bounding box center [32, 57] width 65 height 20
type input "100"
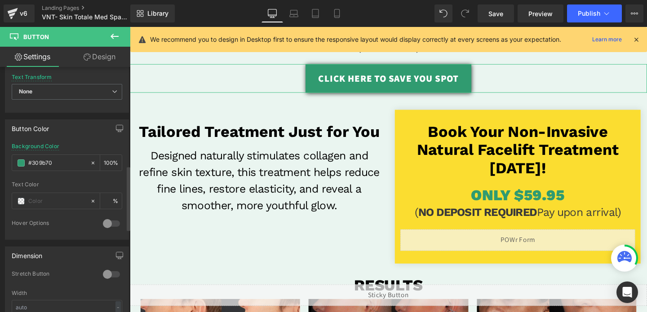
scroll to position [364, 0]
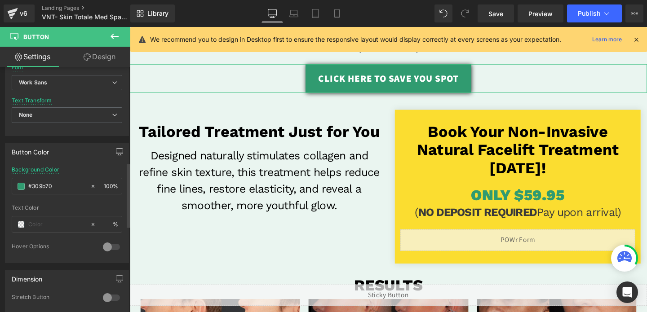
click at [116, 153] on icon "button" at bounding box center [119, 153] width 7 height 0
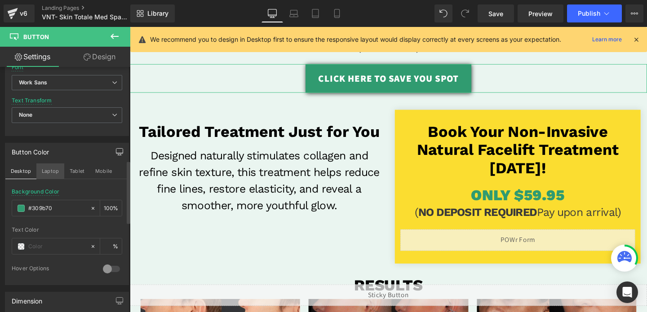
click at [50, 171] on button "Laptop" at bounding box center [50, 171] width 28 height 15
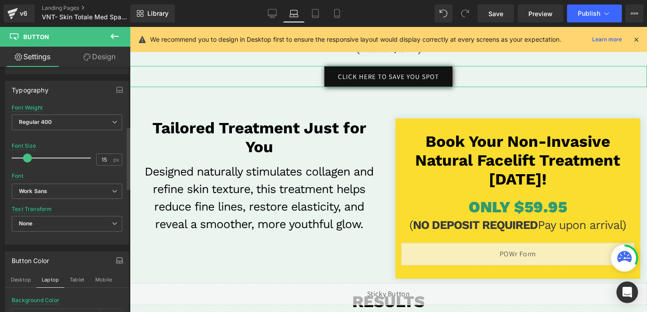
scroll to position [232, 0]
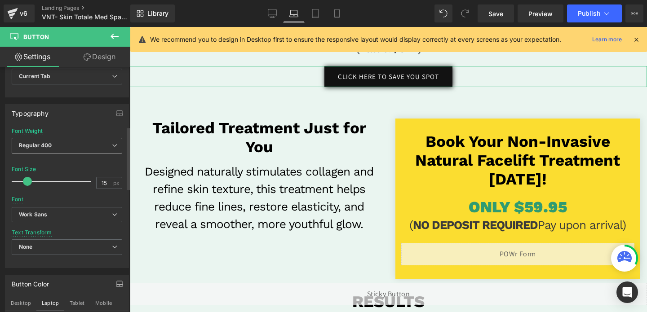
click at [54, 149] on span "Regular 400" at bounding box center [67, 146] width 111 height 16
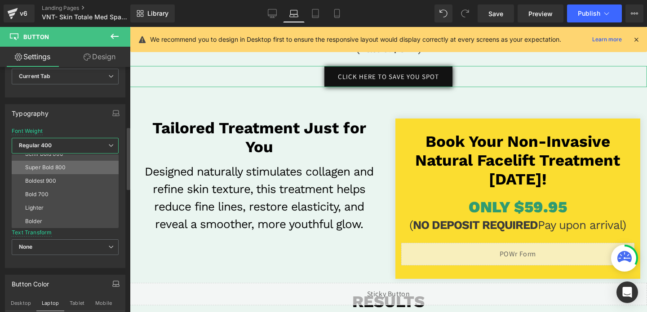
click at [52, 163] on li "Super Bold 800" at bounding box center [67, 167] width 111 height 13
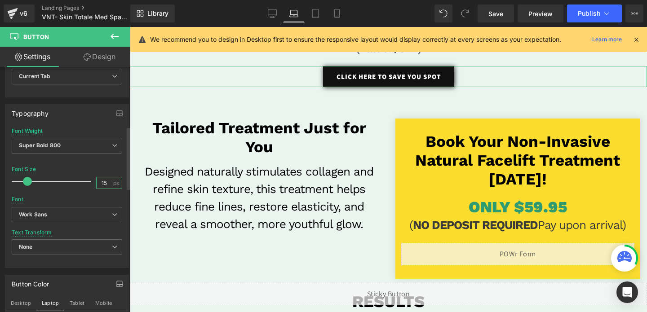
click at [101, 181] on input "15" at bounding box center [105, 183] width 16 height 11
click at [101, 181] on input "1205" at bounding box center [105, 183] width 16 height 11
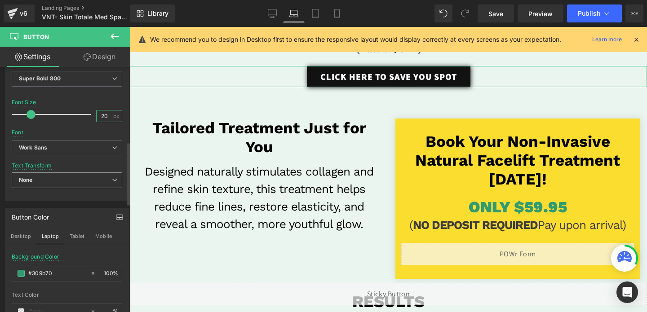
scroll to position [360, 0]
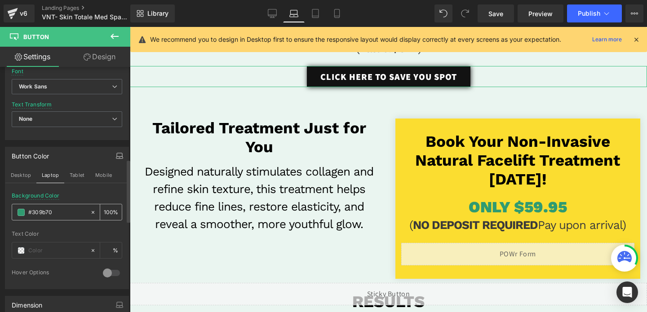
type input "20"
click at [58, 213] on input "#309b70" at bounding box center [57, 213] width 58 height 10
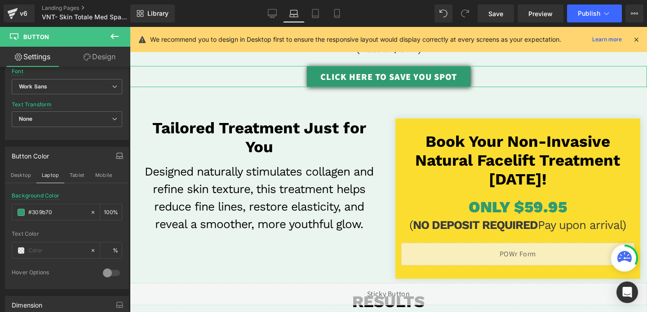
click at [92, 56] on link "Design" at bounding box center [99, 57] width 65 height 20
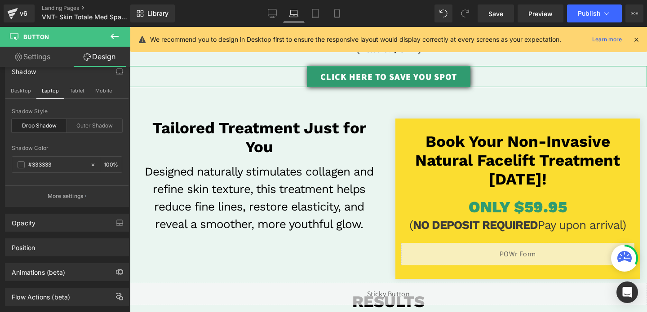
type input "0"
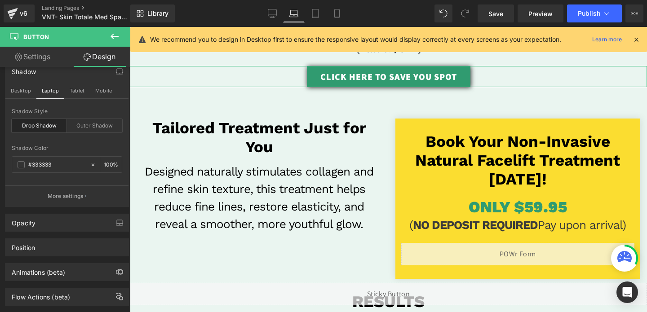
type input "30"
type input "0"
type input "30"
type input "100"
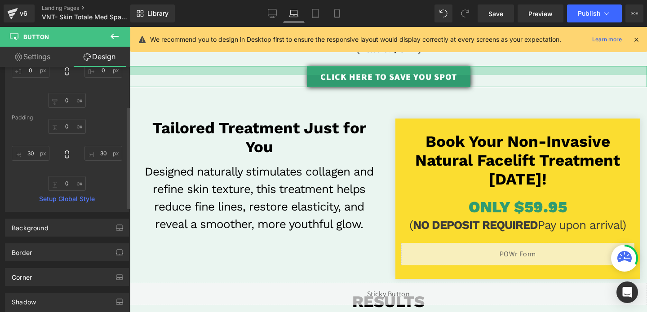
scroll to position [91, 0]
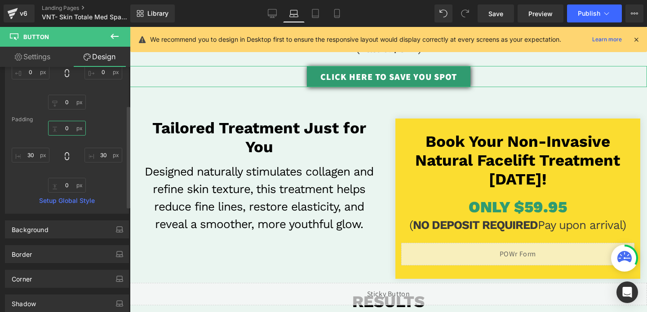
click at [63, 125] on input "0" at bounding box center [67, 128] width 38 height 15
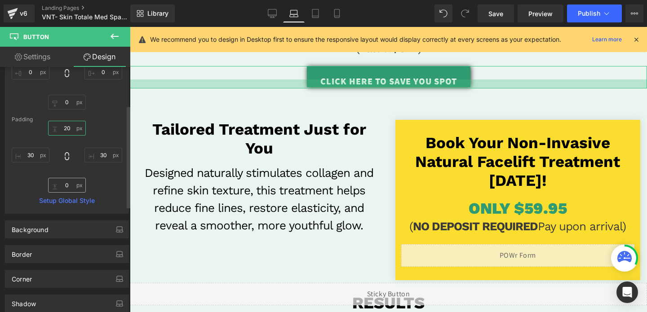
type input "20"
click at [68, 184] on input "0" at bounding box center [67, 185] width 38 height 15
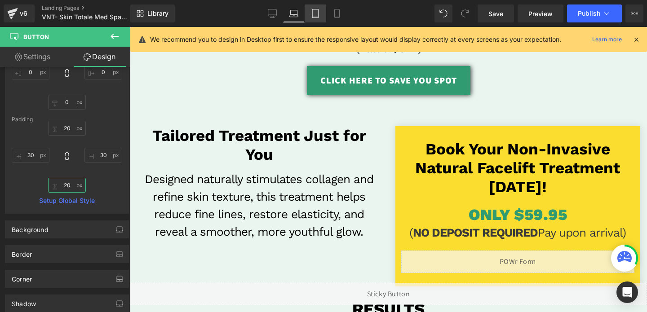
type input "20"
click at [308, 15] on link "Tablet" at bounding box center [316, 13] width 22 height 18
type input "0"
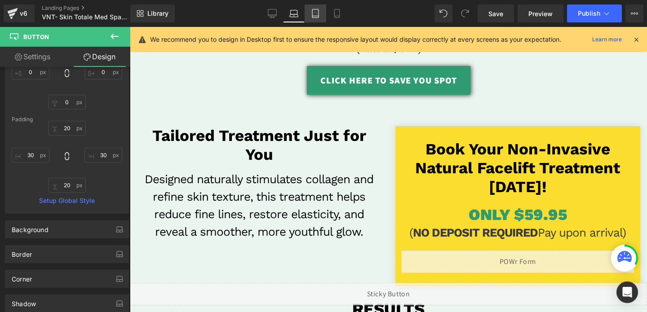
type input "0"
type input "30"
type input "0"
type input "30"
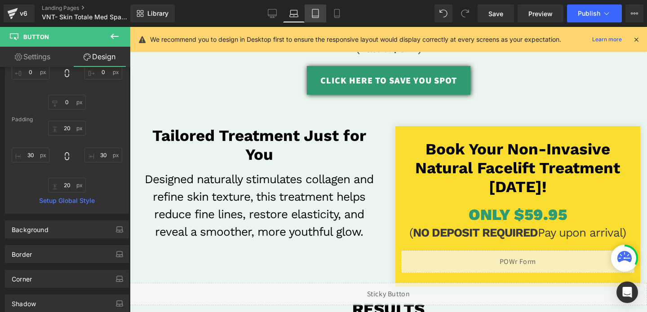
type input "100"
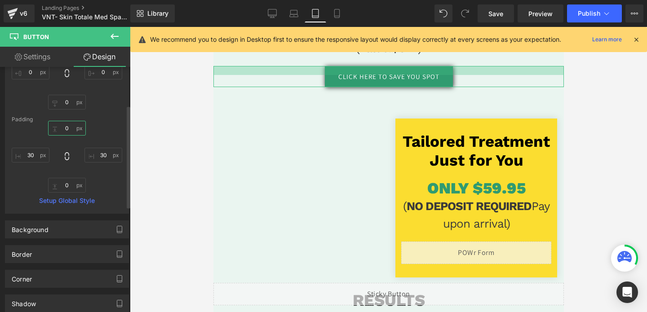
click at [65, 129] on input "0" at bounding box center [67, 128] width 38 height 15
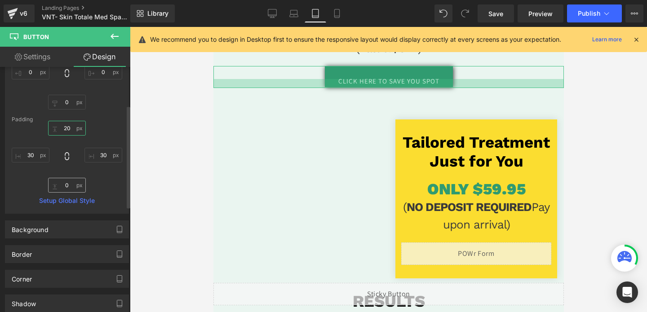
type input "20"
click at [65, 187] on input "0" at bounding box center [67, 185] width 38 height 15
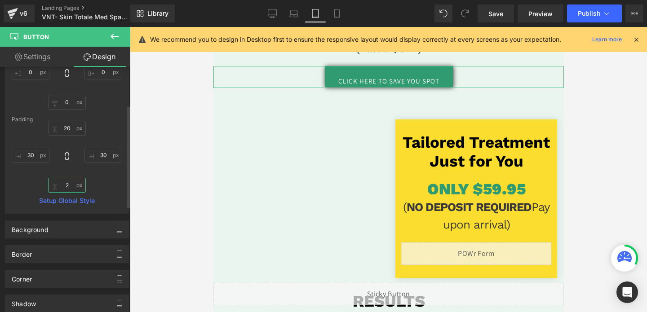
type input "20"
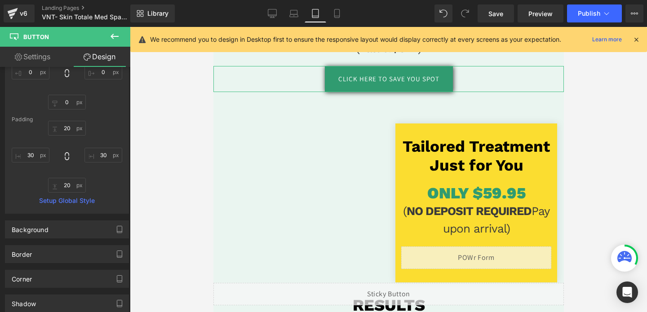
click at [37, 60] on link "Settings" at bounding box center [32, 57] width 65 height 20
type input "15"
type input "100"
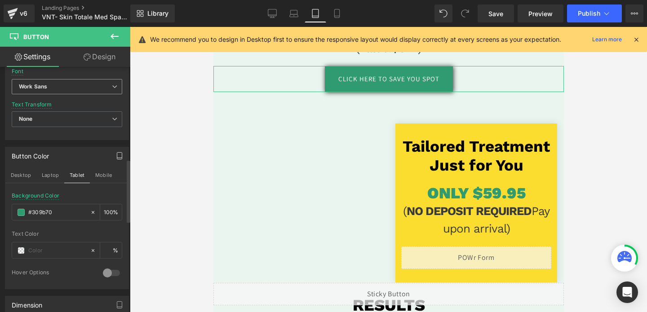
click at [43, 93] on span "Work Sans" at bounding box center [67, 87] width 111 height 16
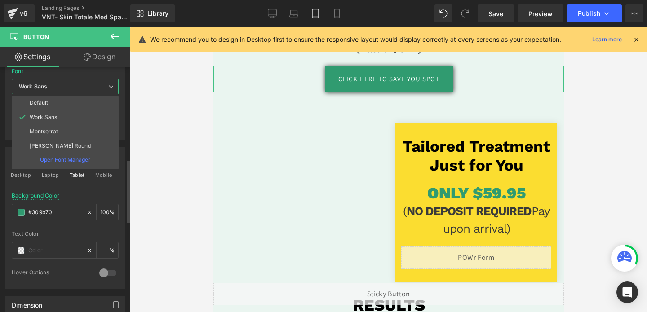
click at [43, 93] on span "Work Sans" at bounding box center [65, 87] width 107 height 16
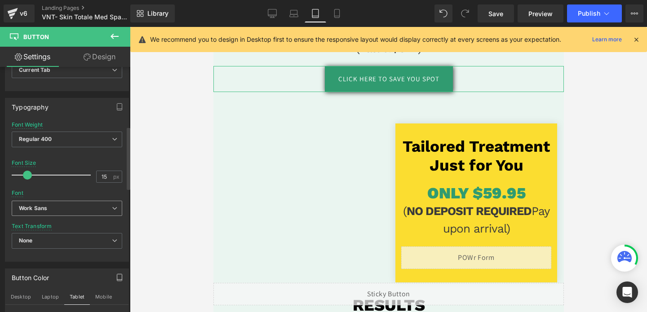
scroll to position [231, 0]
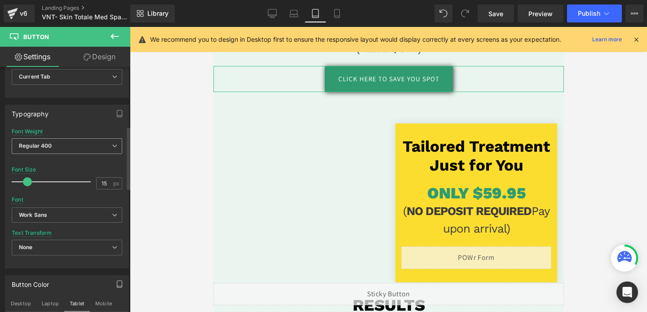
click at [47, 146] on b "Regular 400" at bounding box center [35, 146] width 33 height 7
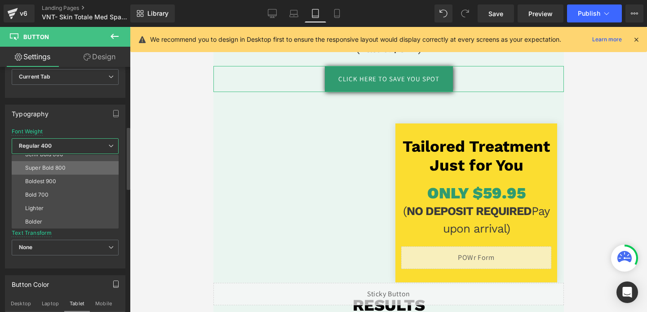
click at [52, 167] on div "Super Bold 800" at bounding box center [45, 168] width 40 height 6
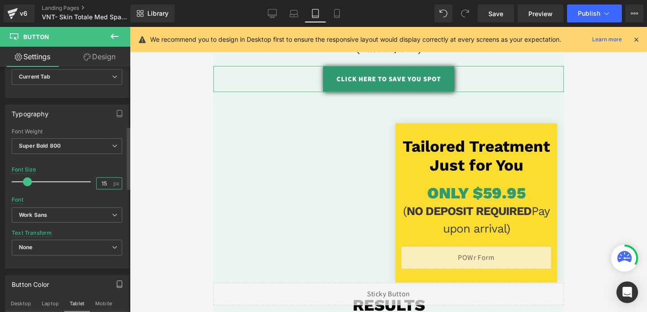
click at [103, 181] on input "15" at bounding box center [105, 183] width 16 height 11
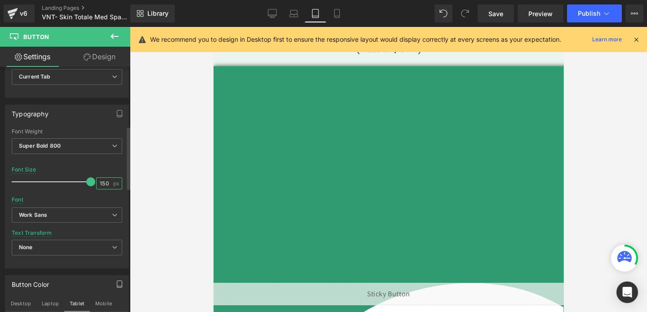
scroll to position [0, 0]
type input "1"
type input "22"
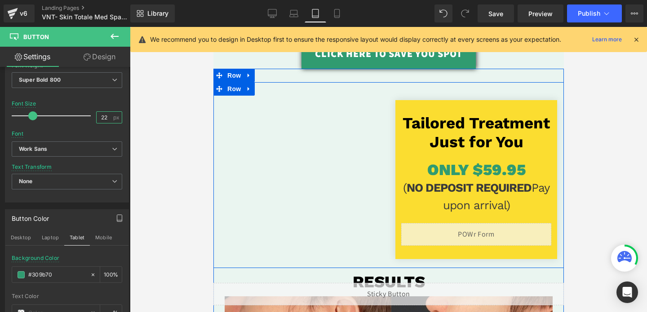
scroll to position [160, 0]
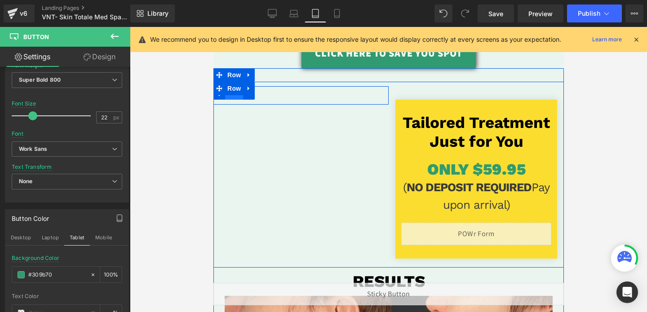
click at [234, 97] on span "Row" at bounding box center [234, 92] width 18 height 13
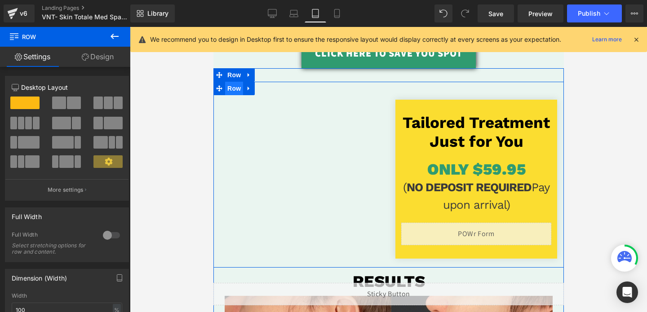
click at [231, 92] on span "Row" at bounding box center [234, 88] width 18 height 13
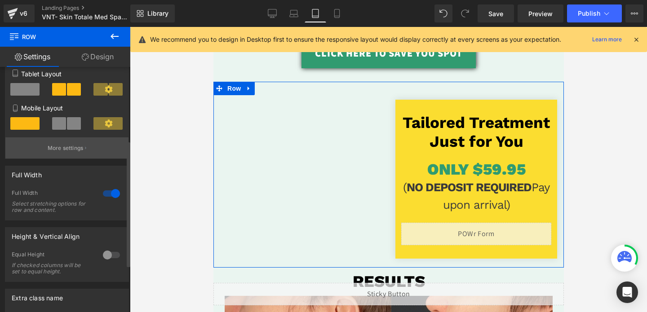
scroll to position [143, 0]
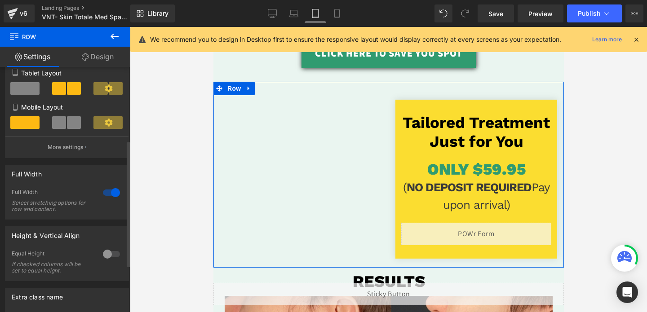
click at [30, 94] on span at bounding box center [24, 88] width 29 height 13
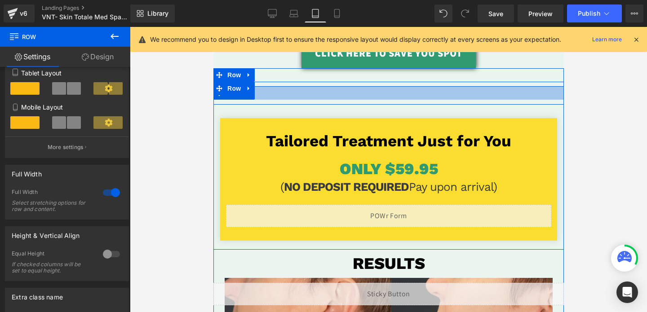
click at [351, 97] on div at bounding box center [388, 92] width 351 height 13
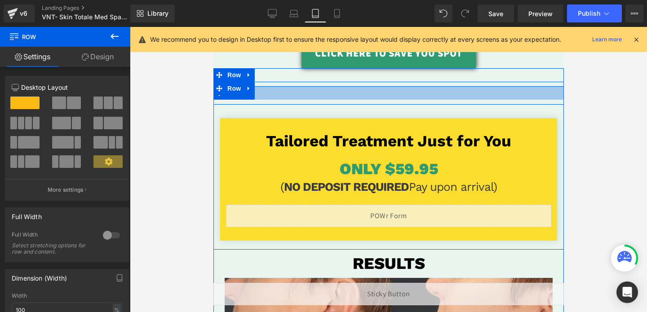
click at [262, 95] on div at bounding box center [388, 92] width 351 height 13
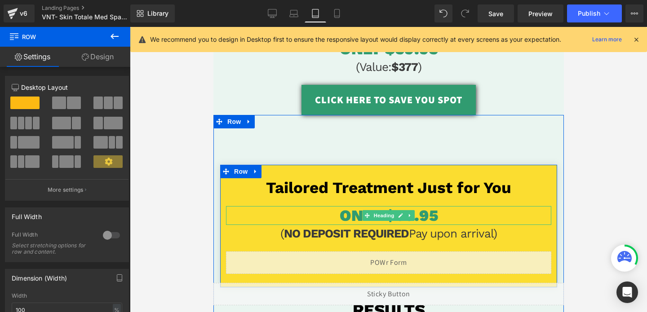
scroll to position [95, 0]
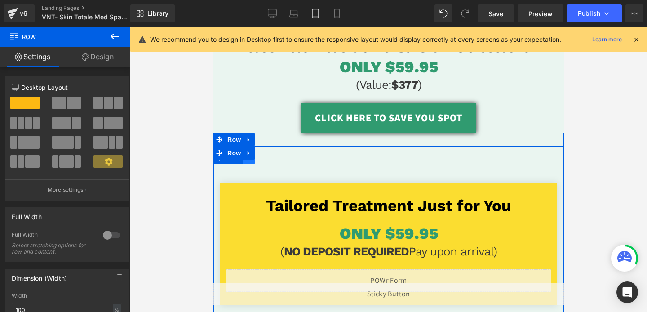
click at [245, 163] on link at bounding box center [249, 157] width 12 height 13
click at [234, 163] on span "Row" at bounding box center [234, 157] width 18 height 13
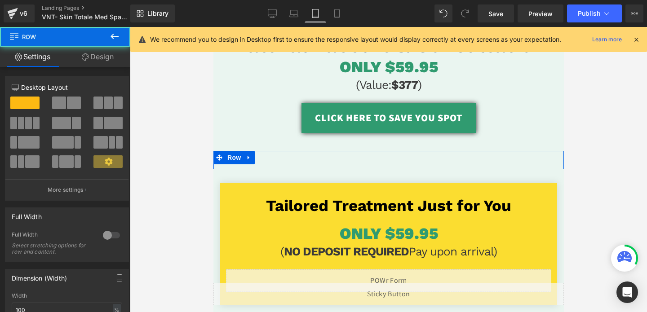
click at [98, 56] on link "Design" at bounding box center [97, 57] width 65 height 20
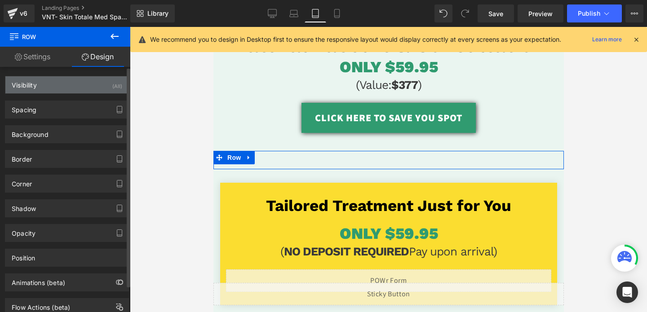
click at [76, 80] on div "Visibility (All)" at bounding box center [66, 84] width 123 height 17
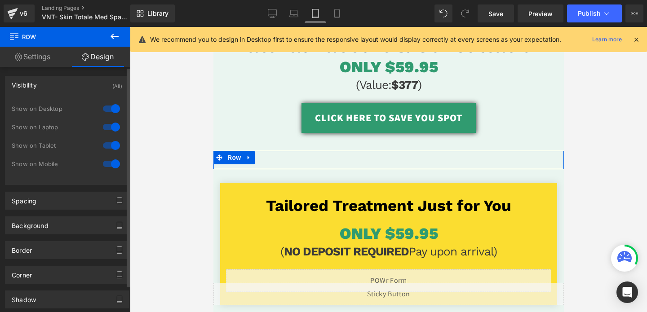
click at [105, 147] on div at bounding box center [112, 145] width 22 height 14
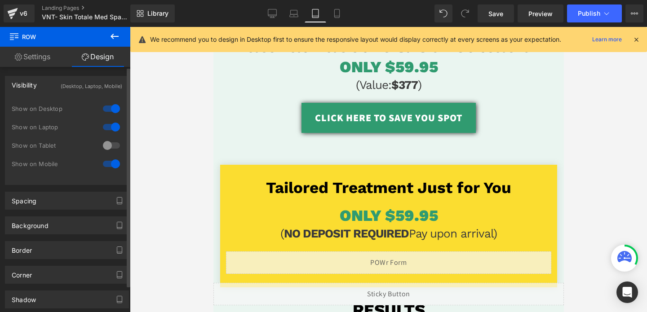
click at [106, 161] on div at bounding box center [112, 164] width 22 height 14
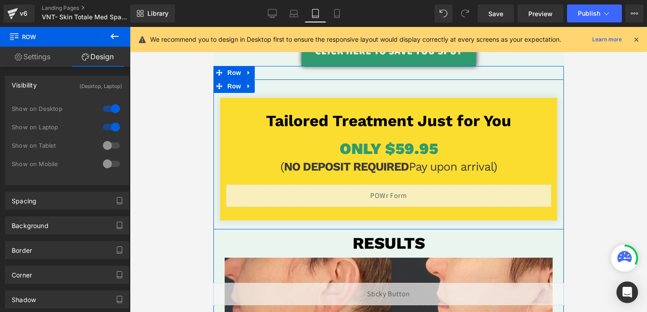
scroll to position [186, 0]
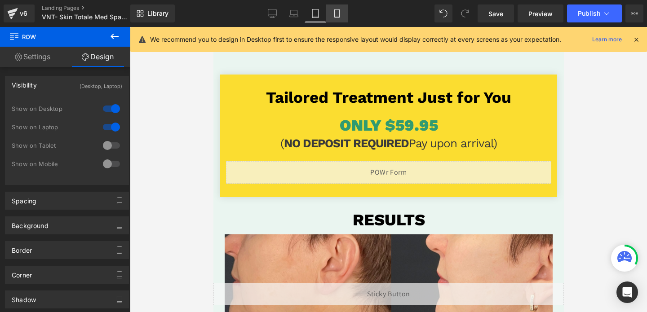
click at [335, 17] on icon at bounding box center [337, 13] width 9 height 9
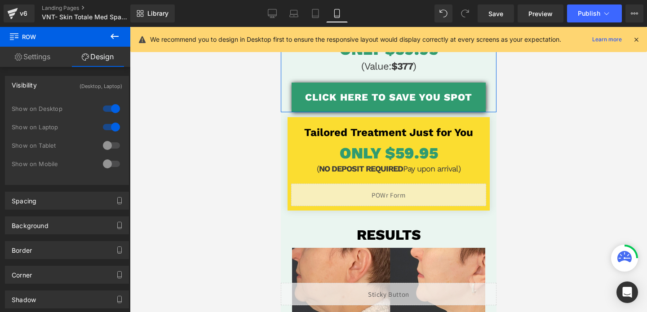
scroll to position [150, 0]
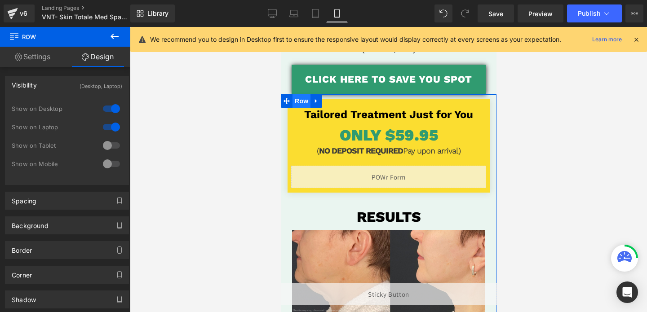
click at [302, 103] on span "Row" at bounding box center [301, 100] width 18 height 13
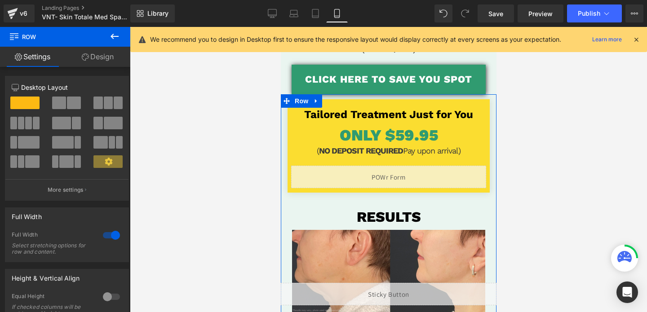
click at [89, 60] on link "Design" at bounding box center [97, 57] width 65 height 20
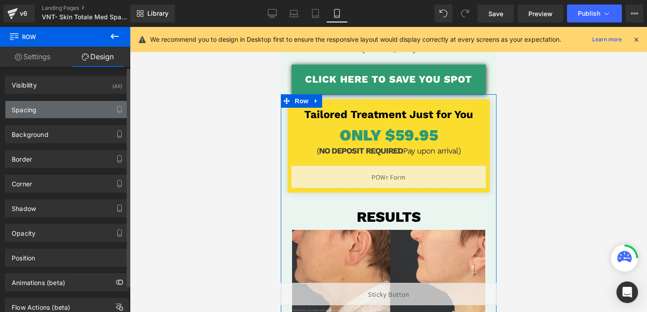
click at [62, 114] on div "Spacing" at bounding box center [66, 109] width 123 height 17
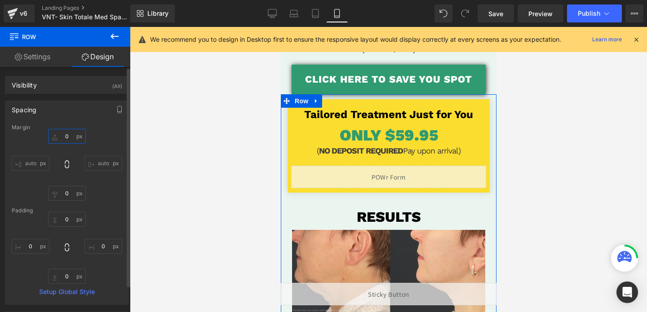
click at [63, 137] on input "0" at bounding box center [67, 136] width 38 height 15
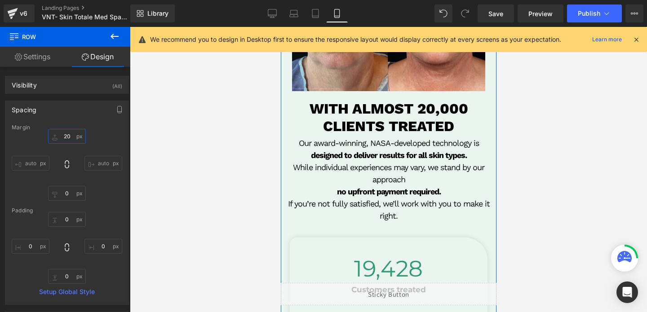
scroll to position [823, 0]
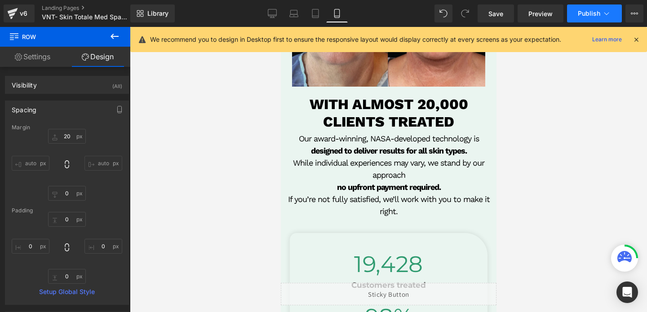
click at [586, 10] on span "Publish" at bounding box center [589, 13] width 22 height 7
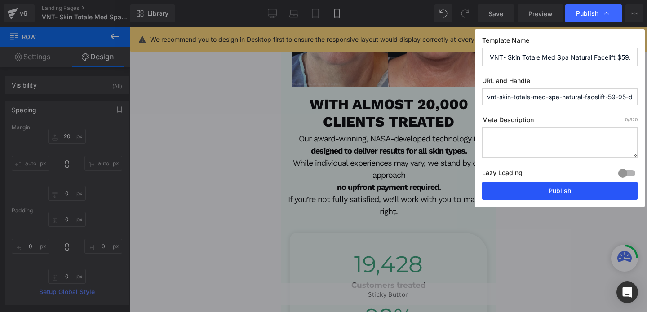
click at [541, 192] on button "Publish" at bounding box center [560, 191] width 156 height 18
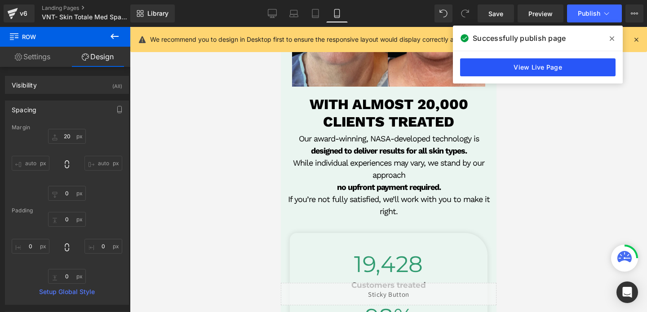
click at [504, 71] on link "View Live Page" at bounding box center [538, 67] width 156 height 18
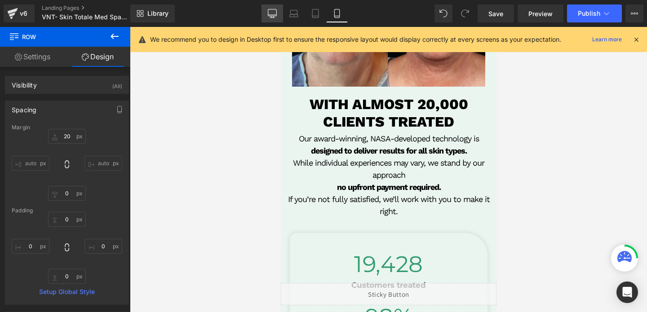
click at [271, 17] on icon at bounding box center [272, 13] width 9 height 9
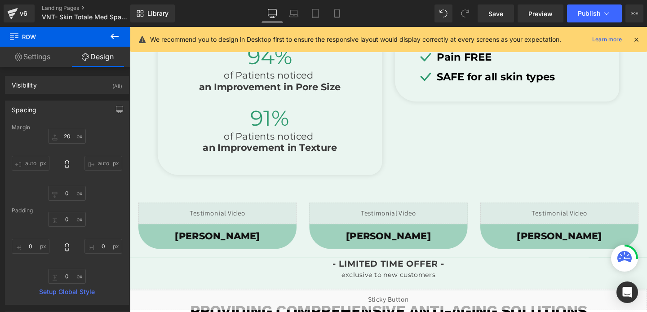
type input "0"
type input "30"
type input "0"
type input "10"
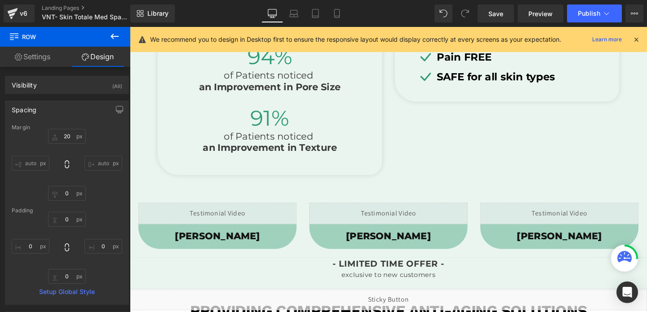
type input "0"
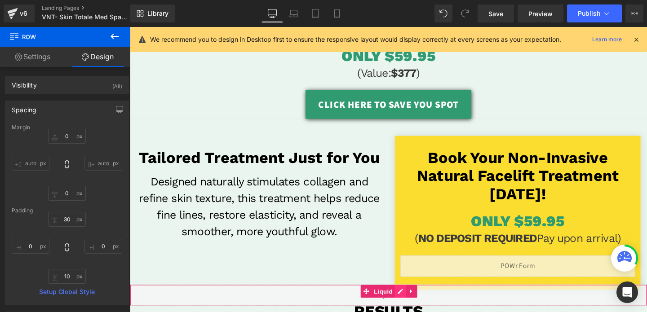
click at [411, 303] on div "Liquid" at bounding box center [402, 309] width 544 height 22
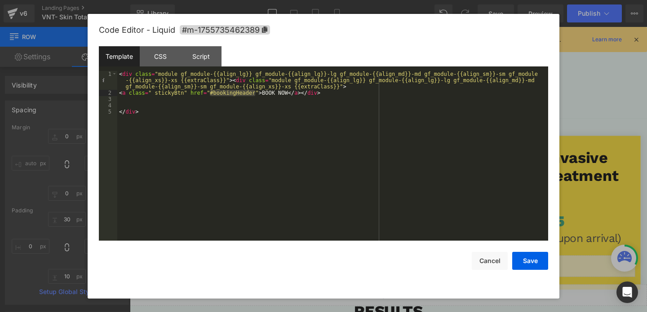
drag, startPoint x: 256, startPoint y: 91, endPoint x: 210, endPoint y: 91, distance: 46.3
click at [210, 91] on div "< div class = "module gf_module-{{align_lg}} gf_module-{{align_lg}}-lg gf_modul…" at bounding box center [332, 168] width 431 height 195
click at [528, 259] on button "Save" at bounding box center [531, 261] width 36 height 18
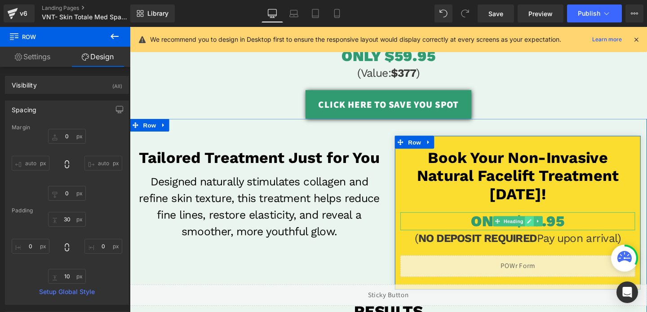
click at [548, 232] on icon at bounding box center [550, 231] width 5 height 5
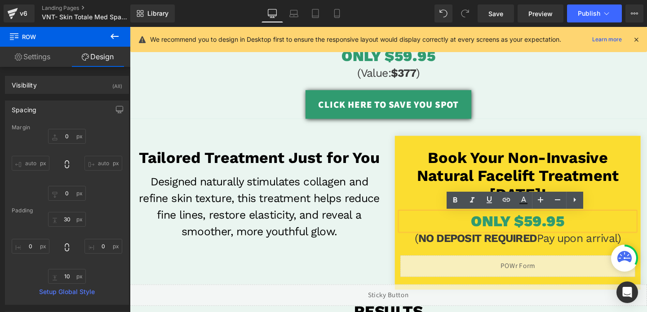
click at [539, 231] on span "ONLY $59.95" at bounding box center [538, 231] width 98 height 19
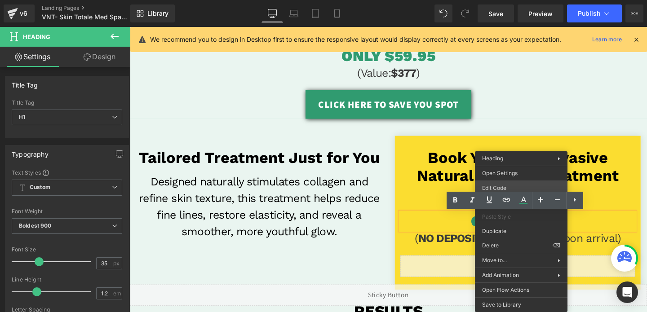
click at [500, 0] on div "Row You are previewing how the will restyle your page. You can not edit Element…" at bounding box center [323, 0] width 647 height 0
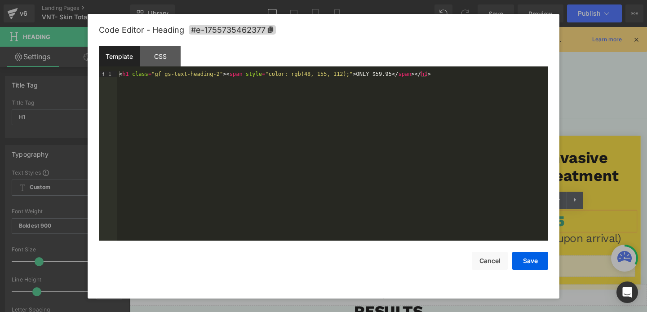
click at [226, 72] on div "< h1 class = "gf_gs-text-heading-2" > < span style = "color: rgb(48, 155, 112);…" at bounding box center [332, 162] width 431 height 183
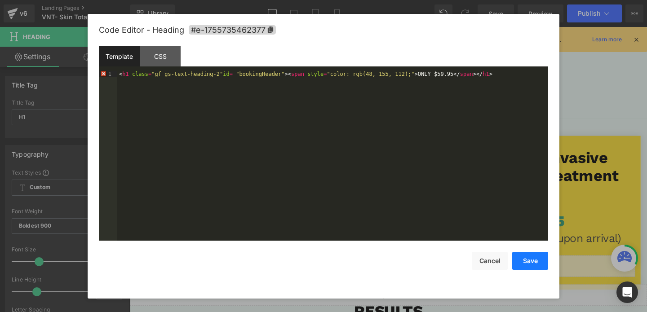
click at [544, 264] on button "Save" at bounding box center [531, 261] width 36 height 18
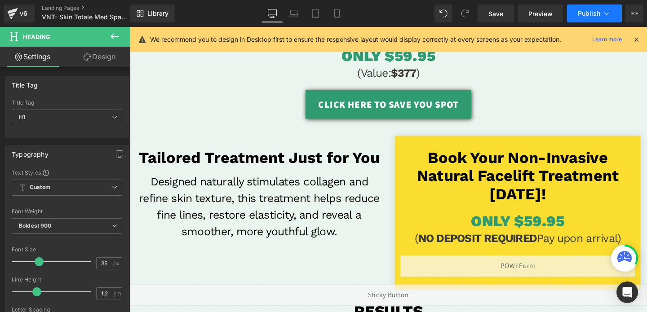
click at [583, 16] on span "Publish" at bounding box center [589, 13] width 22 height 7
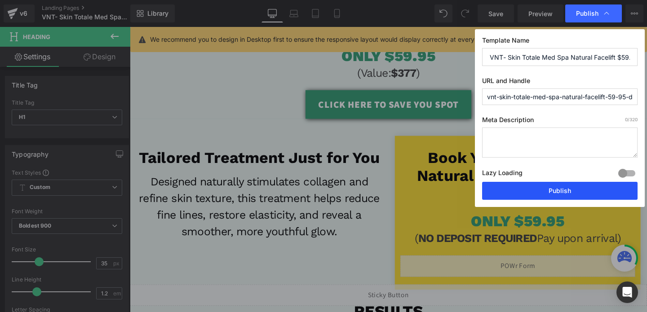
click at [521, 192] on button "Publish" at bounding box center [560, 191] width 156 height 18
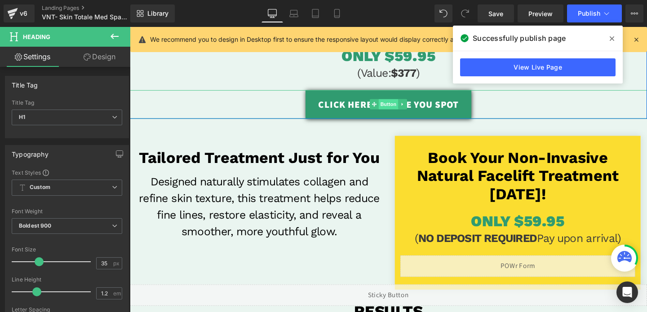
click at [403, 105] on span "Button" at bounding box center [402, 108] width 21 height 11
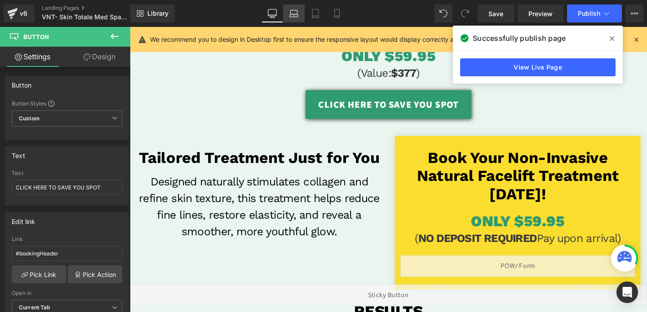
click at [293, 14] on icon at bounding box center [294, 15] width 9 height 3
type input "20"
type input "100"
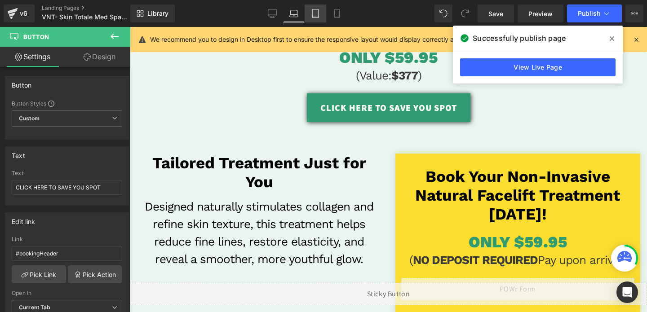
click at [311, 15] on link "Tablet" at bounding box center [316, 13] width 22 height 18
type input "22"
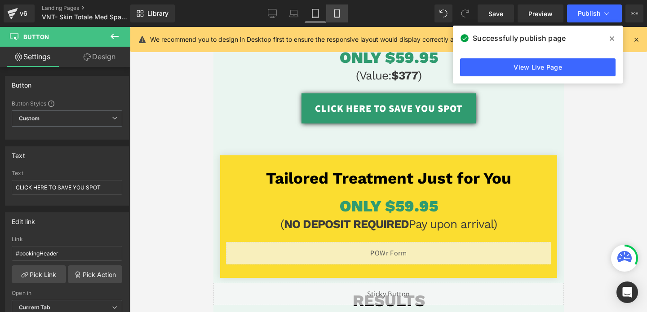
click at [332, 18] on link "Mobile" at bounding box center [337, 13] width 22 height 18
type input "100"
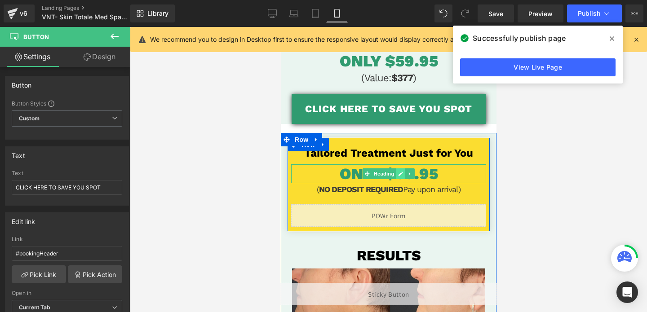
click at [398, 173] on link at bounding box center [400, 174] width 9 height 11
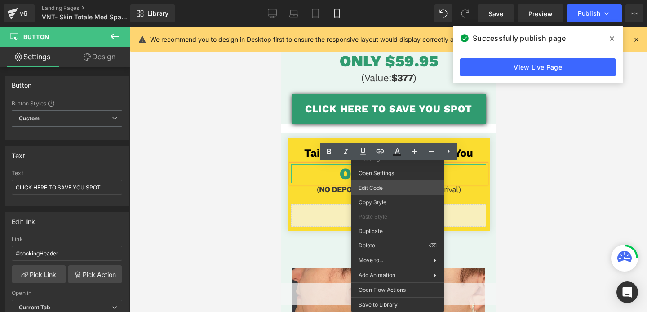
click at [371, 0] on div "Button You are previewing how the will restyle your page. You can not edit Elem…" at bounding box center [323, 0] width 647 height 0
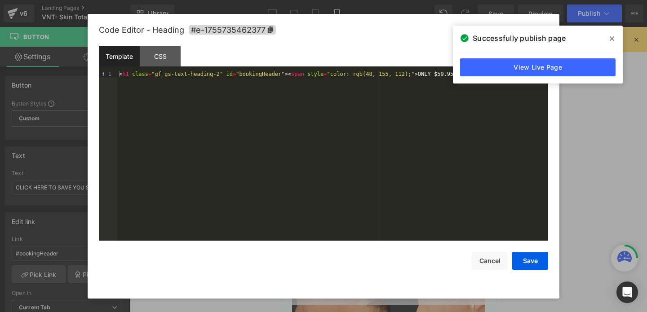
click at [281, 72] on div "< h1 class = "gf_gs-text-heading-2" id = "bookingHeader" > < span style = "colo…" at bounding box center [332, 162] width 431 height 183
click at [533, 262] on button "Save" at bounding box center [531, 261] width 36 height 18
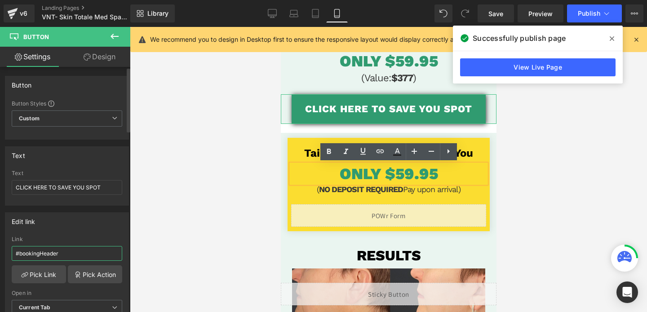
click at [71, 254] on input "#bookingHeader" at bounding box center [67, 253] width 111 height 15
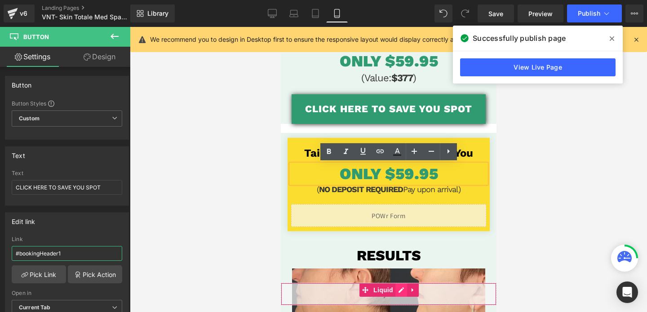
click at [401, 290] on div "Liquid" at bounding box center [389, 294] width 216 height 22
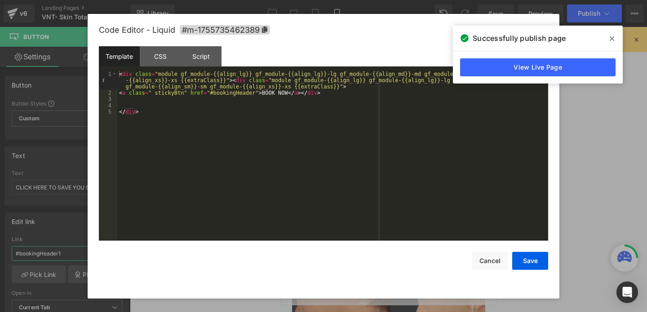
type input "#bookingHeader1"
click at [255, 94] on div "< div class = "module gf_module-{{align_lg}} gf_module-{{align_lg}}-lg gf_modul…" at bounding box center [332, 168] width 431 height 195
click at [524, 265] on button "Save" at bounding box center [531, 261] width 36 height 18
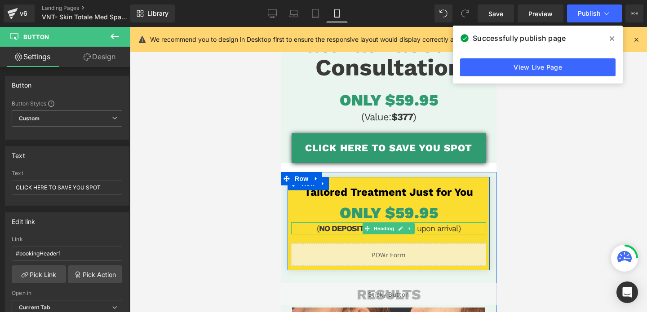
scroll to position [81, 0]
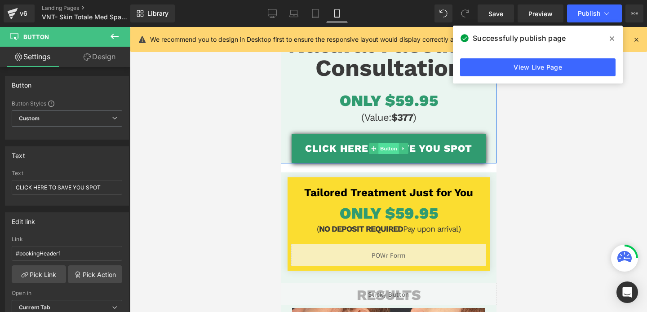
click at [384, 150] on span "Button" at bounding box center [388, 148] width 21 height 11
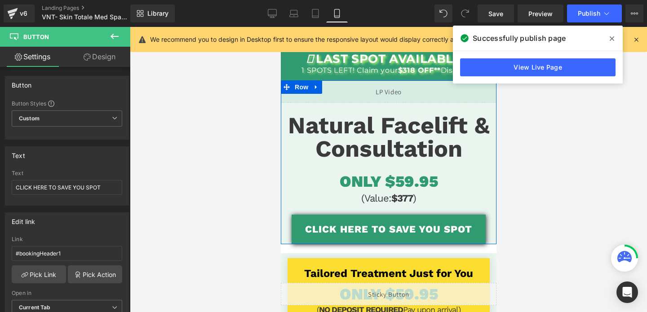
click at [384, 139] on div "Natural Facelift & Consultation Heading" at bounding box center [389, 137] width 216 height 47
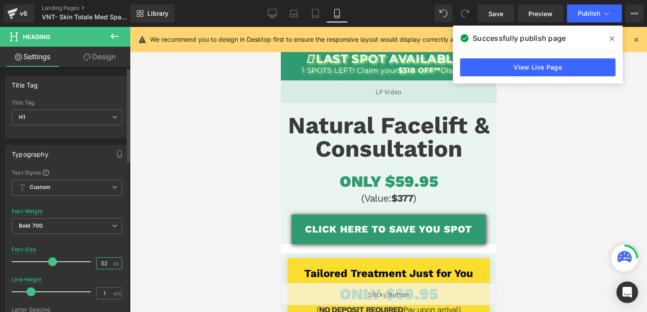
click at [103, 263] on input "52" at bounding box center [105, 263] width 16 height 11
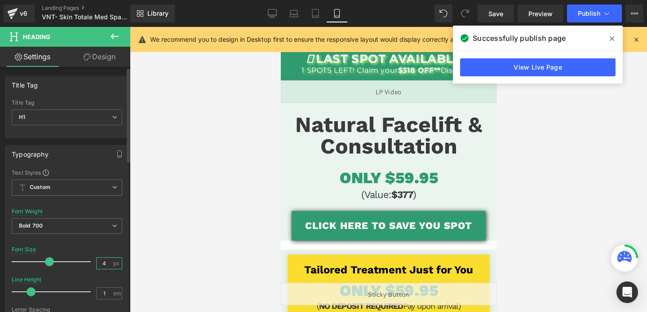
type input "40"
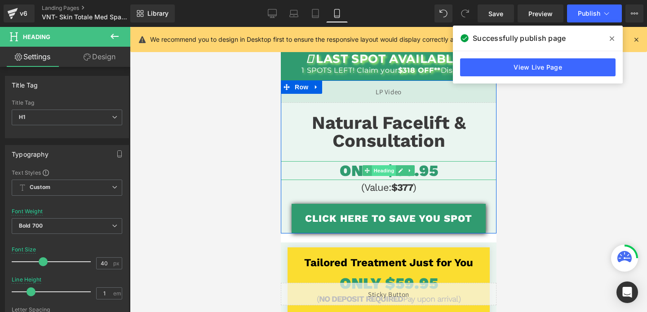
click at [383, 167] on span "Heading" at bounding box center [384, 170] width 24 height 11
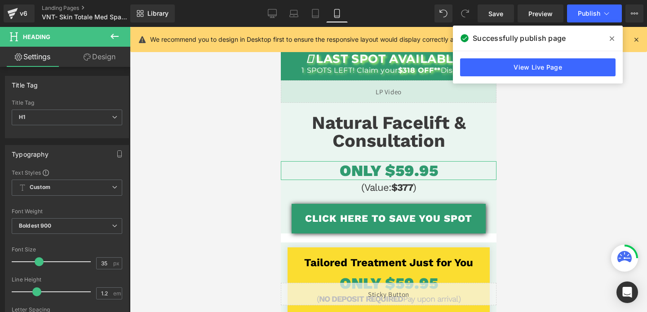
click at [102, 60] on link "Design" at bounding box center [99, 57] width 65 height 20
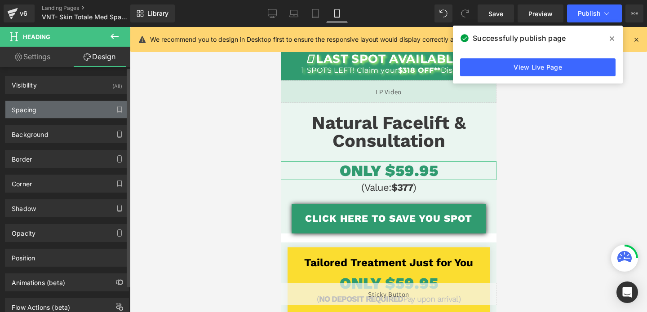
click at [54, 105] on div "Spacing" at bounding box center [66, 109] width 123 height 17
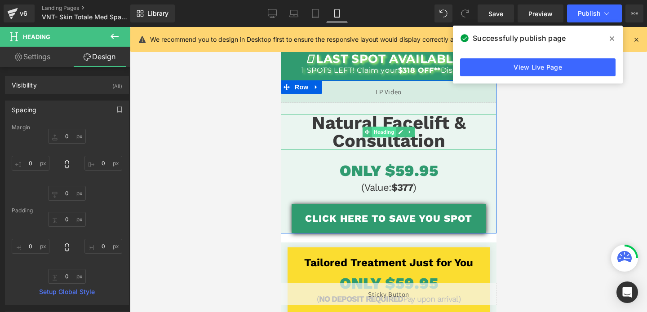
click at [381, 129] on span "Heading" at bounding box center [384, 132] width 24 height 11
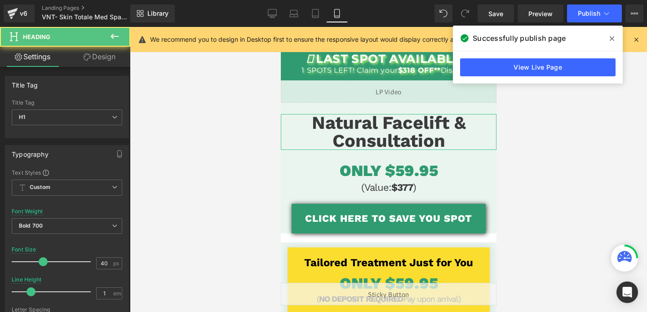
click at [104, 53] on link "Design" at bounding box center [99, 57] width 65 height 20
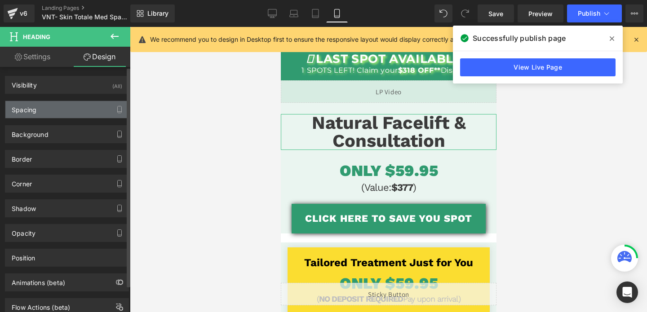
click at [59, 109] on div "Spacing" at bounding box center [66, 109] width 123 height 17
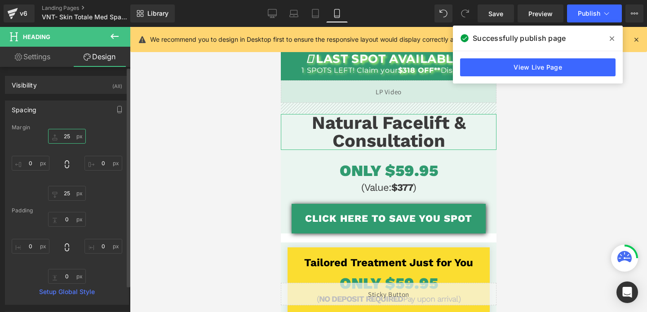
click at [65, 137] on input "25" at bounding box center [67, 136] width 38 height 15
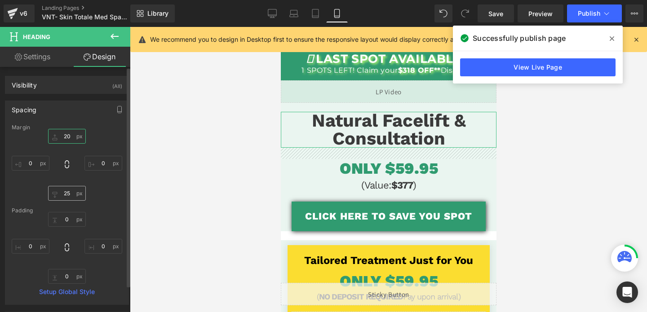
type input "20"
click at [65, 192] on input "25" at bounding box center [67, 193] width 38 height 15
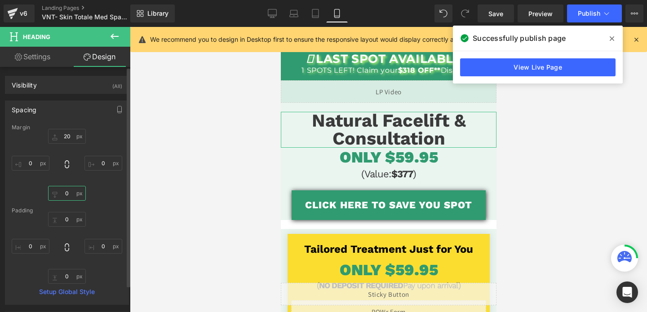
type input "10"
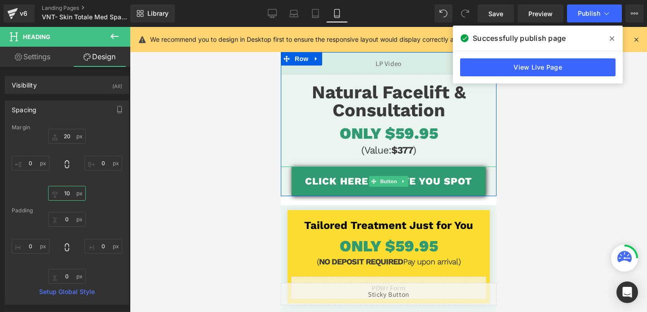
scroll to position [30, 0]
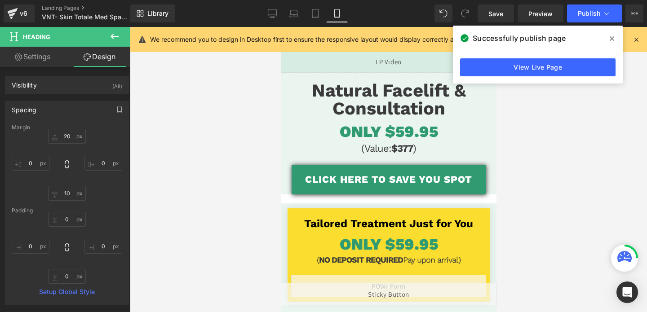
click at [384, 178] on div "CLICK HERE TO SAVE YOU SPOT Button" at bounding box center [389, 180] width 216 height 30
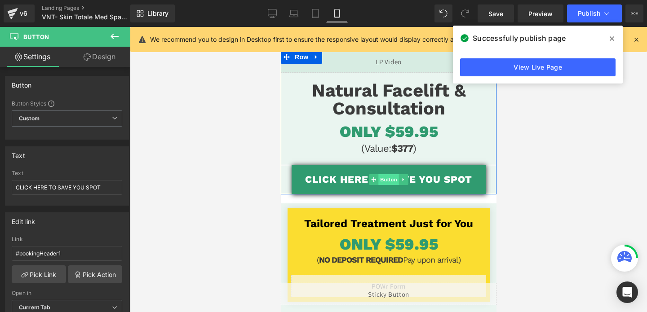
click at [385, 177] on span "Button" at bounding box center [388, 179] width 21 height 11
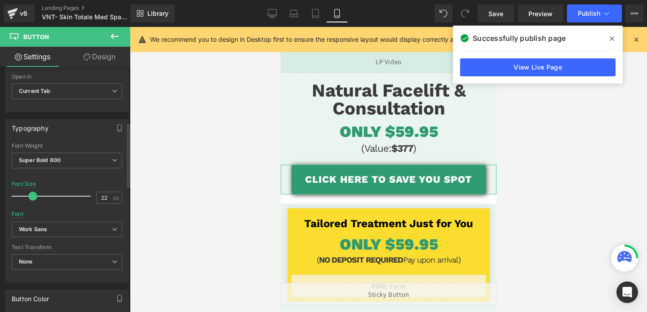
scroll to position [232, 0]
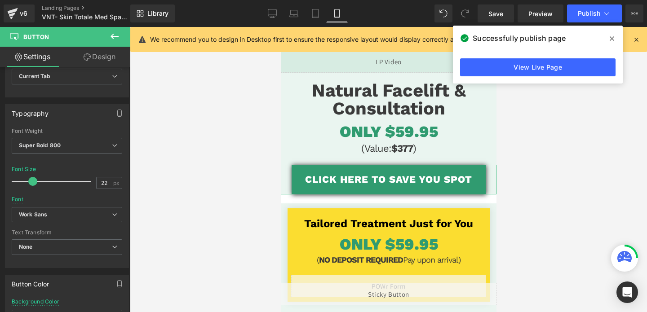
click at [28, 58] on link "Settings" at bounding box center [32, 57] width 65 height 20
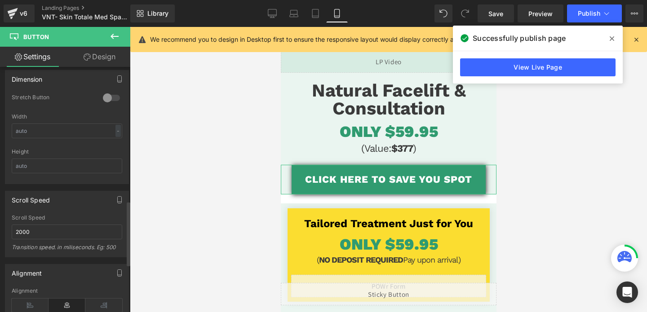
scroll to position [575, 0]
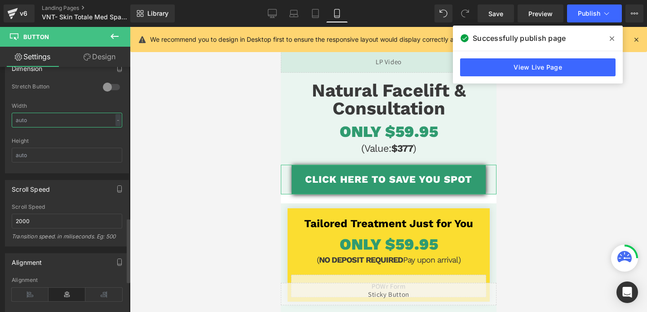
click at [97, 123] on input "text" at bounding box center [67, 120] width 111 height 15
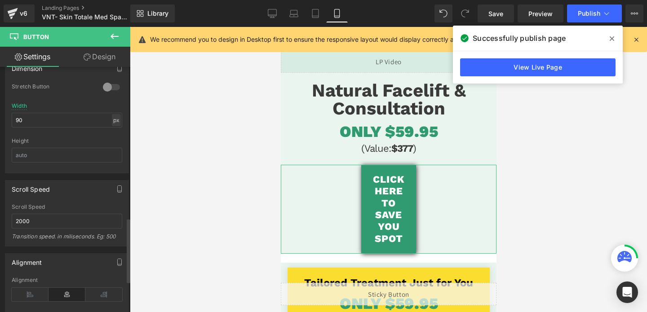
click at [115, 125] on div "px" at bounding box center [116, 120] width 9 height 12
click at [114, 135] on li "%" at bounding box center [116, 134] width 11 height 13
click at [85, 119] on input "18.75" at bounding box center [67, 120] width 111 height 15
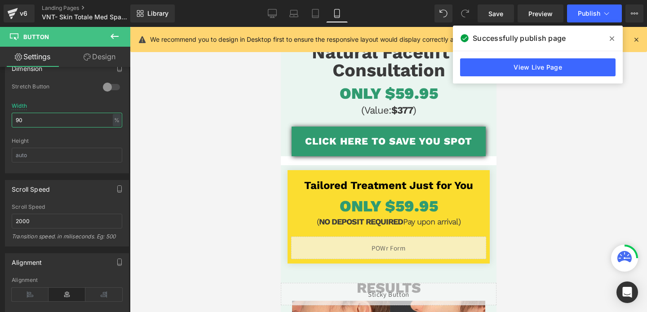
scroll to position [70, 0]
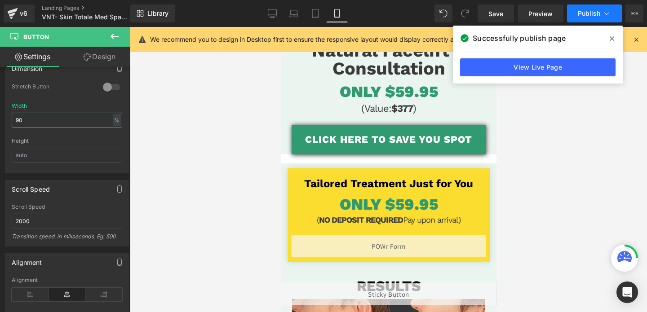
type input "90"
click at [588, 22] on button "Publish" at bounding box center [594, 13] width 55 height 18
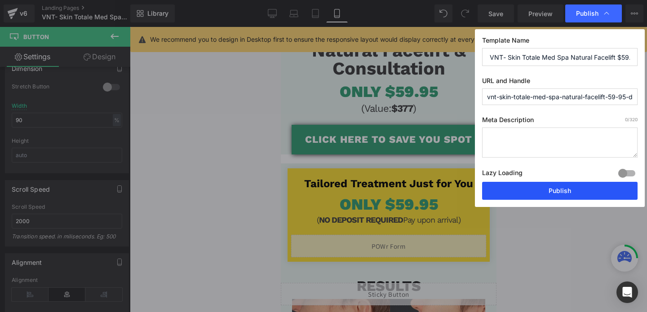
click at [544, 190] on button "Publish" at bounding box center [560, 191] width 156 height 18
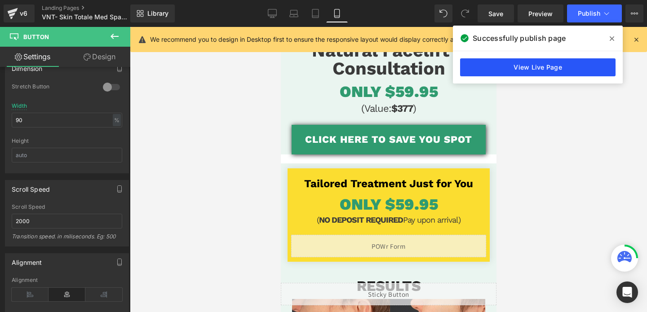
click at [496, 73] on link "View Live Page" at bounding box center [538, 67] width 156 height 18
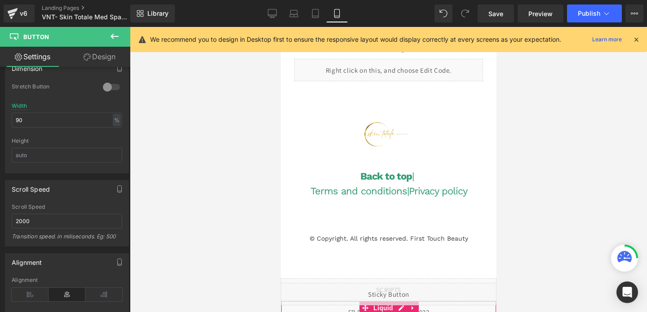
scroll to position [3067, 0]
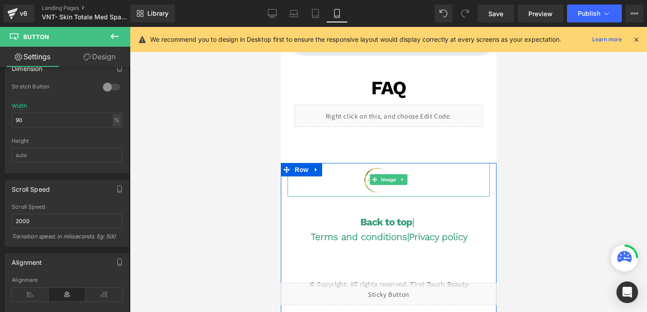
click at [384, 186] on img at bounding box center [388, 180] width 51 height 34
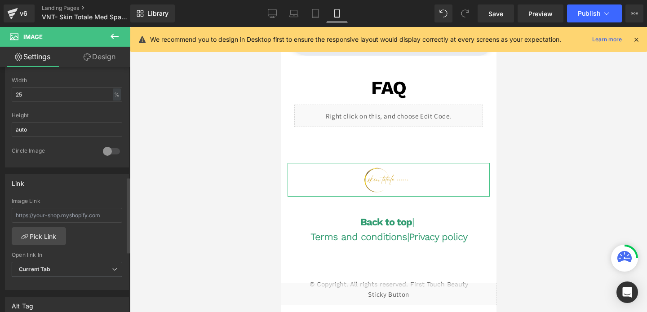
scroll to position [255, 0]
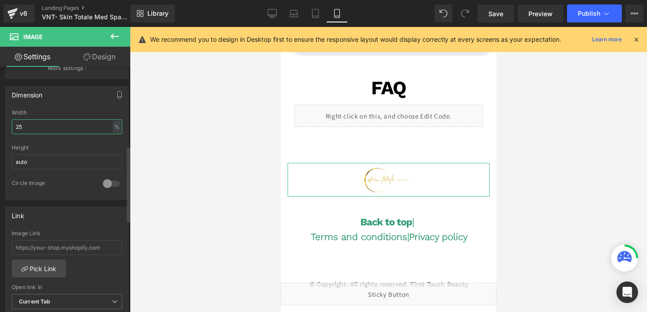
click at [35, 125] on input "25" at bounding box center [67, 127] width 111 height 15
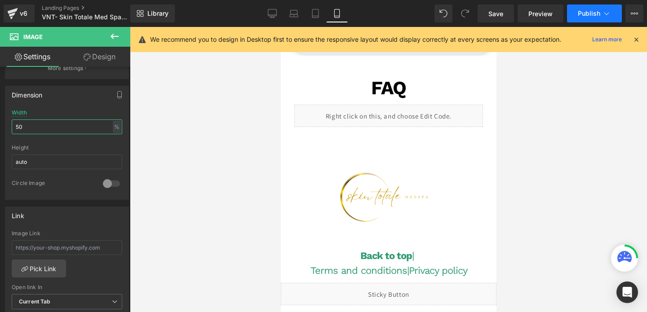
type input "50"
click at [584, 18] on button "Publish" at bounding box center [594, 13] width 55 height 18
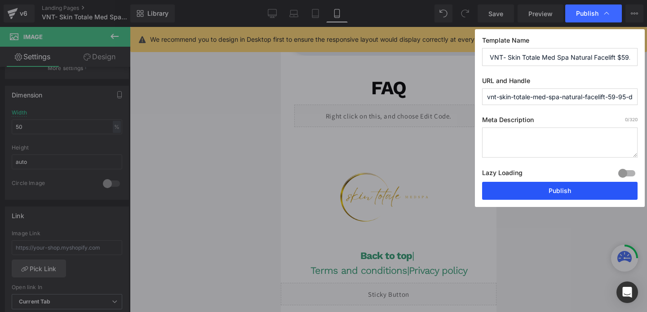
click at [544, 196] on button "Publish" at bounding box center [560, 191] width 156 height 18
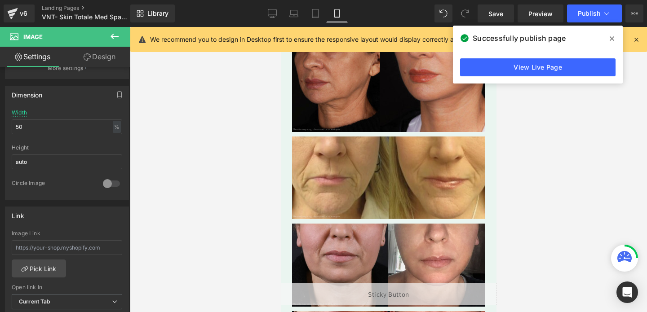
scroll to position [0, 0]
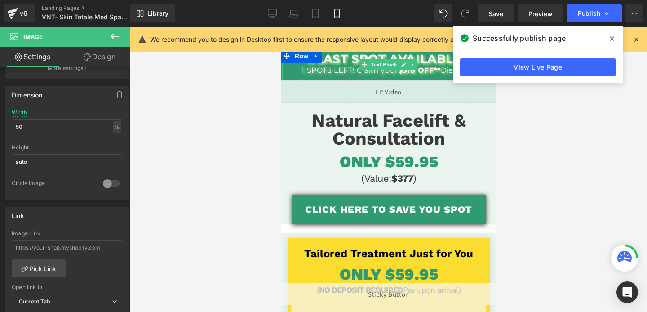
click at [343, 66] on p "LAST SPOT AVAILABLE 1 SPOTS LEFT! Claim your $318 OFF** Discount" at bounding box center [388, 65] width 213 height 22
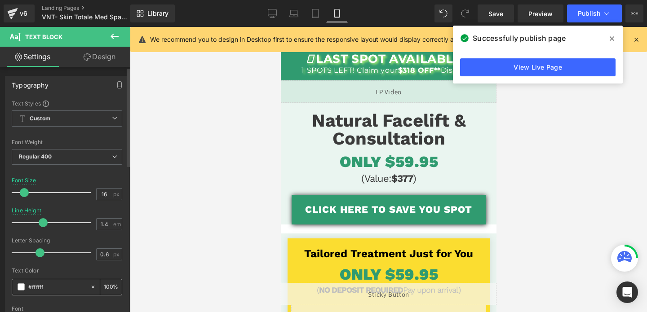
click at [45, 290] on input "#ffffff" at bounding box center [57, 287] width 58 height 10
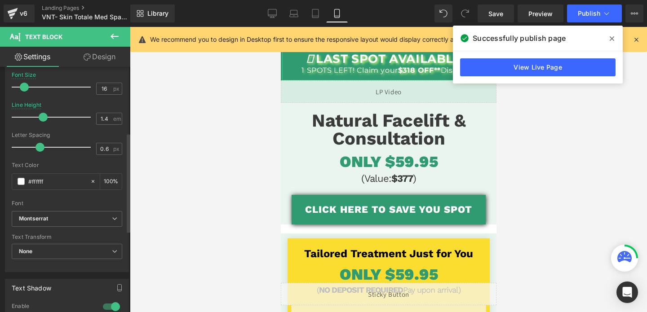
scroll to position [162, 0]
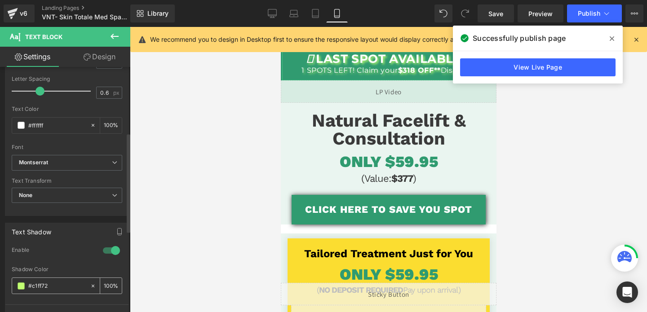
click at [56, 288] on input "#c1ff72" at bounding box center [57, 286] width 58 height 10
click at [337, 62] on span "LAST SPOT AVAILABLE" at bounding box center [388, 59] width 145 height 14
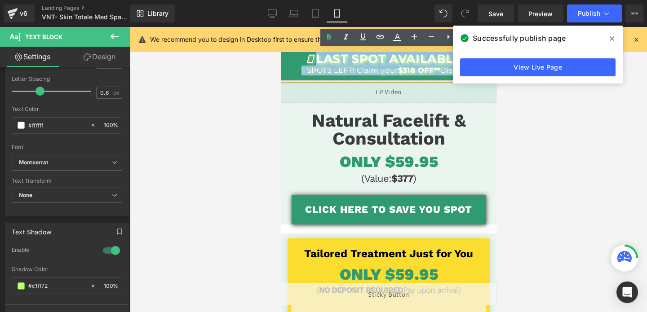
drag, startPoint x: 317, startPoint y: 55, endPoint x: 477, endPoint y: 74, distance: 160.7
click at [477, 74] on p "LAST SPOT AVAILABLE 1 SPOTS LEFT! Claim your $318 OFF** Discount" at bounding box center [388, 65] width 213 height 22
copy p "LAST SPOT AVAILABLE 1 SPOTS LEFT! Claim your $318 OFF** Discoun"
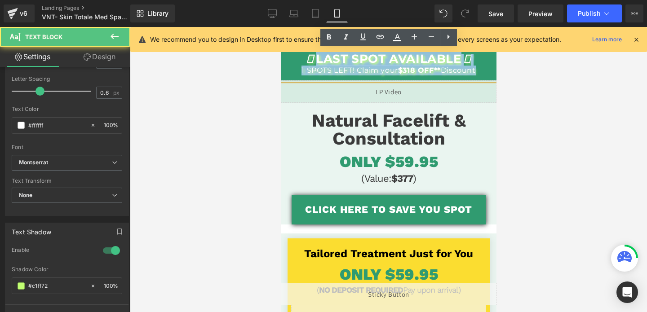
drag, startPoint x: 480, startPoint y: 71, endPoint x: 279, endPoint y: 58, distance: 201.9
click at [281, 58] on html "Liquid Liquid LAST SPOT AVAILABLE 1 SPOTS LEFT! Claim your $318 OFF** Discount …" at bounding box center [389, 170] width 216 height 286
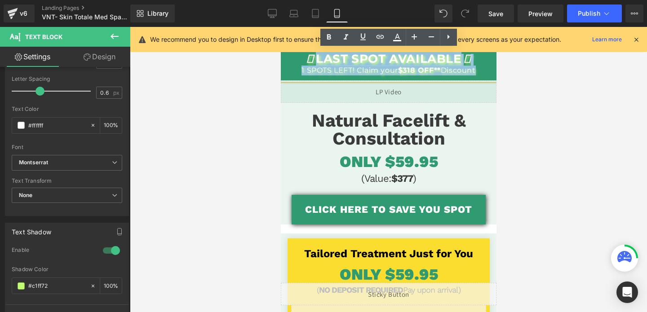
copy p "LAST SPOT AVAILABLE 1 SPOTS LEFT! Claim your $318 OFF** Discount"
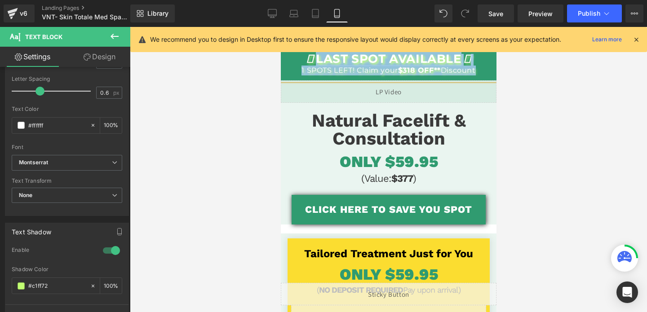
click at [361, 55] on span "LAST SPOT AVAILABLE" at bounding box center [388, 59] width 145 height 14
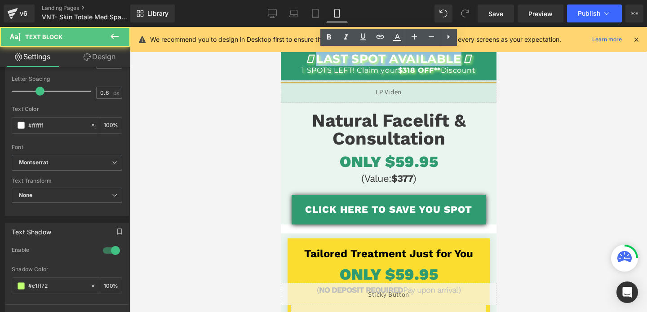
drag, startPoint x: 319, startPoint y: 60, endPoint x: 458, endPoint y: 57, distance: 139.4
click at [458, 57] on span "LAST SPOT AVAILABLE" at bounding box center [388, 59] width 145 height 14
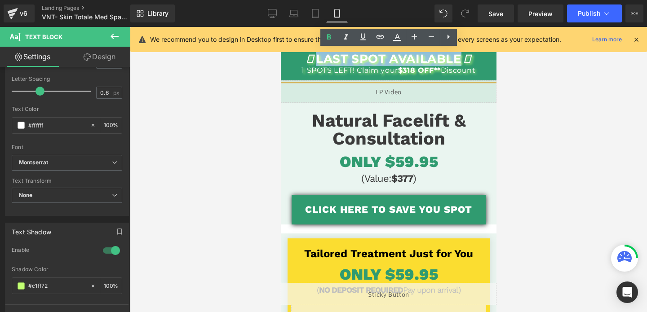
copy span "LAST SPOT AVAILABLE"
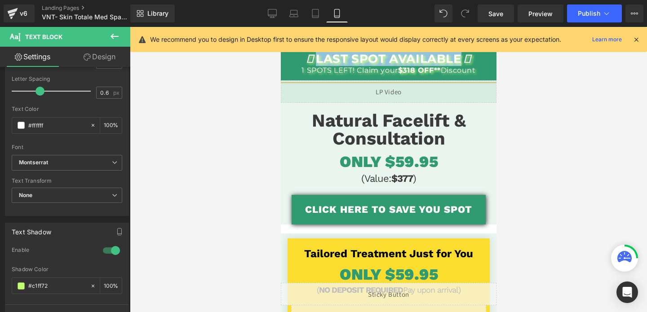
click at [433, 63] on span "LAST SPOT AVAILABLE" at bounding box center [388, 59] width 145 height 14
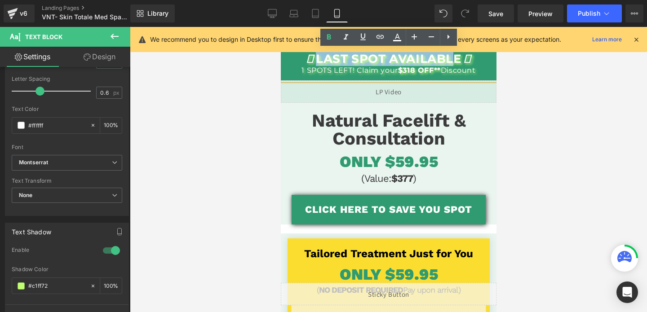
drag, startPoint x: 451, startPoint y: 58, endPoint x: 320, endPoint y: 58, distance: 130.8
click at [320, 58] on span "LAST SPOT AVAILABLE" at bounding box center [388, 59] width 145 height 14
copy span "LAST SPOT AVAILABL"
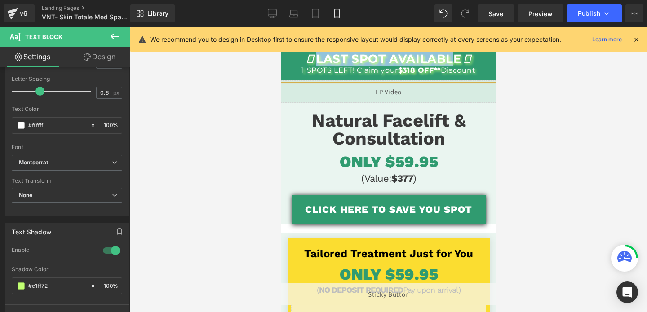
click at [338, 69] on p "LAST SPOT AVAILABLE 1 SPOTS LEFT! Claim your $318 OFF** Discount" at bounding box center [388, 65] width 213 height 22
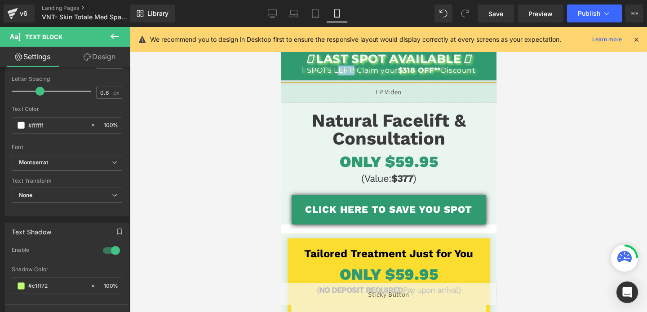
click at [338, 69] on p "LAST SPOT AVAILABLE 1 SPOTS LEFT! Claim your $318 OFF** Discount" at bounding box center [388, 65] width 213 height 22
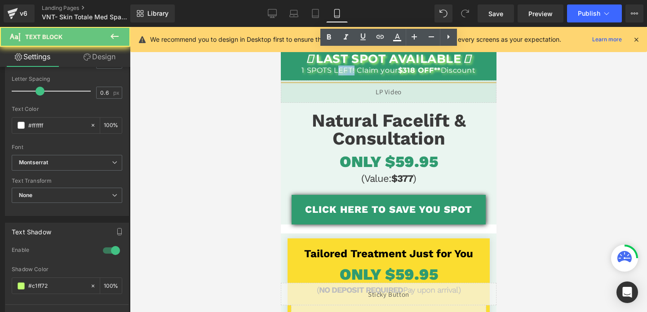
click at [338, 69] on p "LAST SPOT AVAILABLE 1 SPOTS LEFT! Claim your $318 OFF** Discount" at bounding box center [388, 65] width 213 height 22
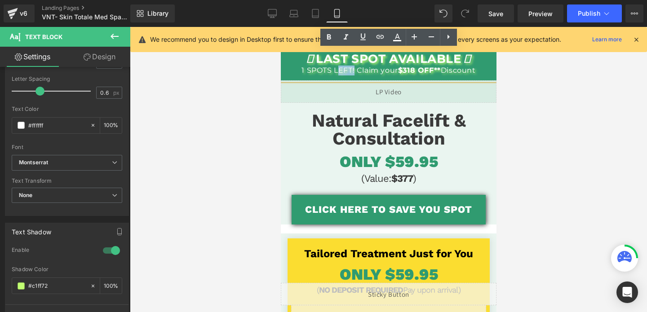
copy p "1 SPOTS LEFT! Claim your $318 OFF** Discount"
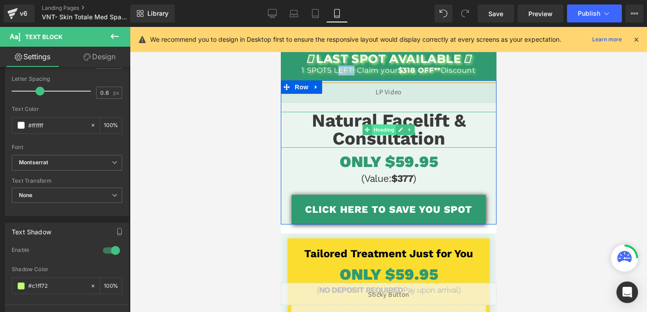
click at [386, 128] on span "Heading" at bounding box center [384, 130] width 24 height 11
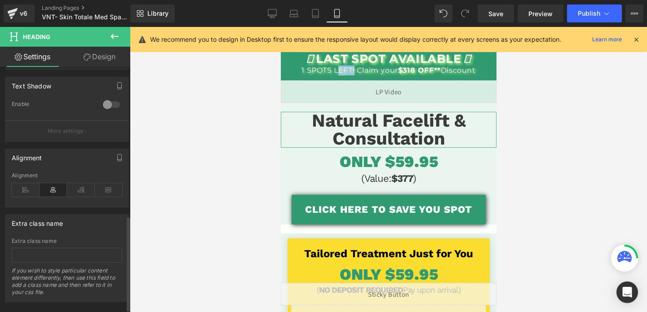
scroll to position [385, 0]
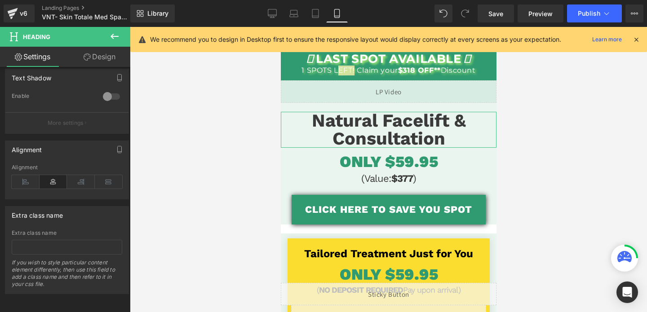
click at [96, 53] on link "Design" at bounding box center [99, 57] width 65 height 20
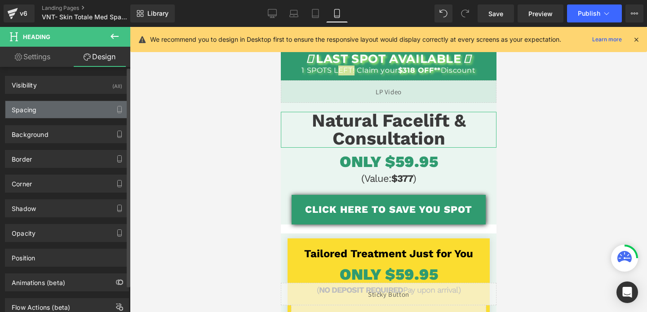
click at [55, 107] on div "Spacing" at bounding box center [66, 109] width 123 height 17
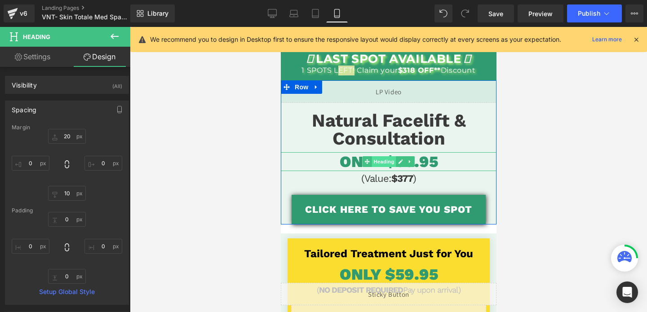
click at [389, 164] on span "Heading" at bounding box center [384, 161] width 24 height 11
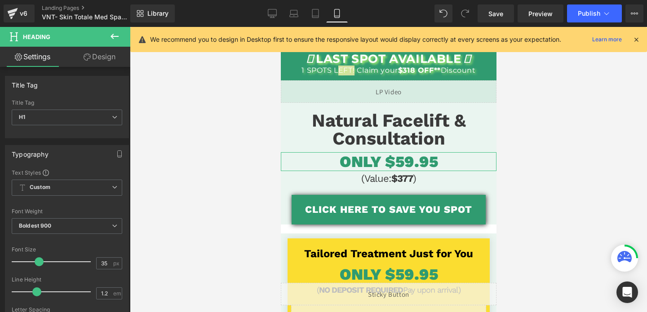
click at [103, 53] on link "Design" at bounding box center [99, 57] width 65 height 20
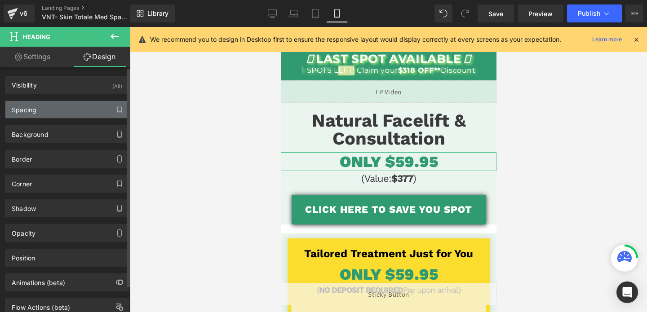
click at [59, 107] on div "Spacing" at bounding box center [66, 109] width 123 height 17
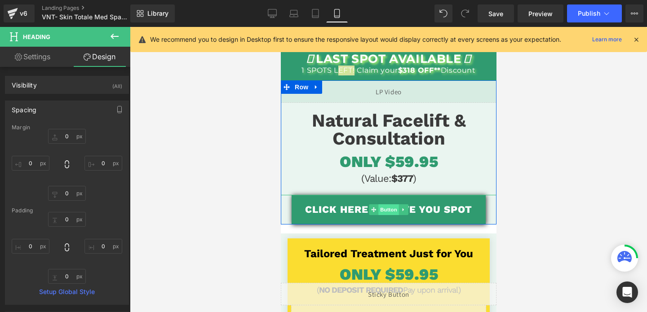
click at [387, 215] on span "Button" at bounding box center [388, 210] width 21 height 11
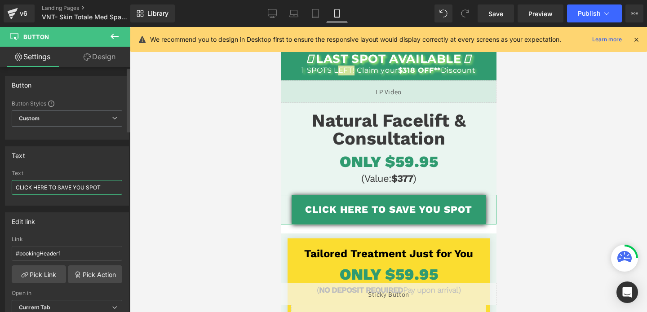
click at [54, 188] on input "CLICK HERE TO SAVE YOU SPOT" at bounding box center [67, 187] width 111 height 15
click at [38, 255] on input "#bookingHeader1" at bounding box center [67, 253] width 111 height 15
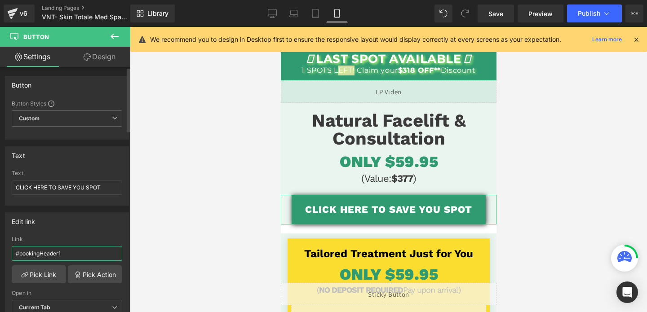
click at [38, 255] on input "#bookingHeader1" at bounding box center [67, 253] width 111 height 15
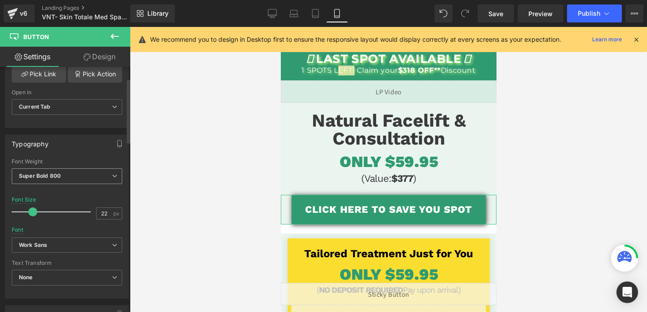
scroll to position [0, 0]
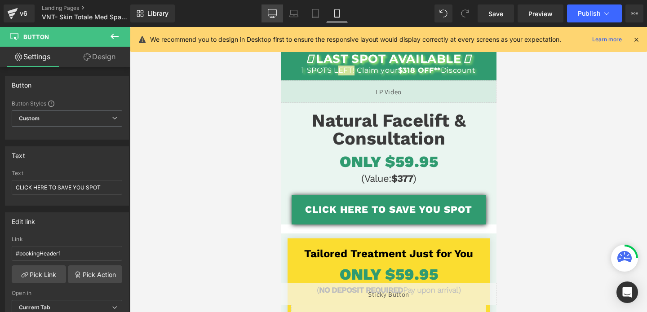
click at [271, 17] on icon at bounding box center [272, 13] width 9 height 9
type input "100"
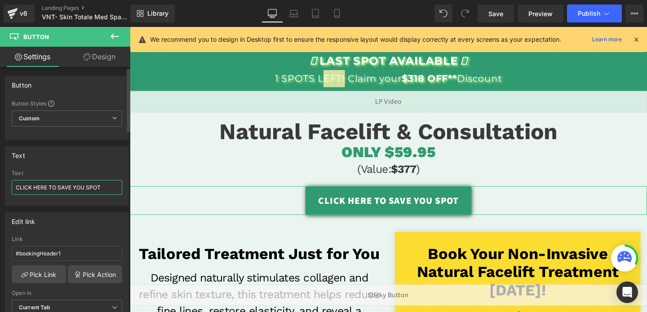
click at [53, 187] on input "CLICK HERE TO SAVE YOU SPOT" at bounding box center [67, 187] width 111 height 15
click at [49, 250] on input "#bookingHeader1" at bounding box center [67, 253] width 111 height 15
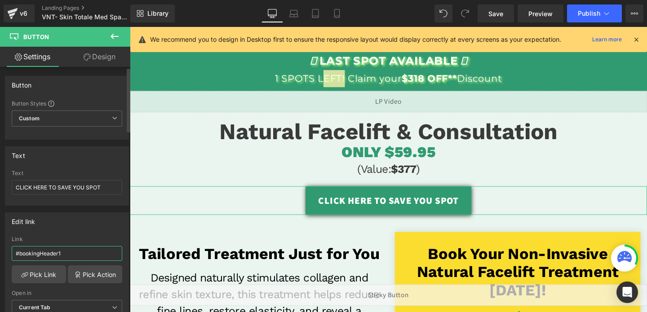
click at [49, 250] on input "#bookingHeader1" at bounding box center [67, 253] width 111 height 15
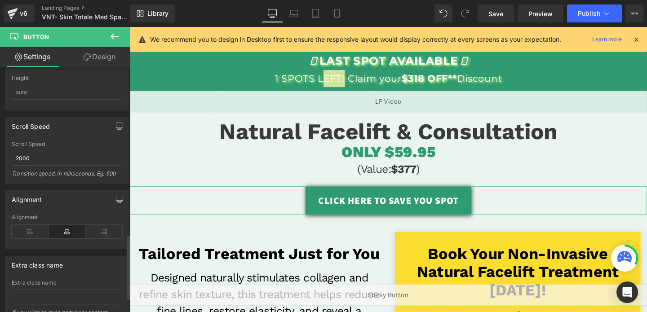
scroll to position [639, 0]
click at [84, 55] on icon at bounding box center [87, 57] width 7 height 7
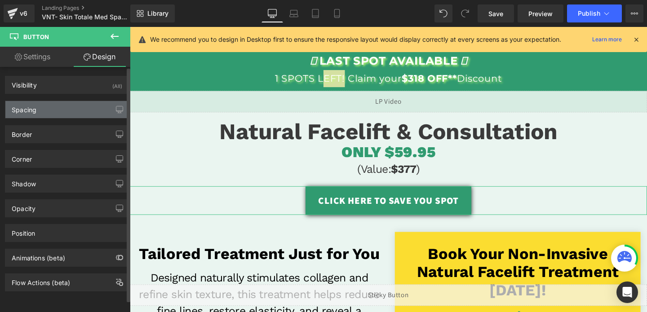
click at [54, 116] on div "Spacing" at bounding box center [66, 109] width 123 height 17
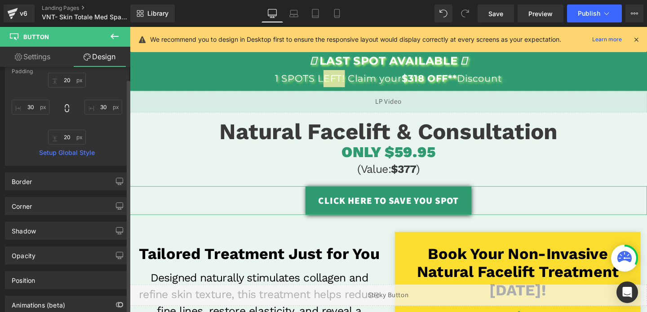
scroll to position [147, 0]
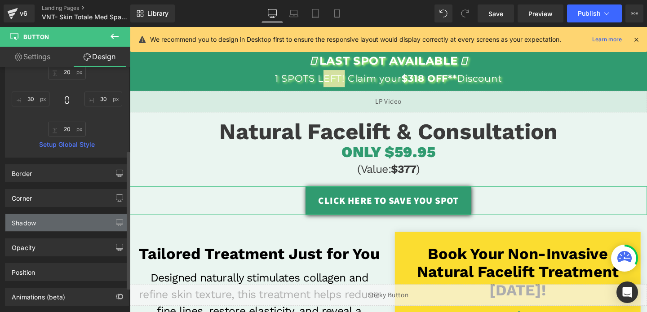
click at [48, 221] on div "Shadow" at bounding box center [66, 222] width 123 height 17
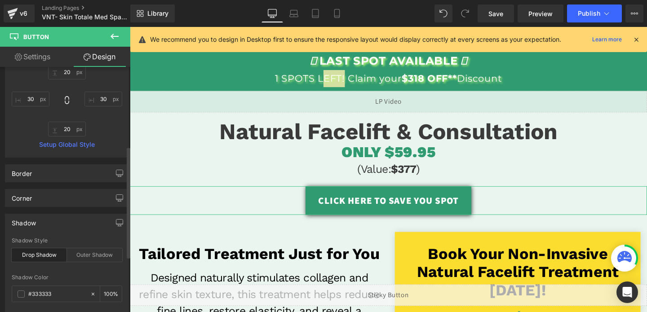
scroll to position [226, 0]
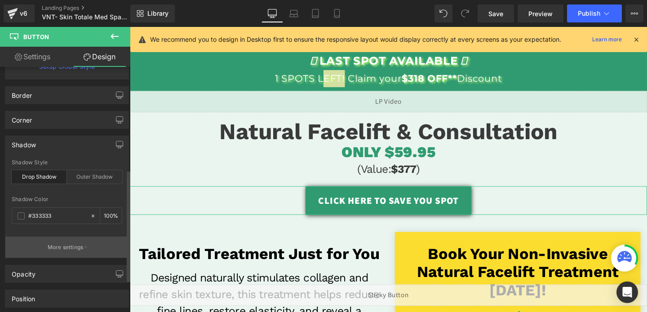
click at [58, 245] on p "More settings" at bounding box center [66, 248] width 36 height 8
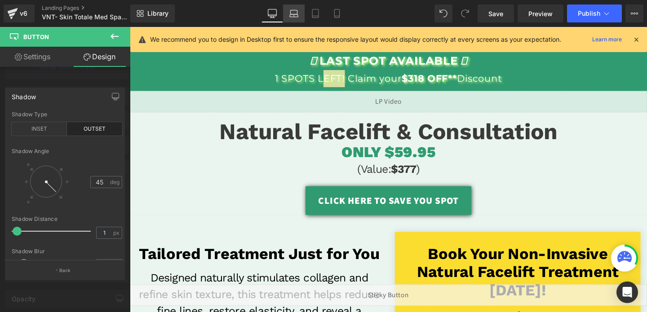
click at [289, 20] on link "Laptop" at bounding box center [294, 13] width 22 height 18
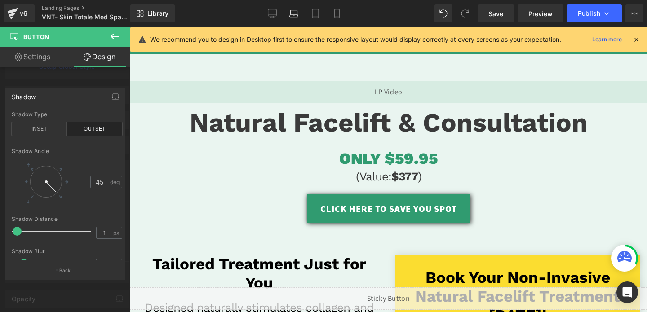
type input "0"
type input "20"
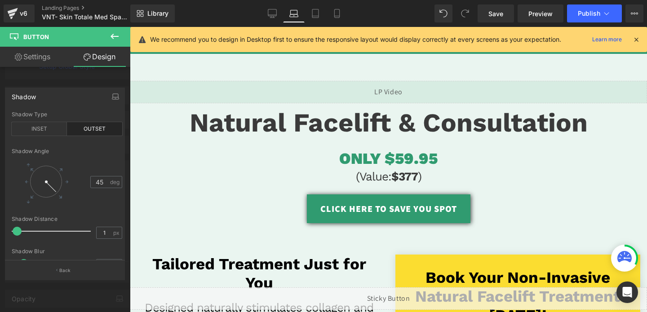
type input "30"
type input "20"
type input "30"
type input "100"
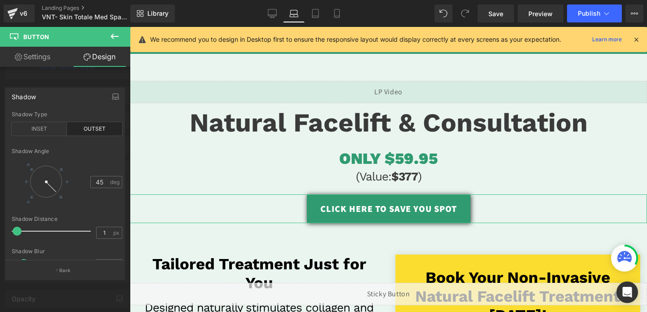
click at [50, 80] on div at bounding box center [65, 172] width 130 height 290
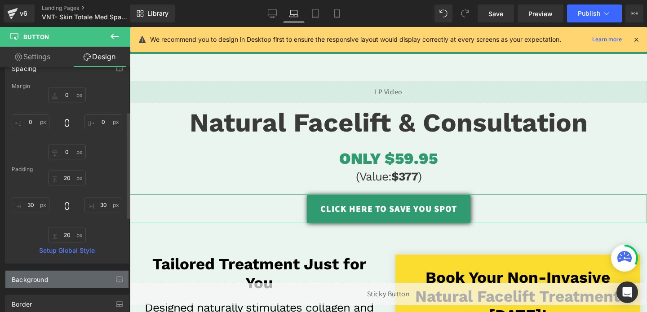
scroll to position [0, 0]
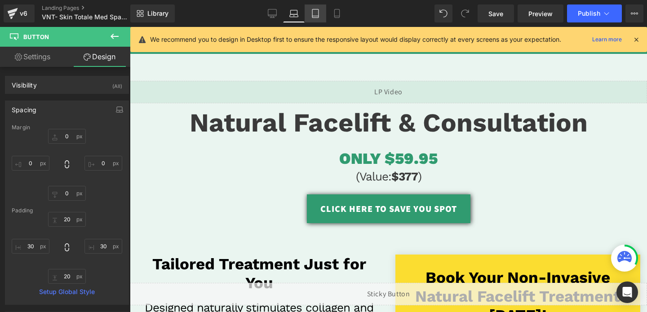
click at [317, 16] on icon at bounding box center [315, 16] width 6 height 0
type input "0"
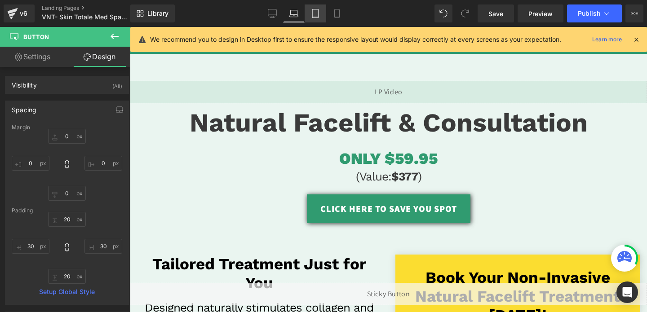
type input "20"
type input "30"
type input "20"
type input "30"
type input "100"
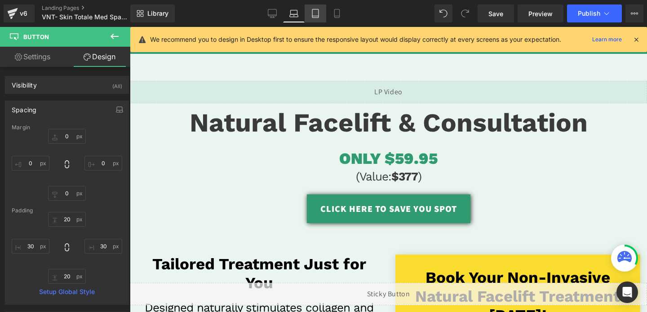
scroll to position [4, 0]
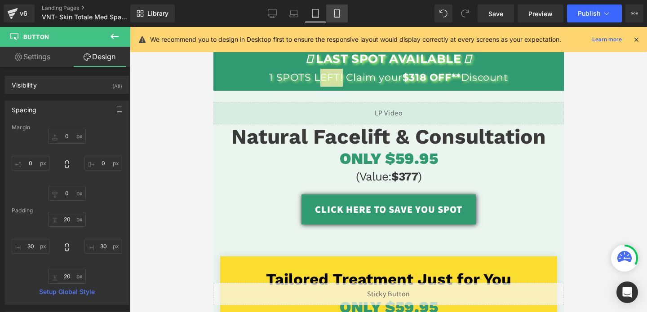
click at [338, 15] on icon at bounding box center [337, 13] width 9 height 9
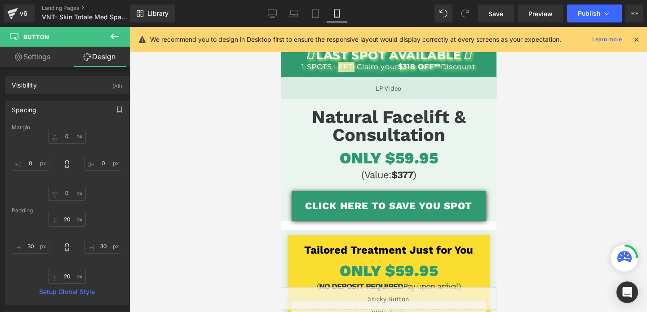
type input "0"
type input "20"
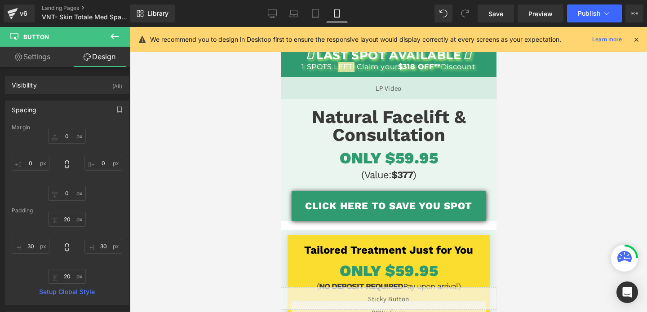
type input "30"
type input "20"
type input "30"
type input "100"
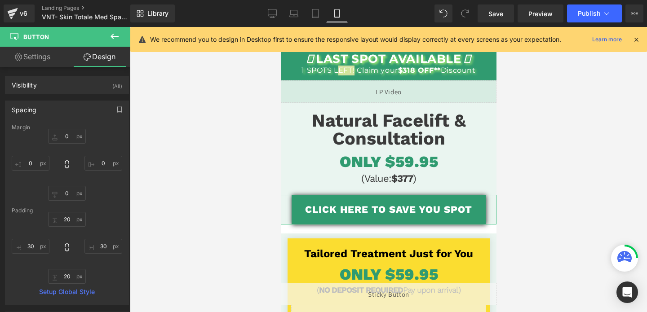
click at [31, 59] on link "Settings" at bounding box center [32, 57] width 65 height 20
type input "100"
type input "90"
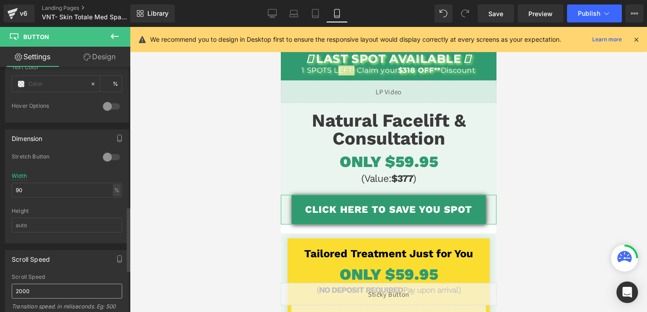
scroll to position [477, 0]
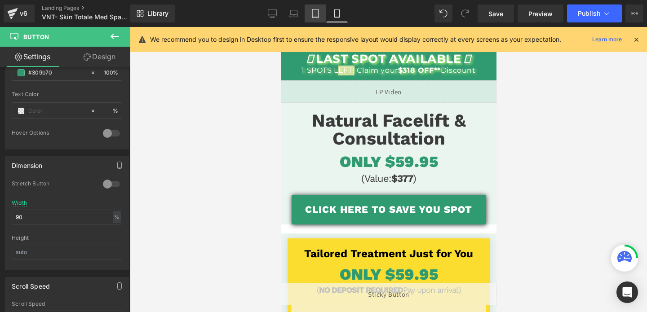
click at [316, 17] on icon at bounding box center [315, 13] width 9 height 9
type input "100"
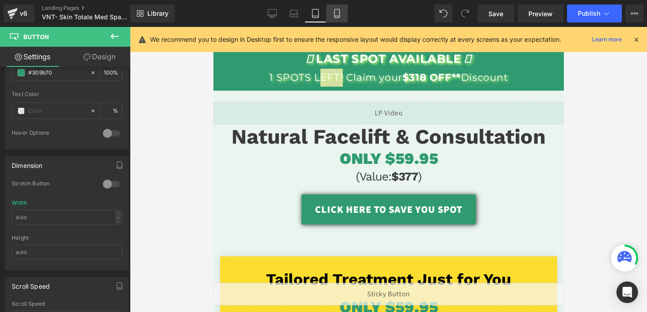
click at [334, 12] on icon at bounding box center [337, 13] width 9 height 9
type input "100"
type input "90"
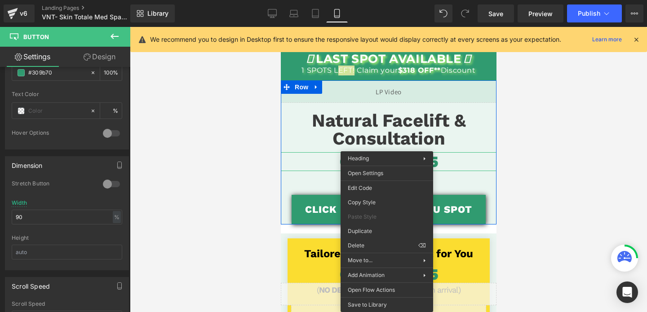
click at [387, 162] on span "Heading" at bounding box center [384, 162] width 24 height 11
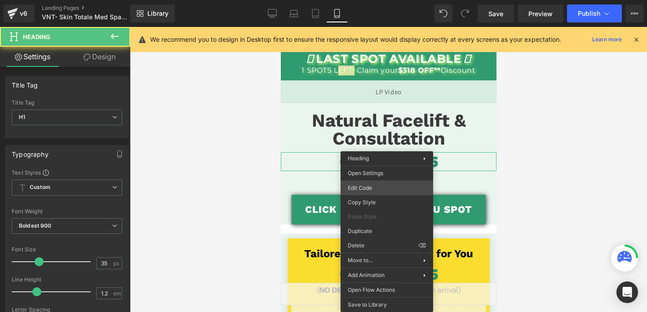
click at [374, 0] on div "Heading You are previewing how the will restyle your page. You can not edit Ele…" at bounding box center [323, 0] width 647 height 0
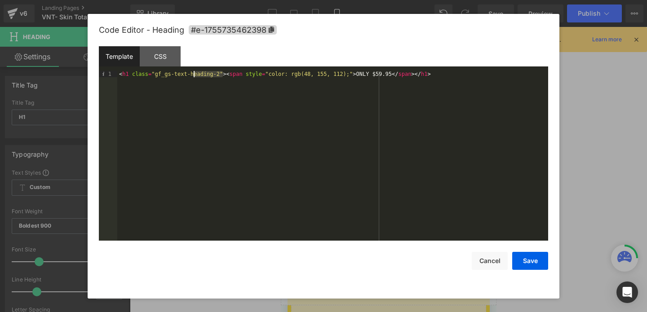
drag, startPoint x: 223, startPoint y: 72, endPoint x: 193, endPoint y: 72, distance: 29.7
click at [193, 72] on div "< h1 class = "gf_gs-text-heading-2" > < span style = "color: rgb(48, 155, 112);…" at bounding box center [332, 162] width 431 height 183
click at [492, 260] on button "Cancel" at bounding box center [490, 261] width 36 height 18
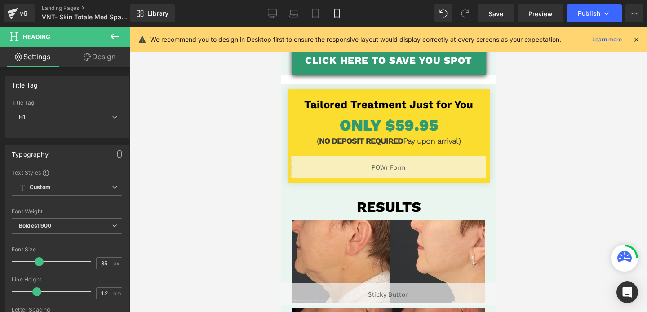
scroll to position [165, 0]
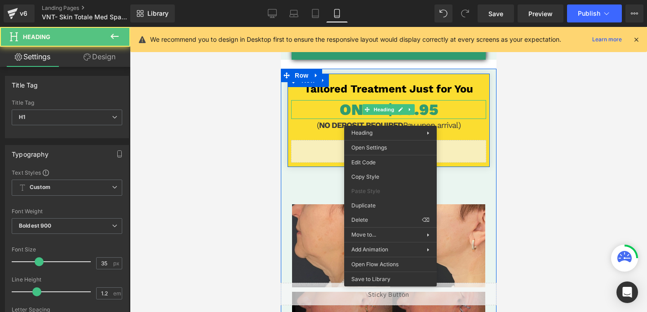
click at [390, 119] on div "ONLY $59.95 Heading" at bounding box center [388, 109] width 195 height 19
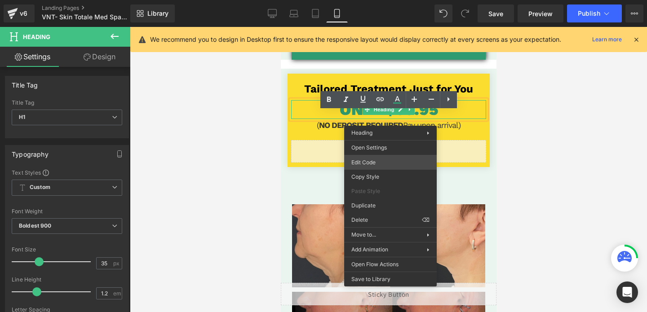
click at [377, 0] on div "Heading You are previewing how the will restyle your page. You can not edit Ele…" at bounding box center [323, 0] width 647 height 0
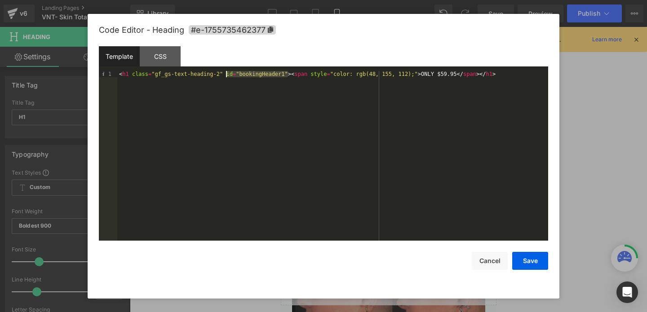
drag, startPoint x: 288, startPoint y: 74, endPoint x: 225, endPoint y: 74, distance: 62.9
click at [225, 74] on div "< h1 class = "gf_gs-text-heading-2" id = "bookingHeader1" > < span style = "col…" at bounding box center [332, 162] width 431 height 183
click at [494, 255] on button "Cancel" at bounding box center [490, 261] width 36 height 18
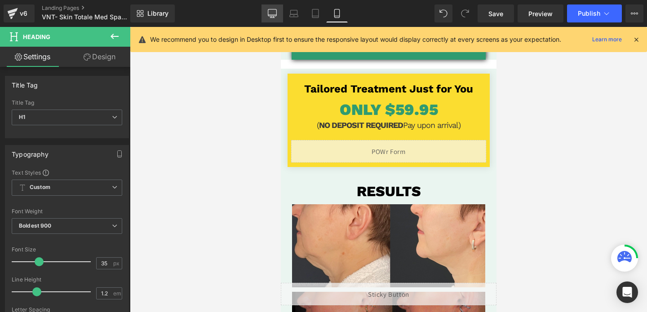
click at [268, 15] on link "Desktop" at bounding box center [273, 13] width 22 height 18
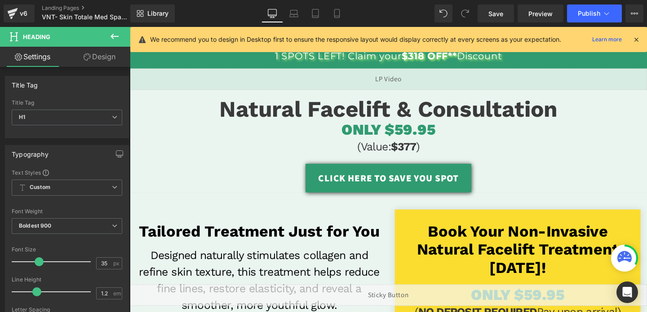
scroll to position [0, 0]
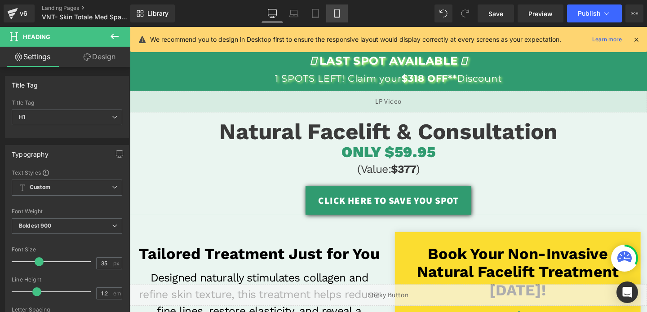
click at [335, 13] on icon at bounding box center [337, 13] width 5 height 9
type input "100"
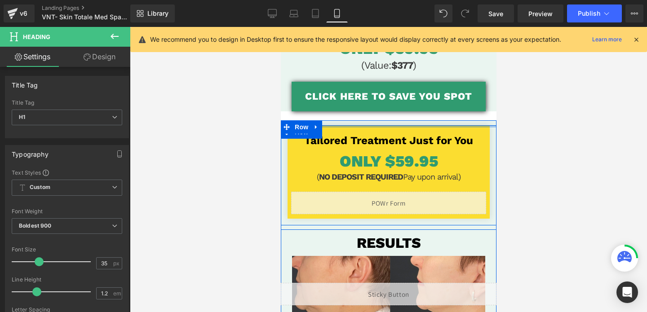
scroll to position [111, 0]
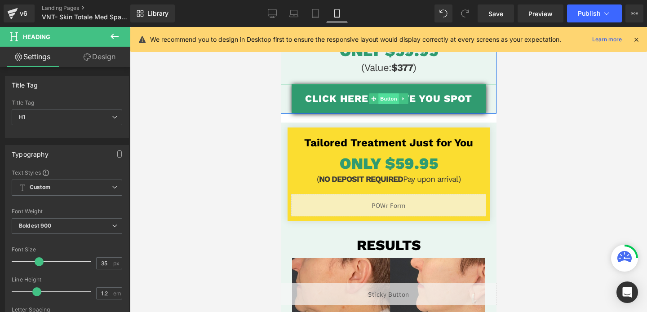
click at [389, 103] on span "Button" at bounding box center [388, 99] width 21 height 11
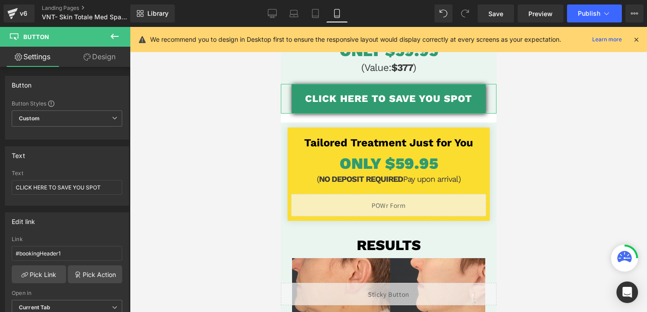
click at [99, 54] on link "Design" at bounding box center [99, 57] width 65 height 20
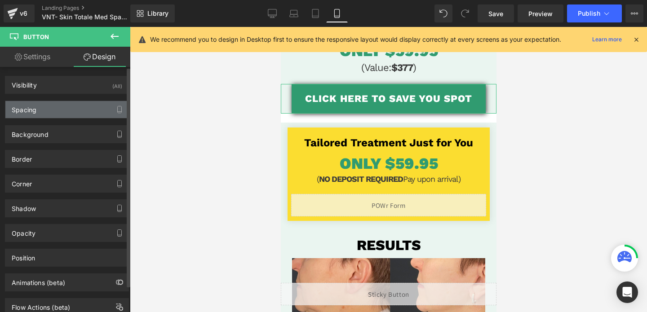
click at [66, 104] on div "Spacing" at bounding box center [66, 109] width 123 height 17
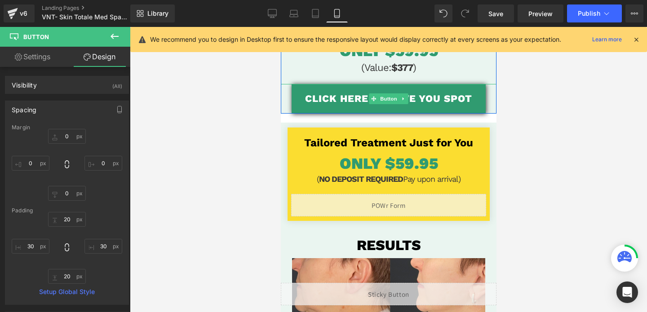
click at [287, 102] on div "CLICK HERE TO SAVE YOU SPOT" at bounding box center [389, 99] width 216 height 30
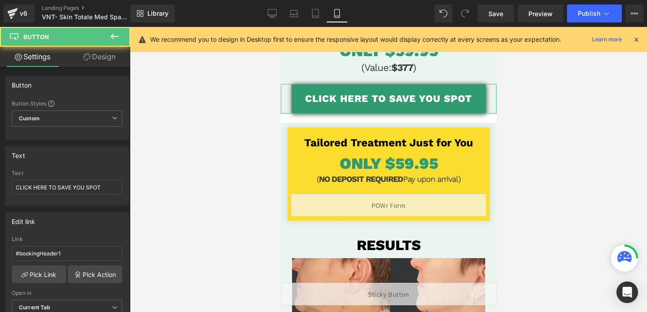
click at [99, 55] on link "Design" at bounding box center [99, 57] width 65 height 20
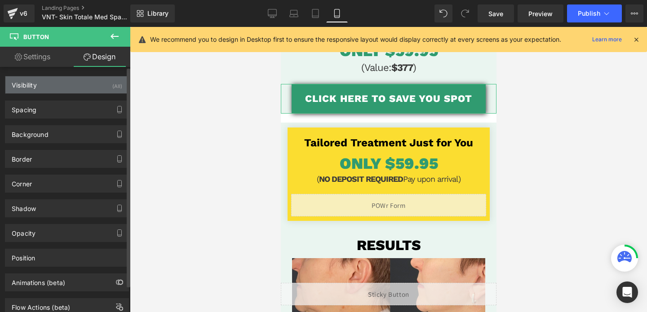
click at [79, 83] on div "Visibility (All)" at bounding box center [66, 84] width 123 height 17
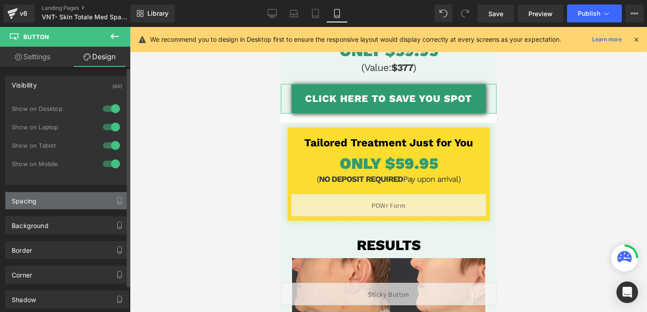
click at [51, 203] on div "Spacing" at bounding box center [66, 200] width 123 height 17
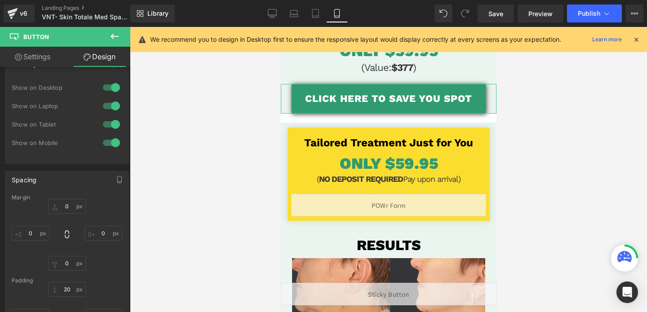
scroll to position [29, 0]
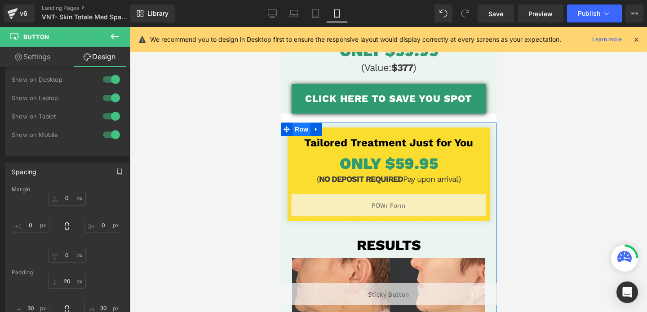
click at [299, 136] on span "Row" at bounding box center [301, 129] width 18 height 13
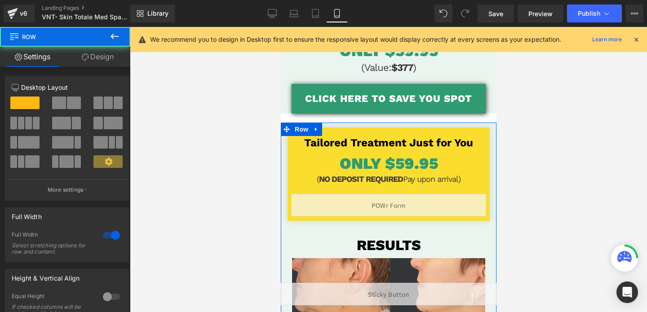
click at [91, 54] on link "Design" at bounding box center [97, 57] width 65 height 20
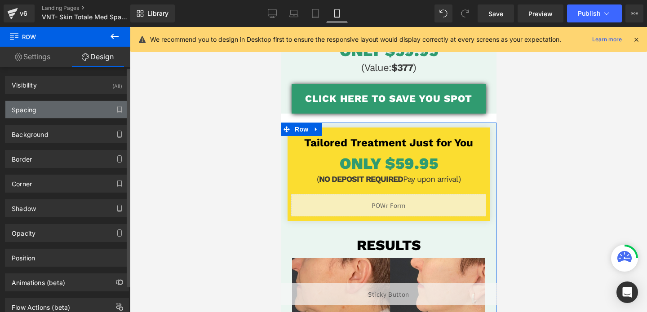
click at [69, 105] on div "Spacing" at bounding box center [66, 109] width 123 height 17
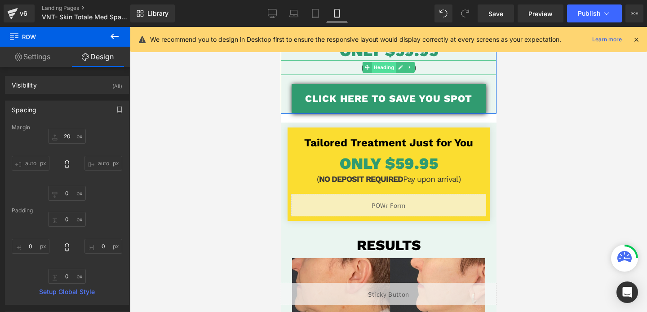
click at [395, 67] on span "Heading" at bounding box center [384, 67] width 24 height 11
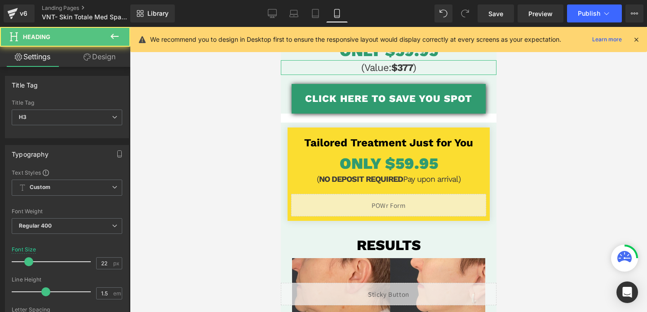
click at [103, 61] on link "Design" at bounding box center [99, 57] width 65 height 20
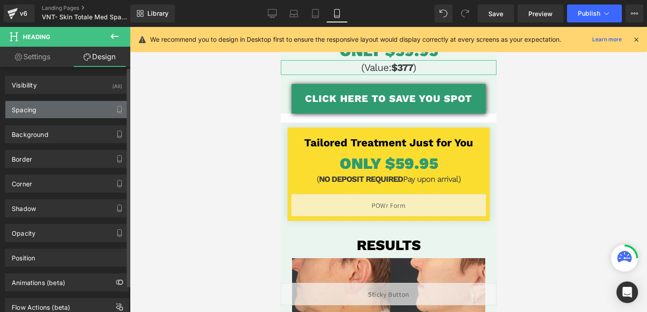
click at [63, 107] on div "Spacing" at bounding box center [66, 109] width 123 height 17
